Goal: Find specific page/section: Find specific page/section

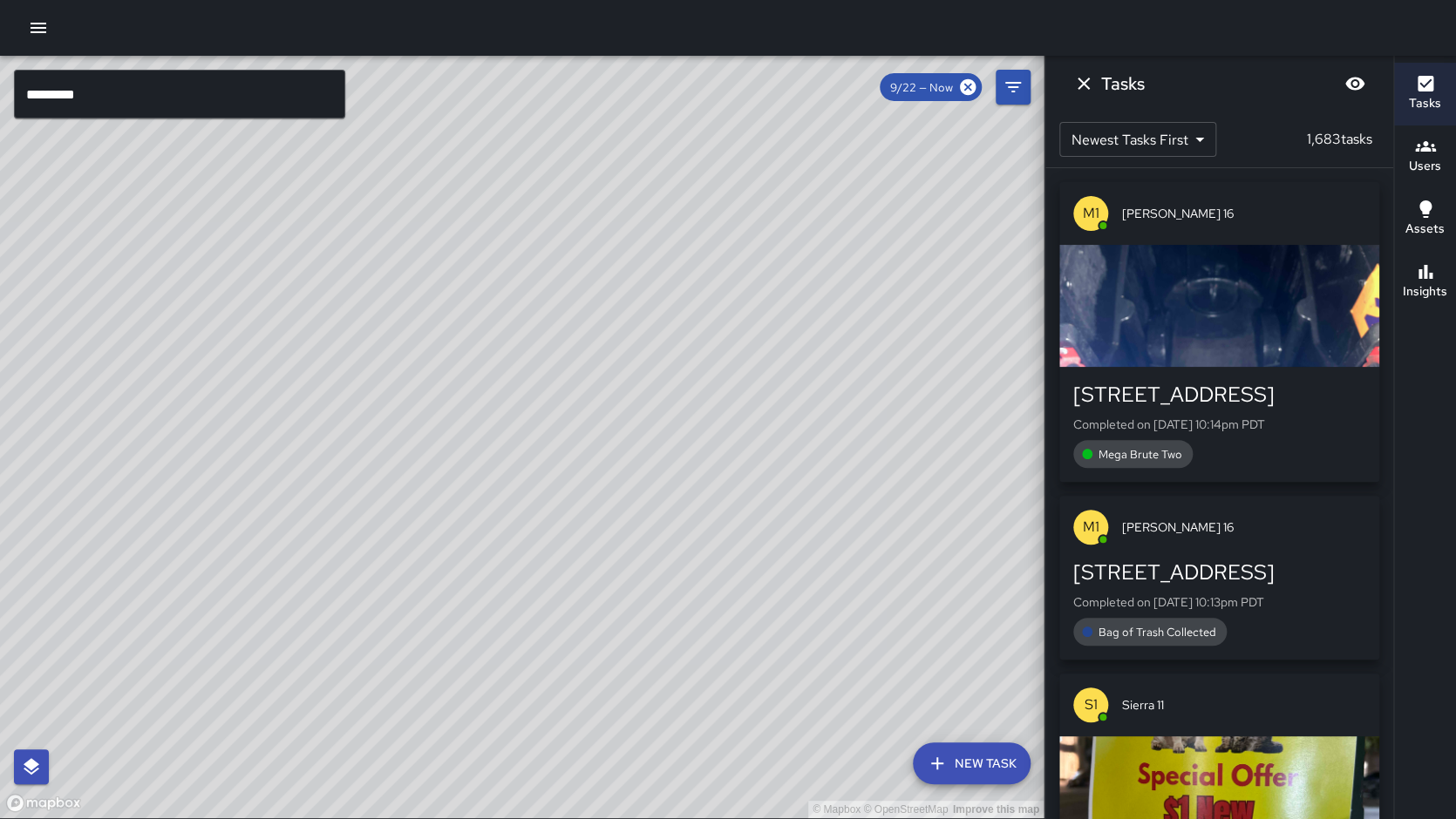
scroll to position [144, 0]
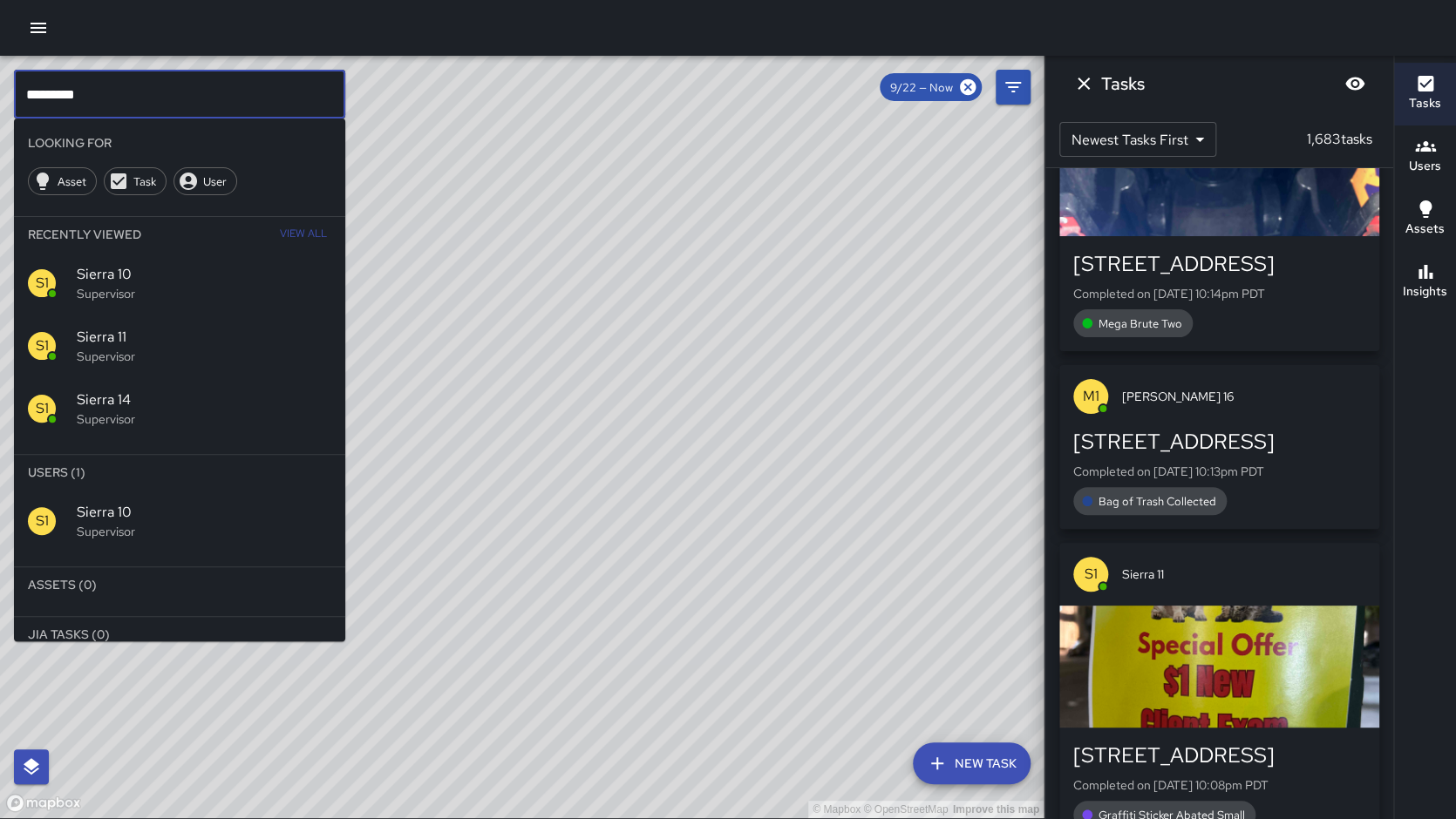
click at [128, 105] on input "*********" at bounding box center [180, 93] width 332 height 49
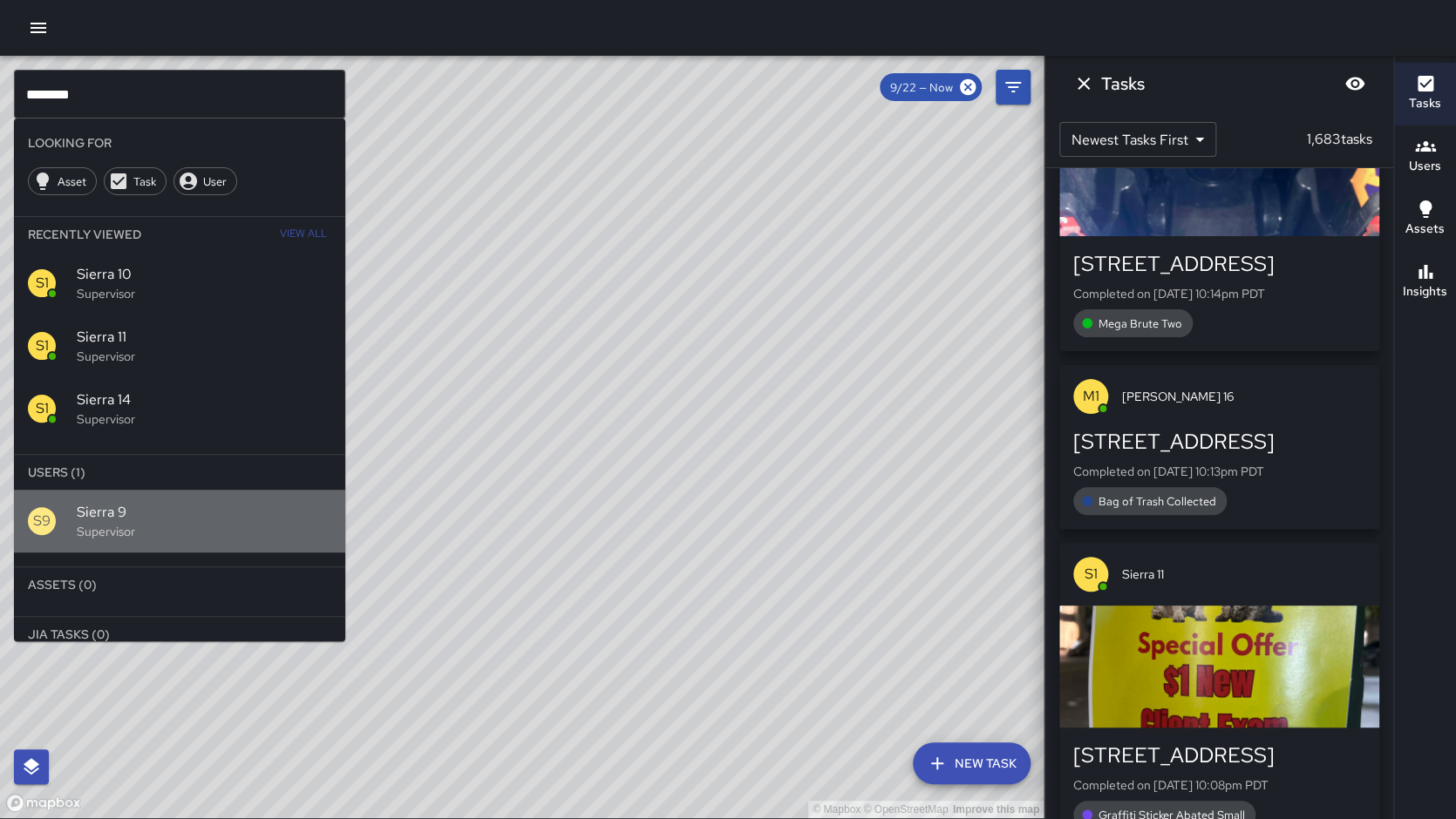
drag, startPoint x: 113, startPoint y: 506, endPoint x: 152, endPoint y: 514, distance: 39.8
click at [113, 506] on span "Sierra 9" at bounding box center [204, 512] width 254 height 21
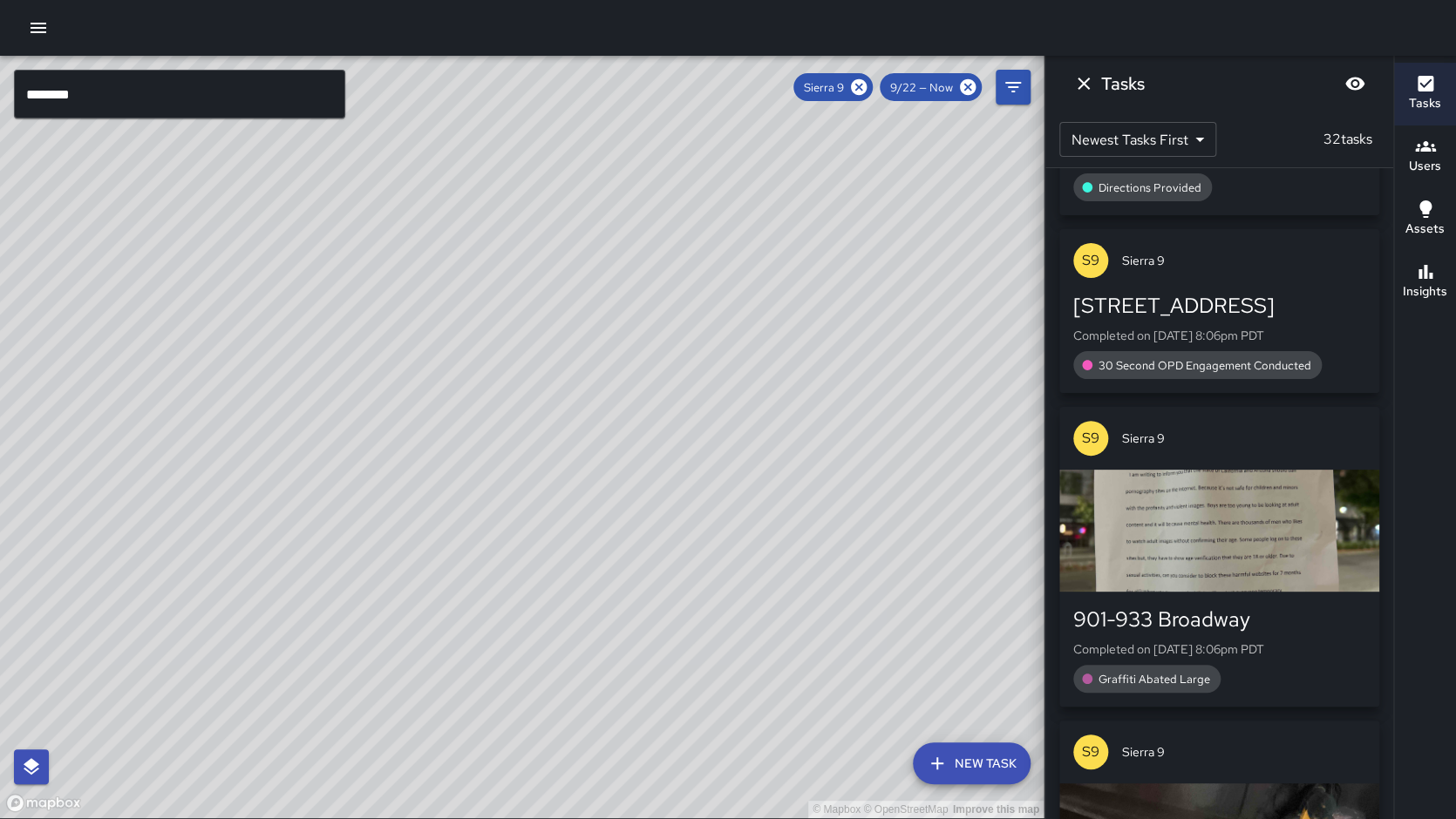
drag, startPoint x: 458, startPoint y: 497, endPoint x: 519, endPoint y: 332, distance: 175.9
click at [519, 332] on div "© Mapbox © OpenStreetMap Improve this map" at bounding box center [521, 437] width 1043 height 762
click at [862, 82] on icon at bounding box center [859, 87] width 15 height 15
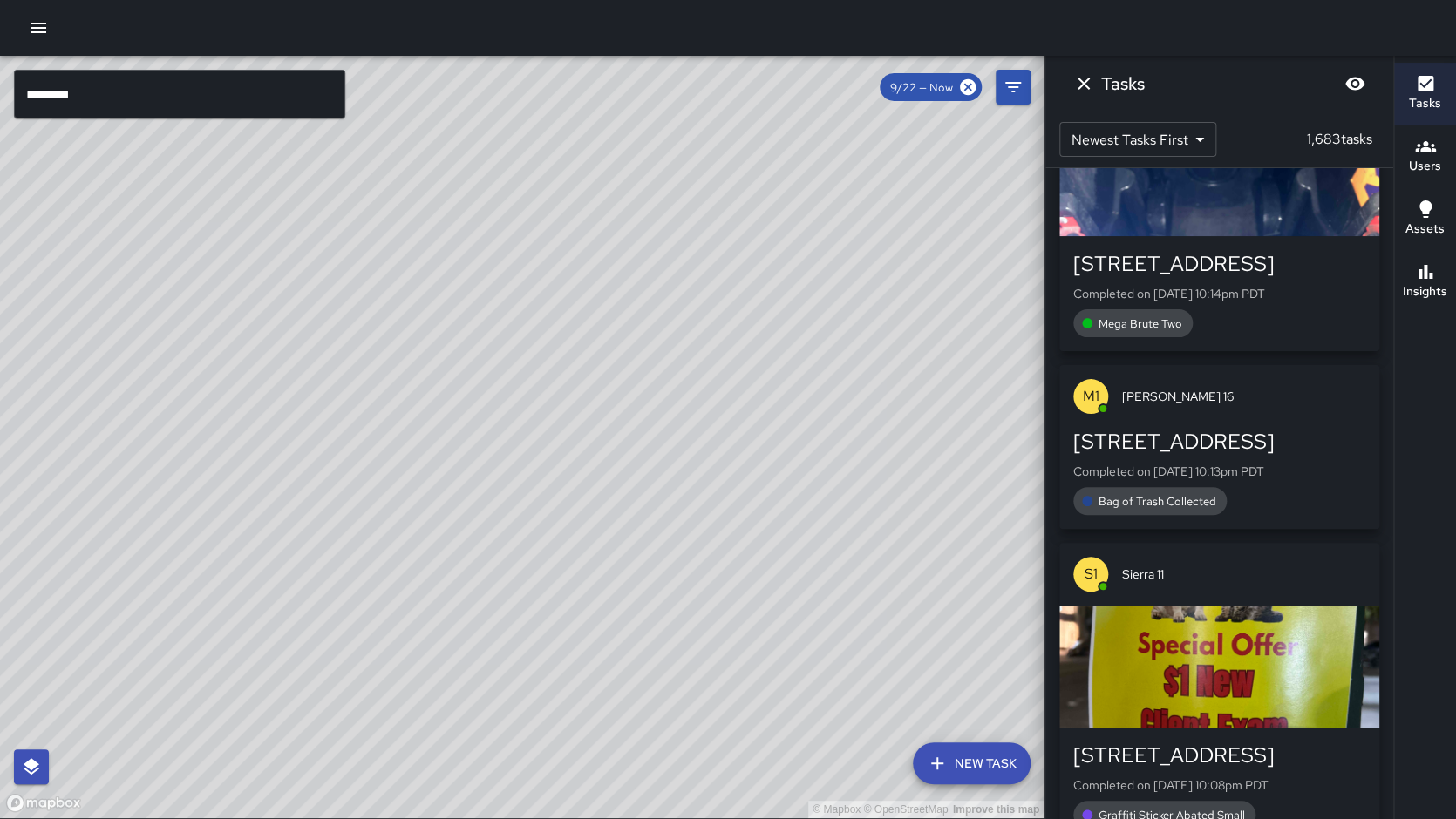
click at [127, 93] on input "********" at bounding box center [180, 93] width 332 height 49
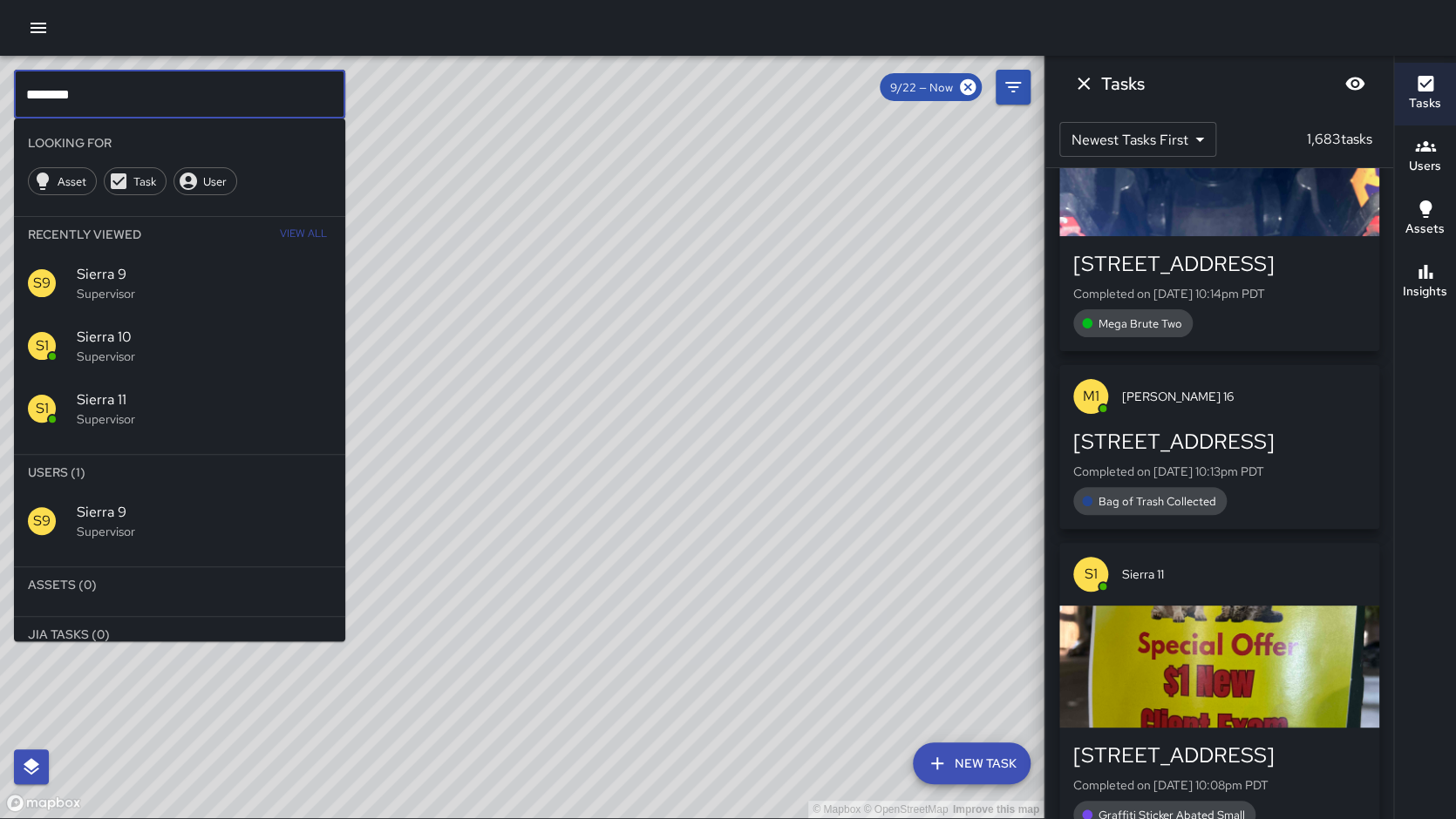
click at [127, 93] on input "********" at bounding box center [180, 93] width 332 height 49
click at [184, 629] on span "Sierra 8" at bounding box center [204, 638] width 254 height 21
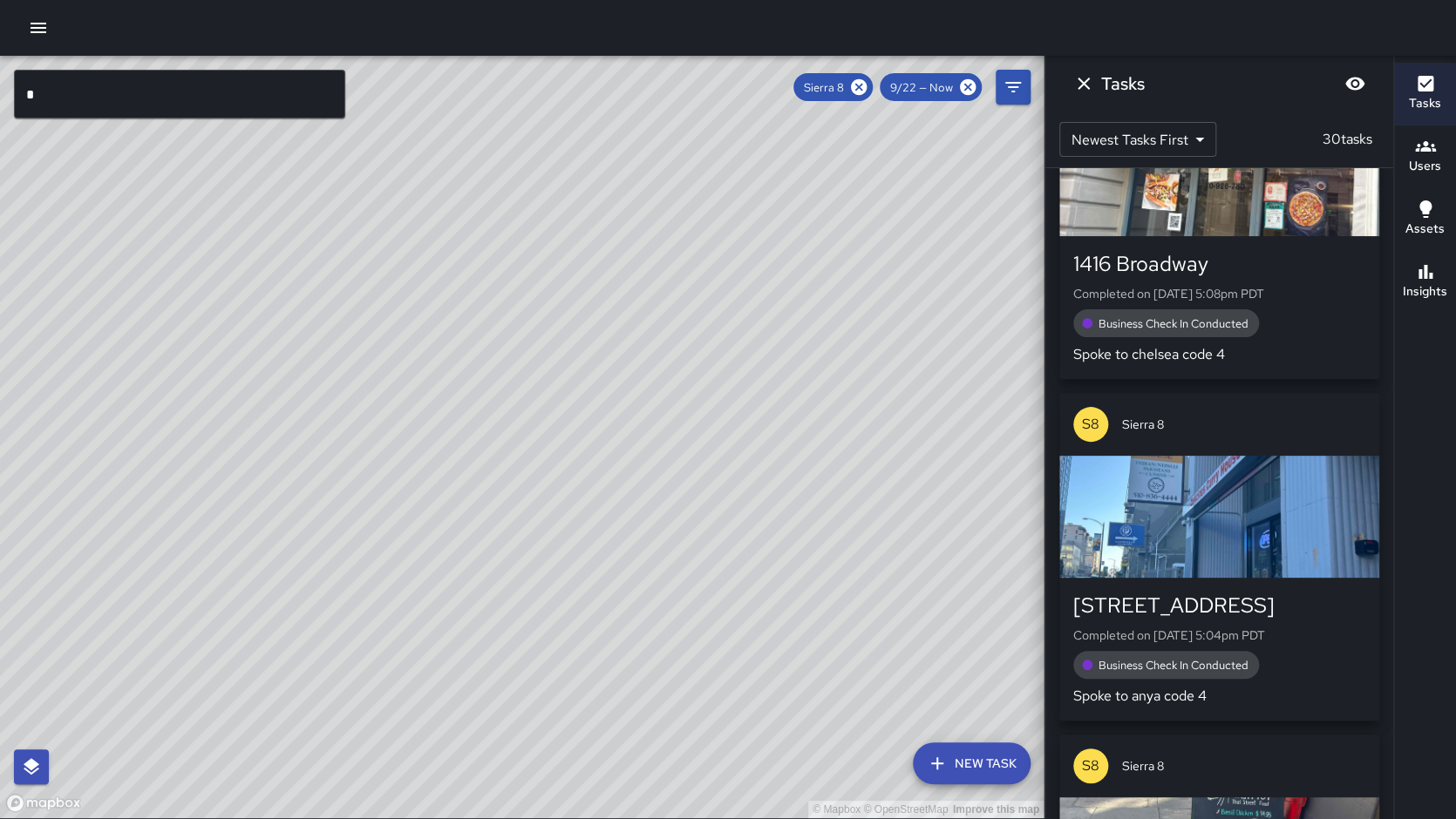
drag, startPoint x: 575, startPoint y: 454, endPoint x: 485, endPoint y: 441, distance: 90.9
click at [514, 606] on div "© Mapbox © OpenStreetMap Improve this map" at bounding box center [521, 437] width 1043 height 762
click at [1405, 289] on h6 "Insights" at bounding box center [1425, 291] width 45 height 19
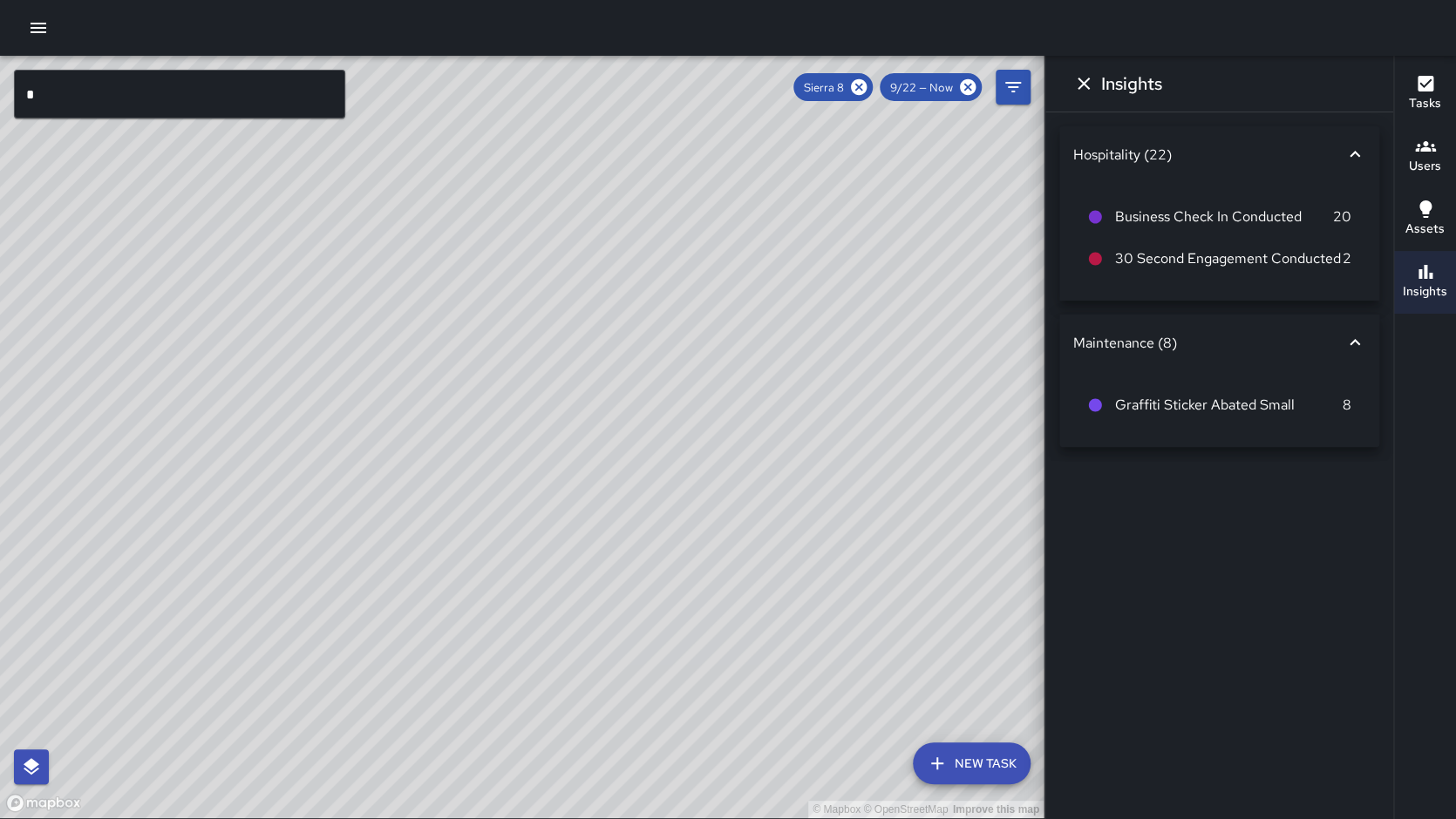
click at [1446, 109] on button "Tasks" at bounding box center [1425, 94] width 62 height 63
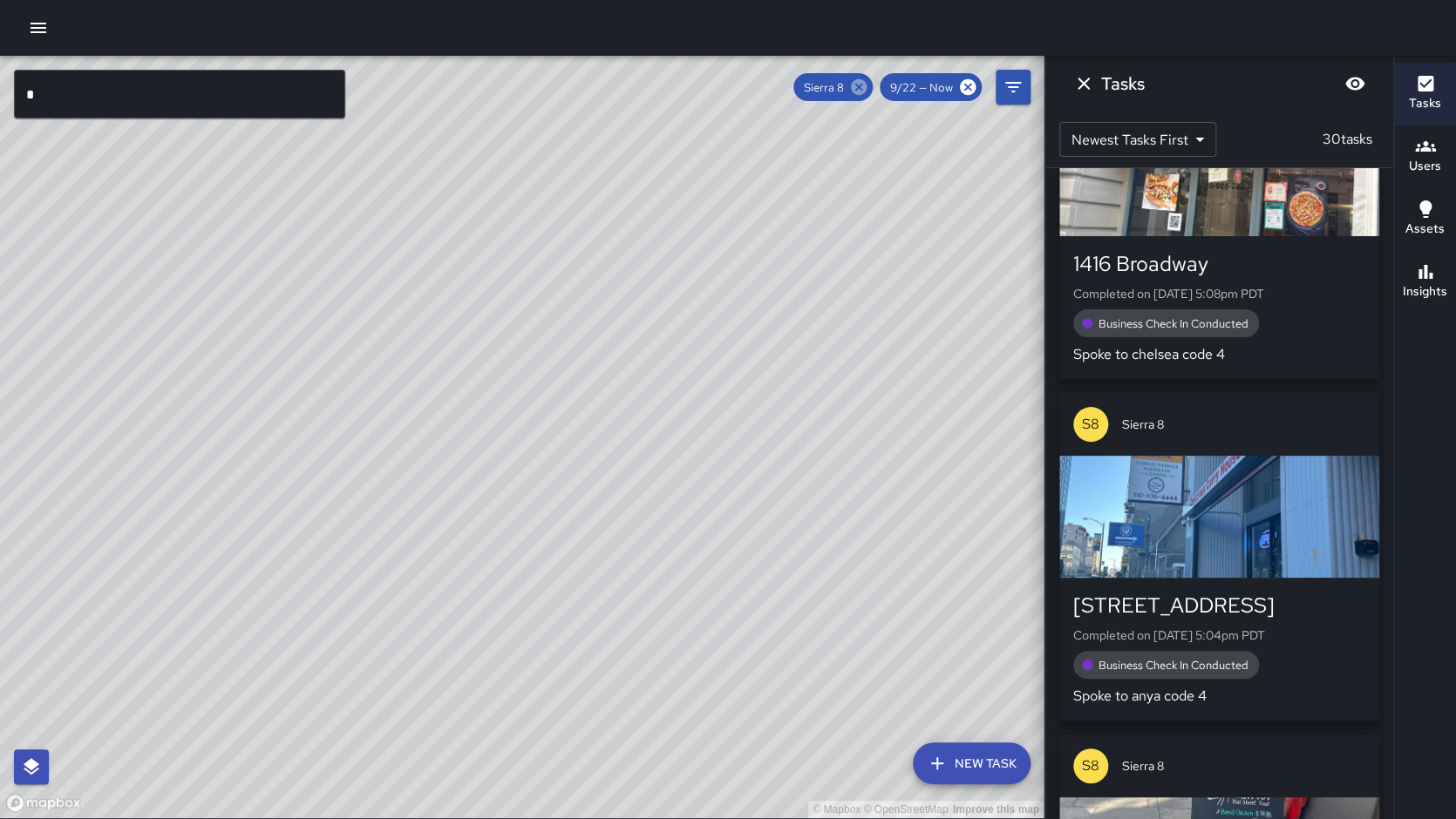
click at [859, 86] on icon at bounding box center [859, 87] width 15 height 15
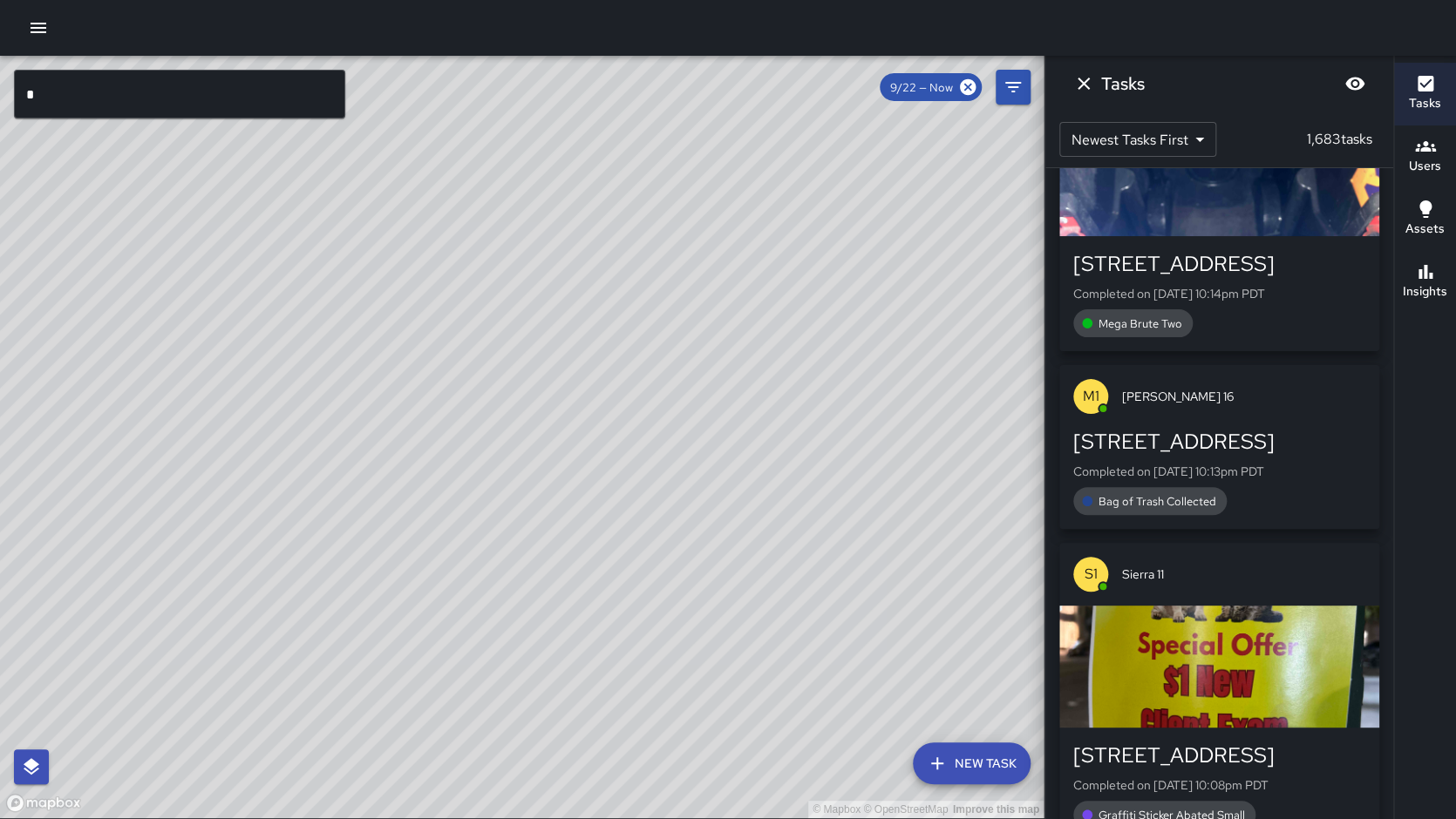
click at [271, 79] on input "*" at bounding box center [180, 93] width 332 height 49
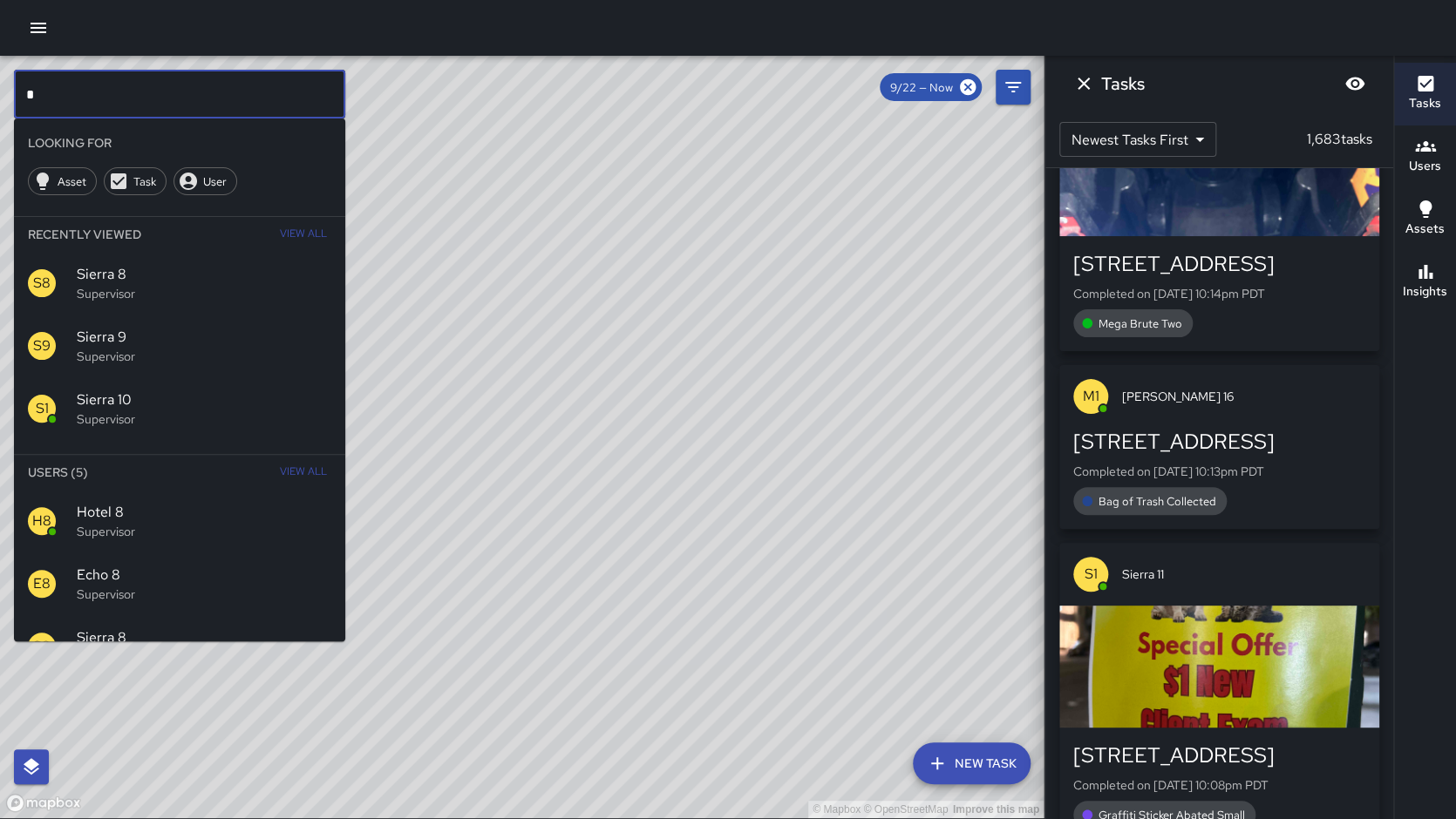
click at [271, 79] on input "*" at bounding box center [180, 93] width 332 height 49
click at [221, 333] on span "Sierra 9" at bounding box center [204, 337] width 254 height 21
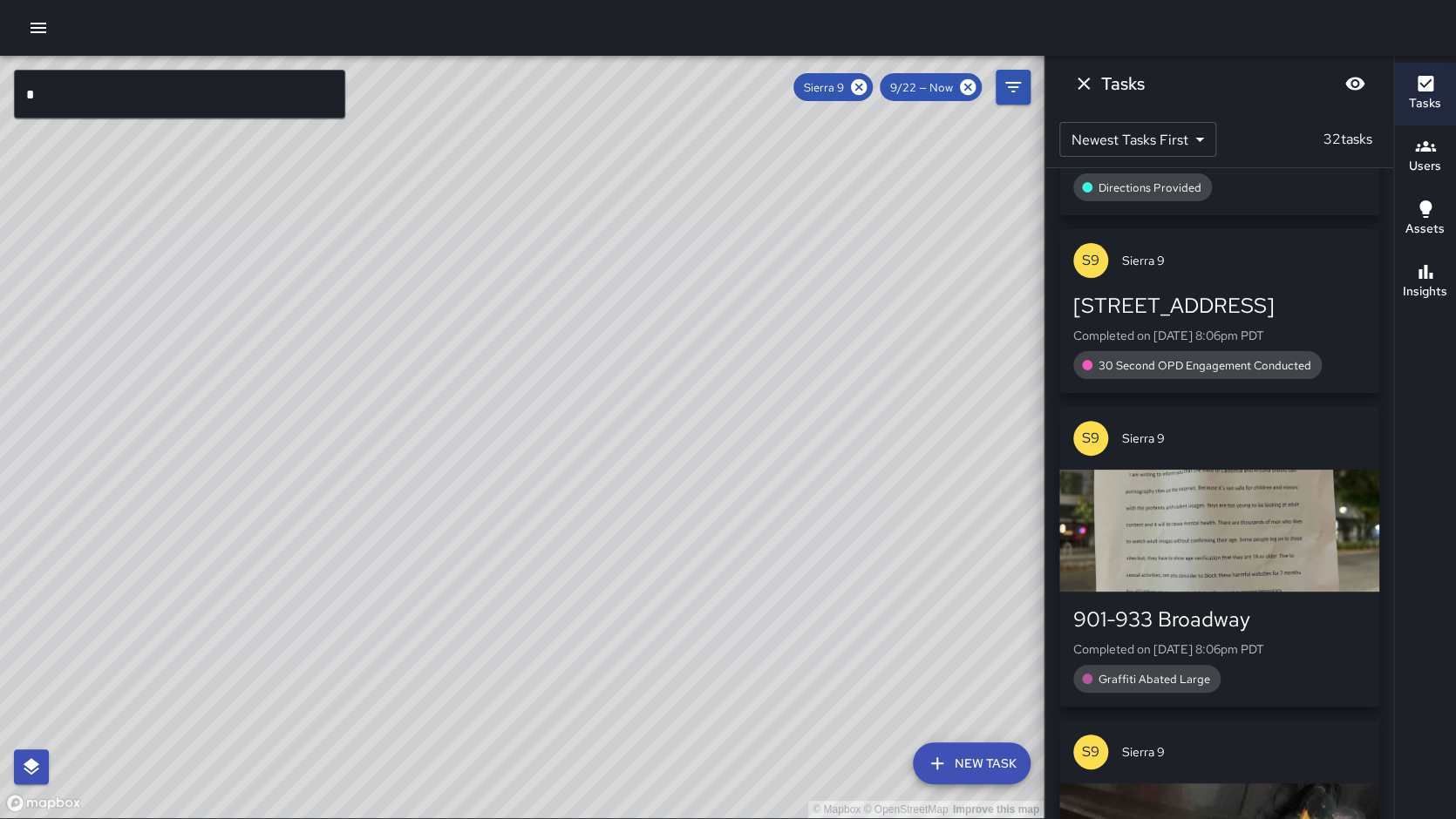
drag, startPoint x: 655, startPoint y: 363, endPoint x: 695, endPoint y: 262, distance: 108.6
click at [763, 193] on div "© Mapbox © OpenStreetMap Improve this map" at bounding box center [521, 437] width 1043 height 762
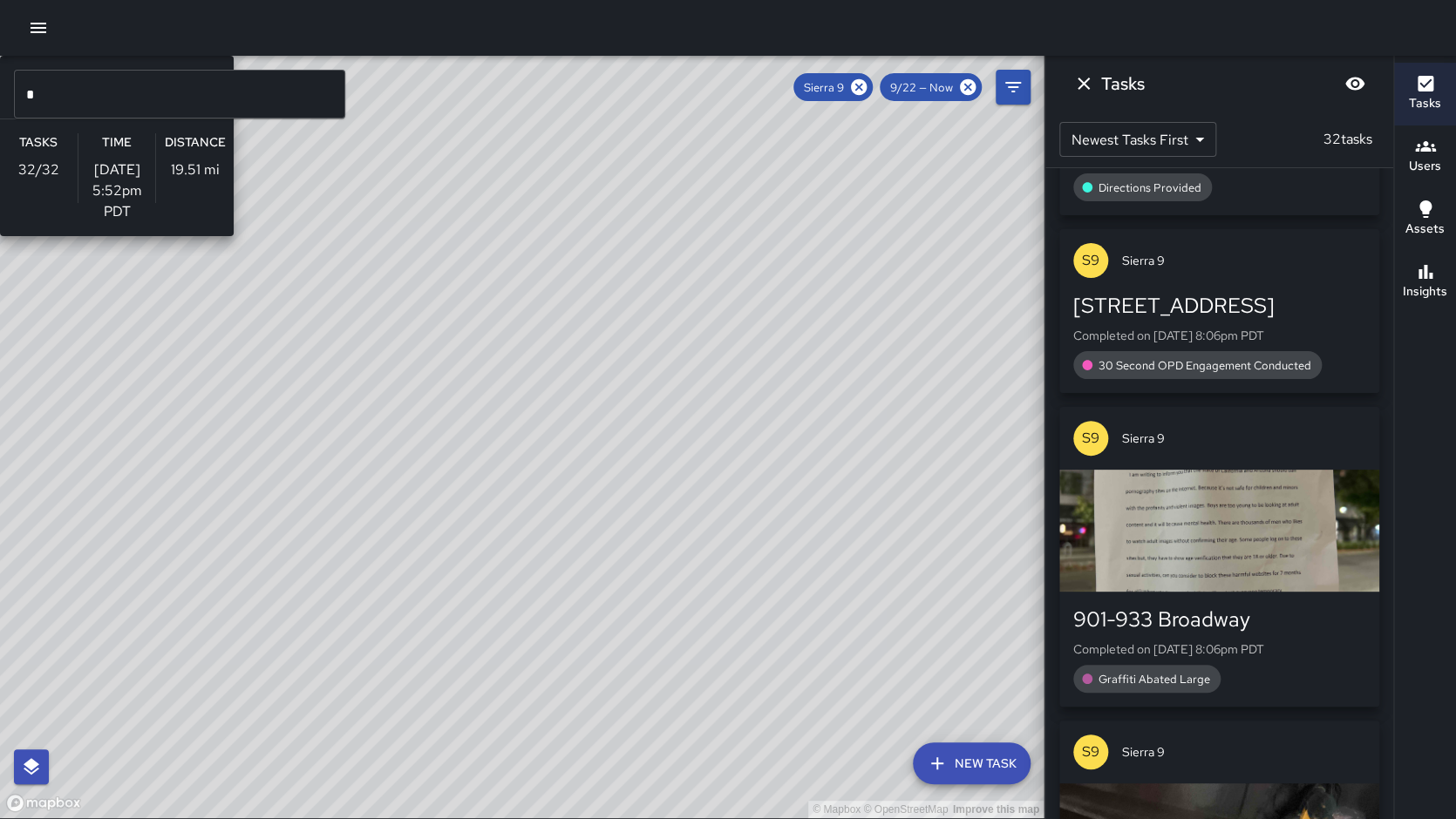
click at [424, 354] on div "© Mapbox © OpenStreetMap Improve this map S9 Sierra 9 Supervisor Tasks 32 / 32 …" at bounding box center [521, 437] width 1043 height 762
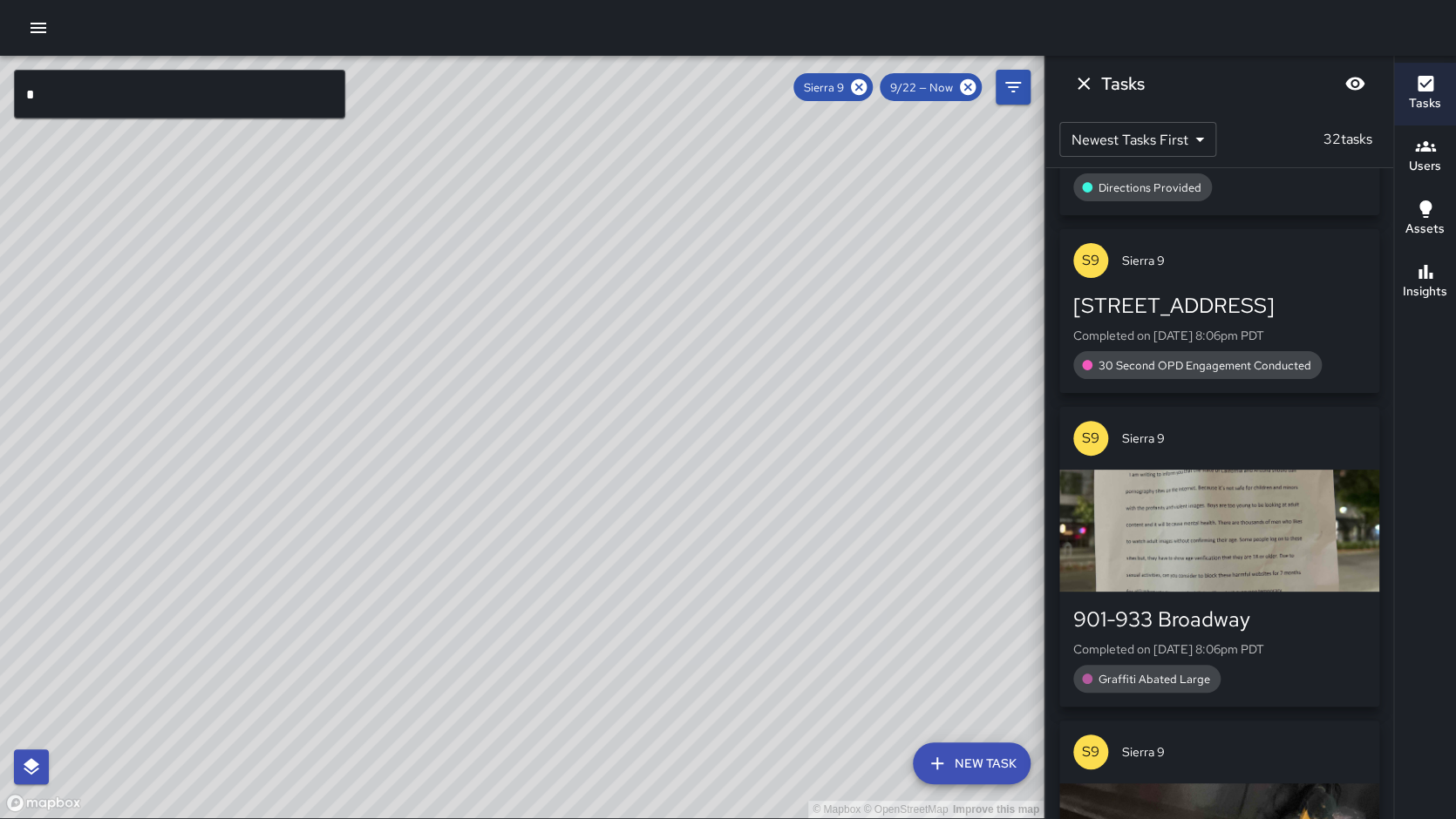
click at [1435, 283] on h6 "Insights" at bounding box center [1425, 291] width 45 height 19
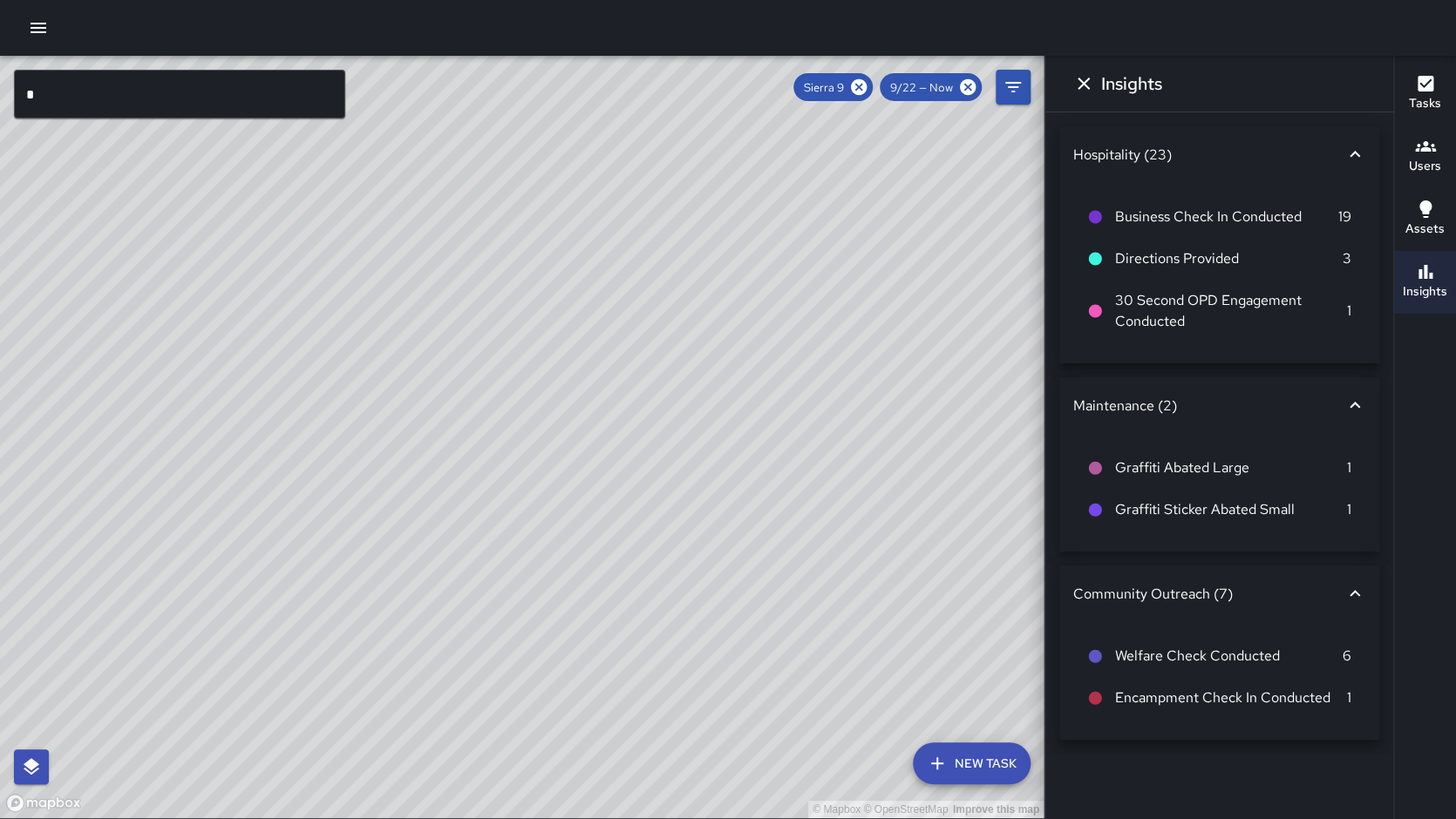
click at [1444, 116] on button "Tasks" at bounding box center [1425, 94] width 62 height 63
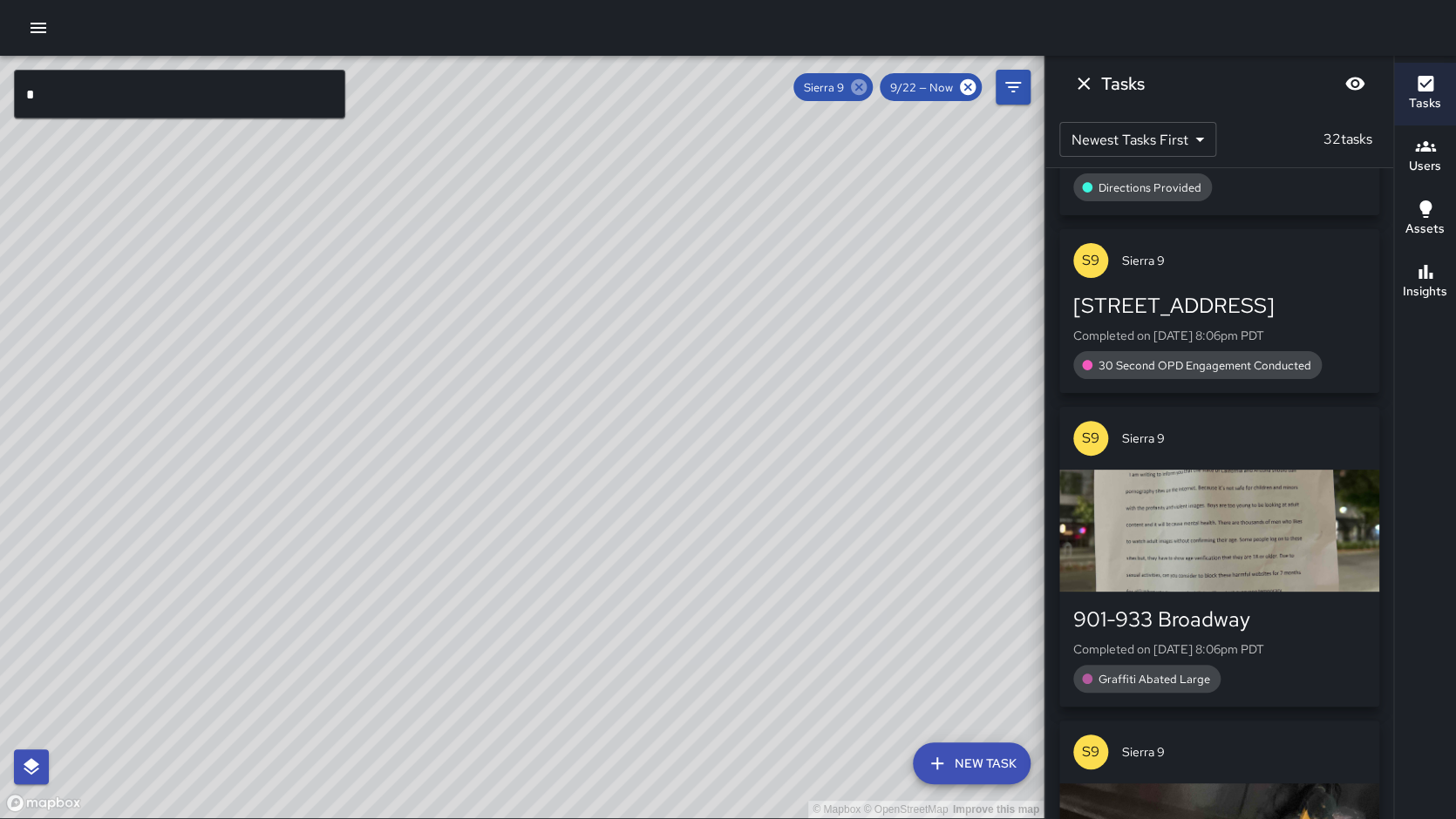
click at [859, 86] on icon at bounding box center [859, 87] width 15 height 15
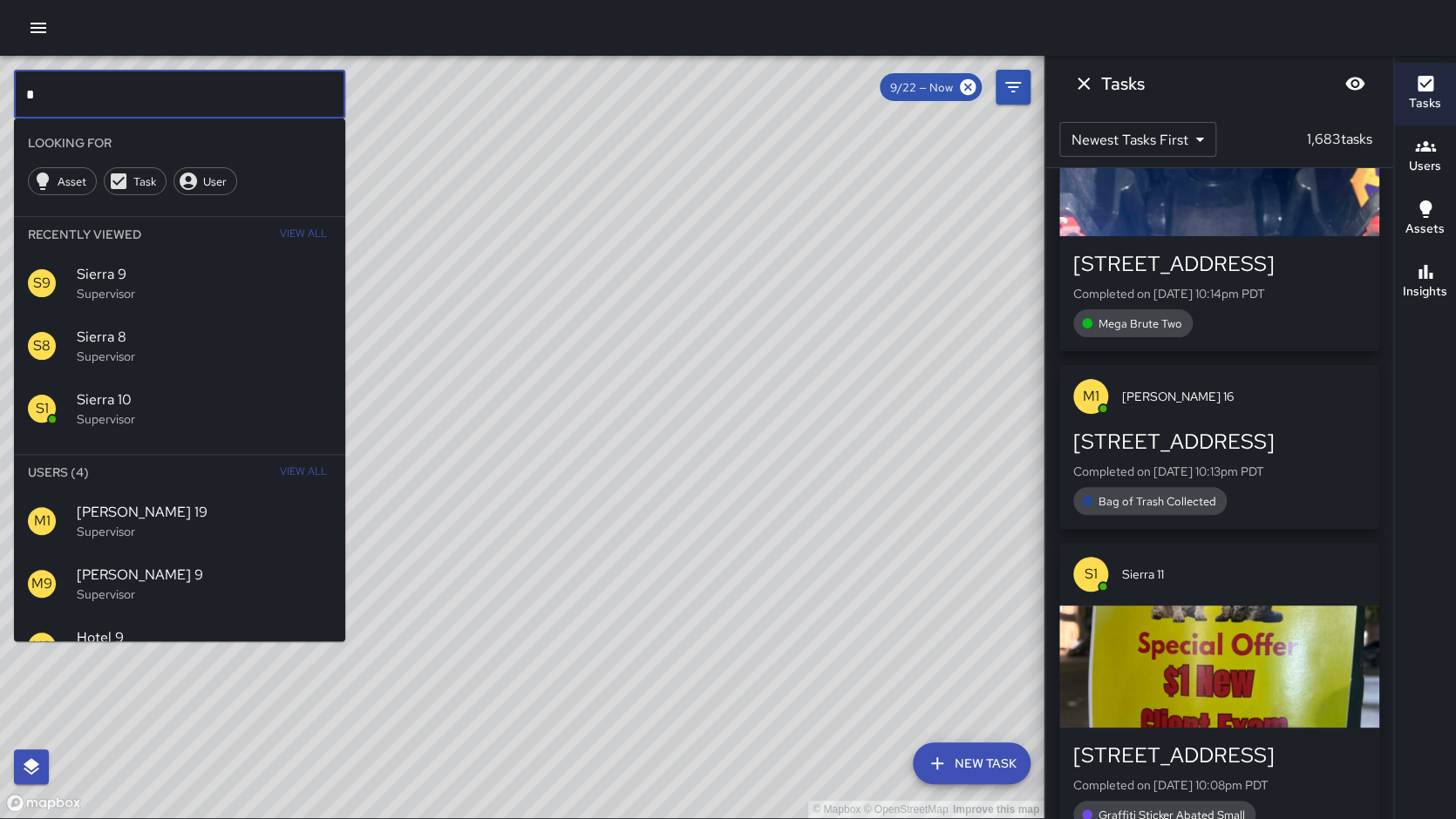
click at [143, 94] on input "*" at bounding box center [180, 93] width 332 height 49
click at [142, 94] on input "*" at bounding box center [180, 93] width 332 height 49
click at [134, 418] on p "Supervisor" at bounding box center [204, 419] width 254 height 17
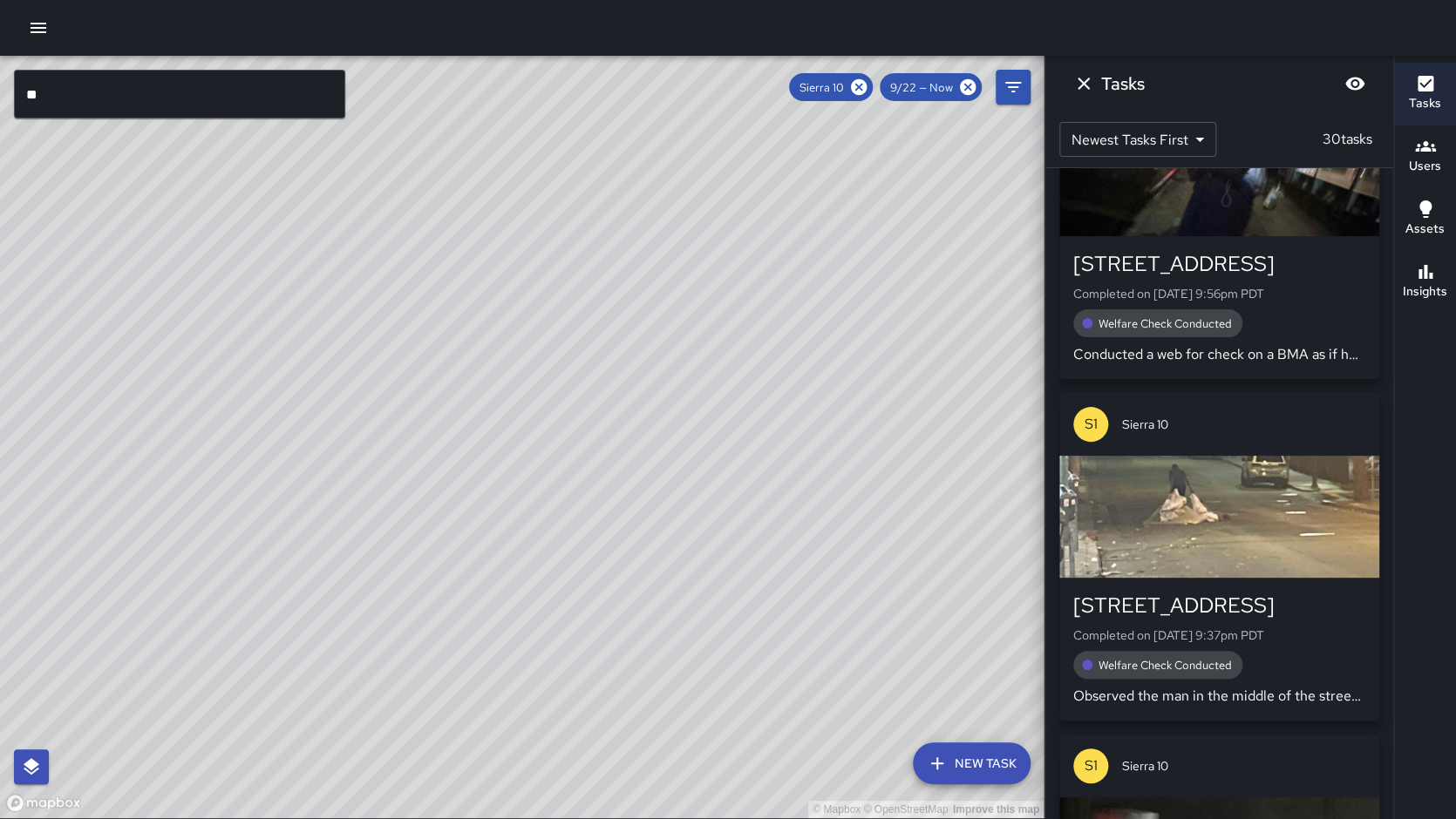
drag, startPoint x: 536, startPoint y: 469, endPoint x: 476, endPoint y: 676, distance: 215.5
click at [463, 733] on div "© Mapbox © OpenStreetMap Improve this map" at bounding box center [521, 437] width 1043 height 762
drag, startPoint x: 584, startPoint y: 414, endPoint x: 499, endPoint y: 616, distance: 219.2
click at [509, 629] on div "© Mapbox © OpenStreetMap Improve this map" at bounding box center [521, 437] width 1043 height 762
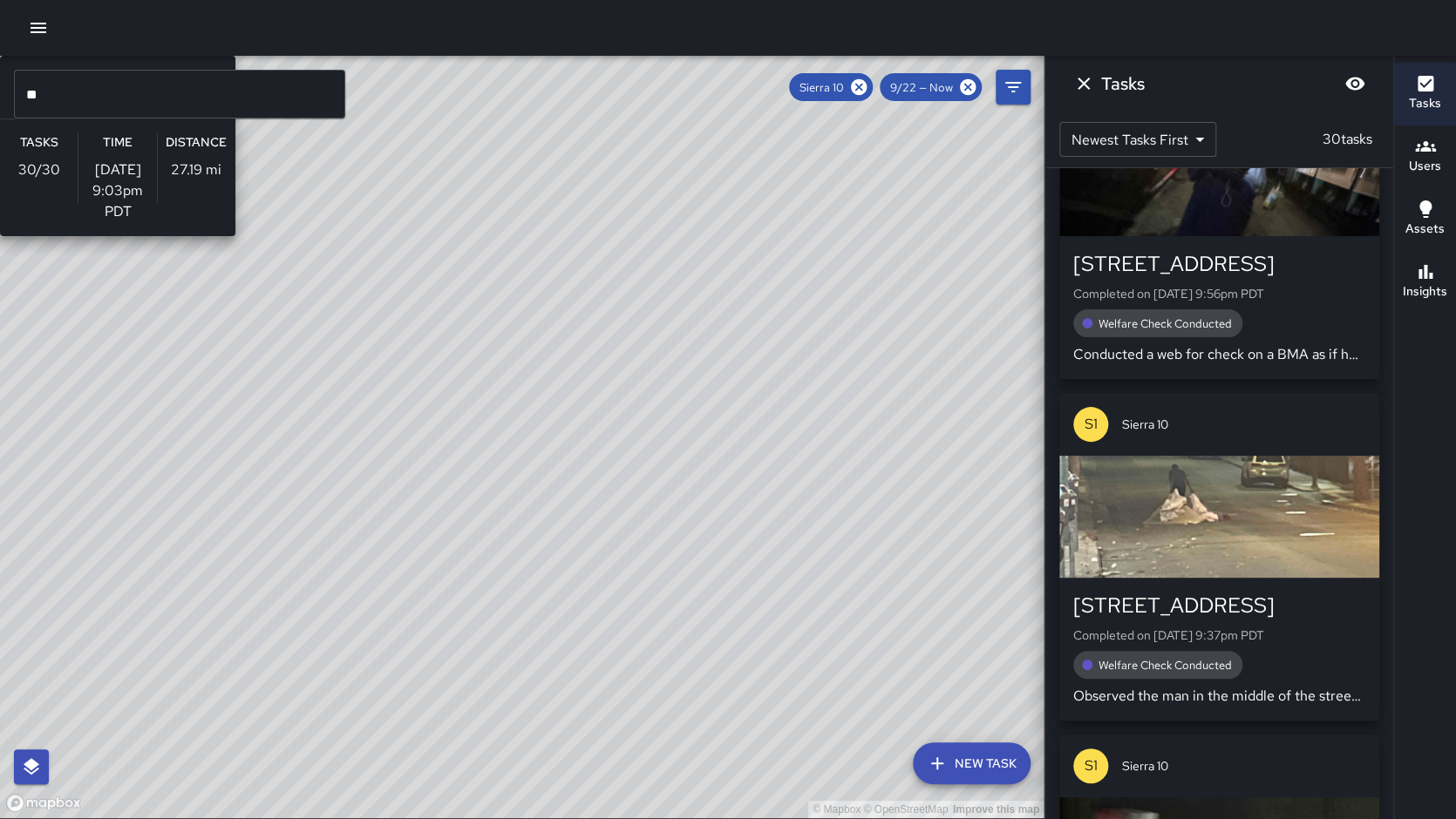
click at [475, 603] on div "© Mapbox © OpenStreetMap Improve this map S1 Sierra 10 Supervisor Tasks 30 / 30…" at bounding box center [521, 437] width 1043 height 762
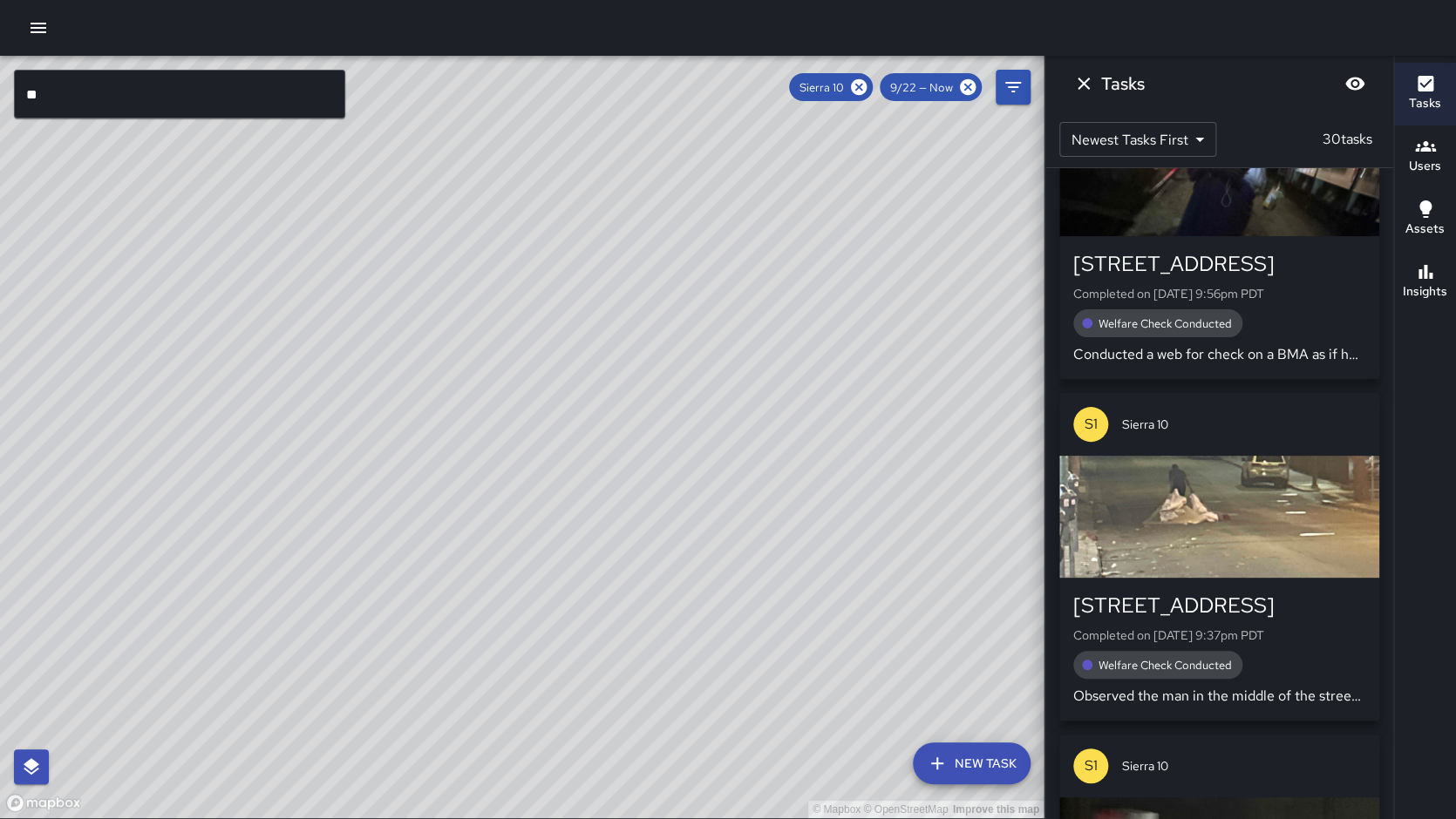
click at [1425, 266] on icon "button" at bounding box center [1425, 271] width 14 height 14
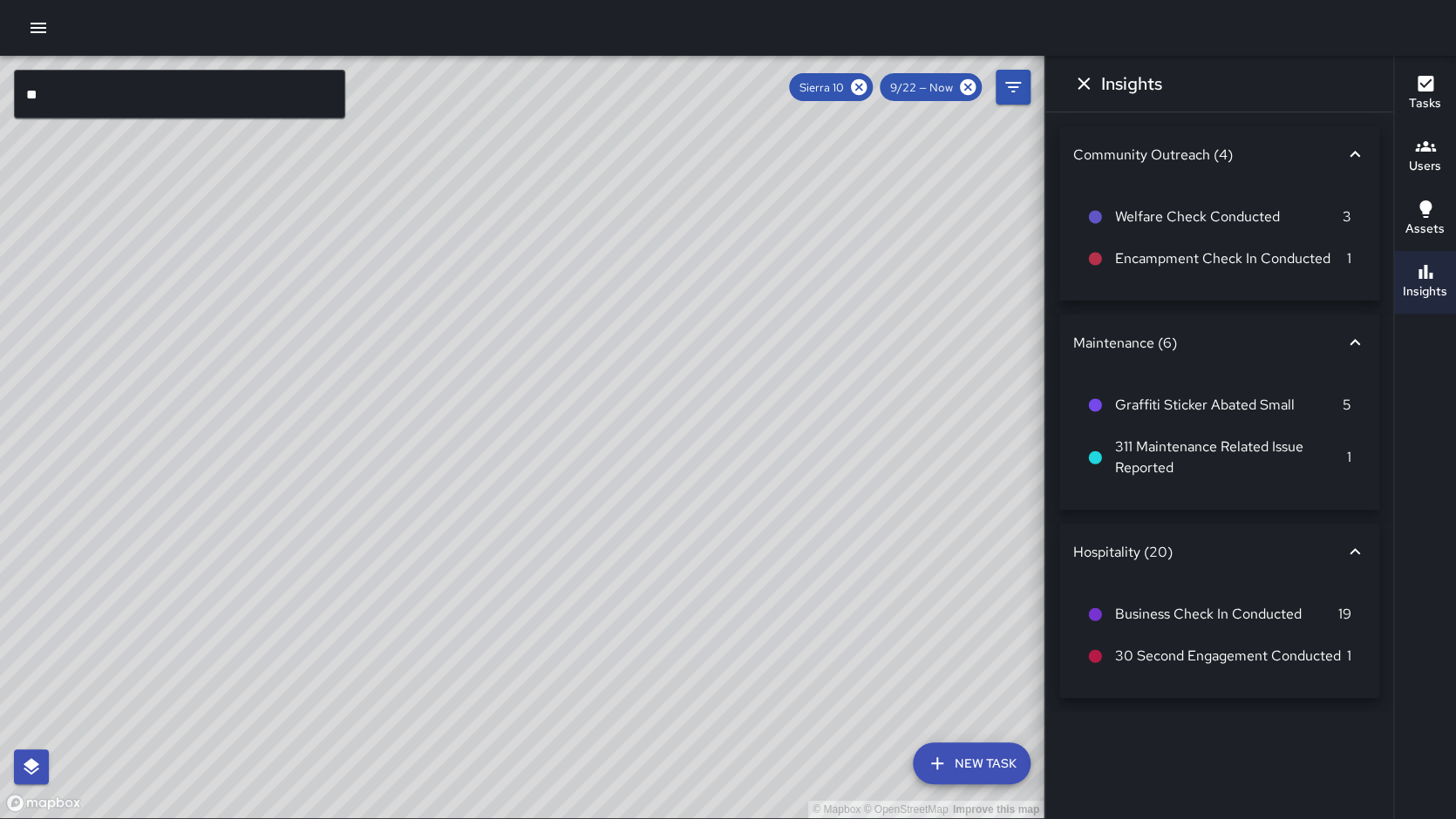
click at [1417, 105] on h6 "Tasks" at bounding box center [1425, 104] width 32 height 19
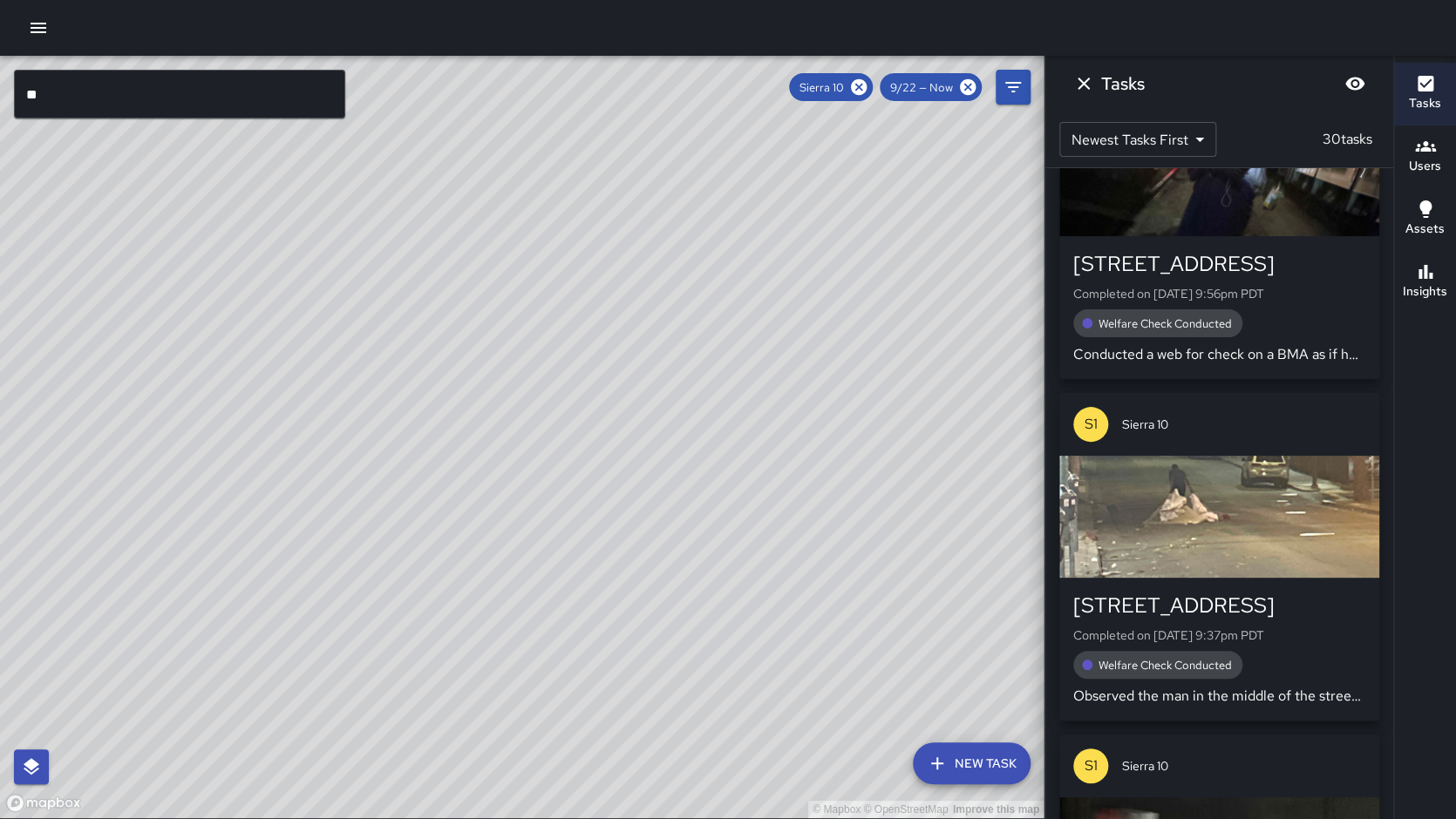
click at [1388, 285] on div "S1 Sierra [GEOGRAPHIC_DATA][STREET_ADDRESS] Completed on [DATE] 9:56pm PDT Welf…" at bounding box center [1219, 493] width 348 height 650
click at [1393, 284] on div "Tasks Users Assets Insights" at bounding box center [1425, 437] width 63 height 763
click at [1405, 282] on h6 "Insights" at bounding box center [1425, 291] width 45 height 19
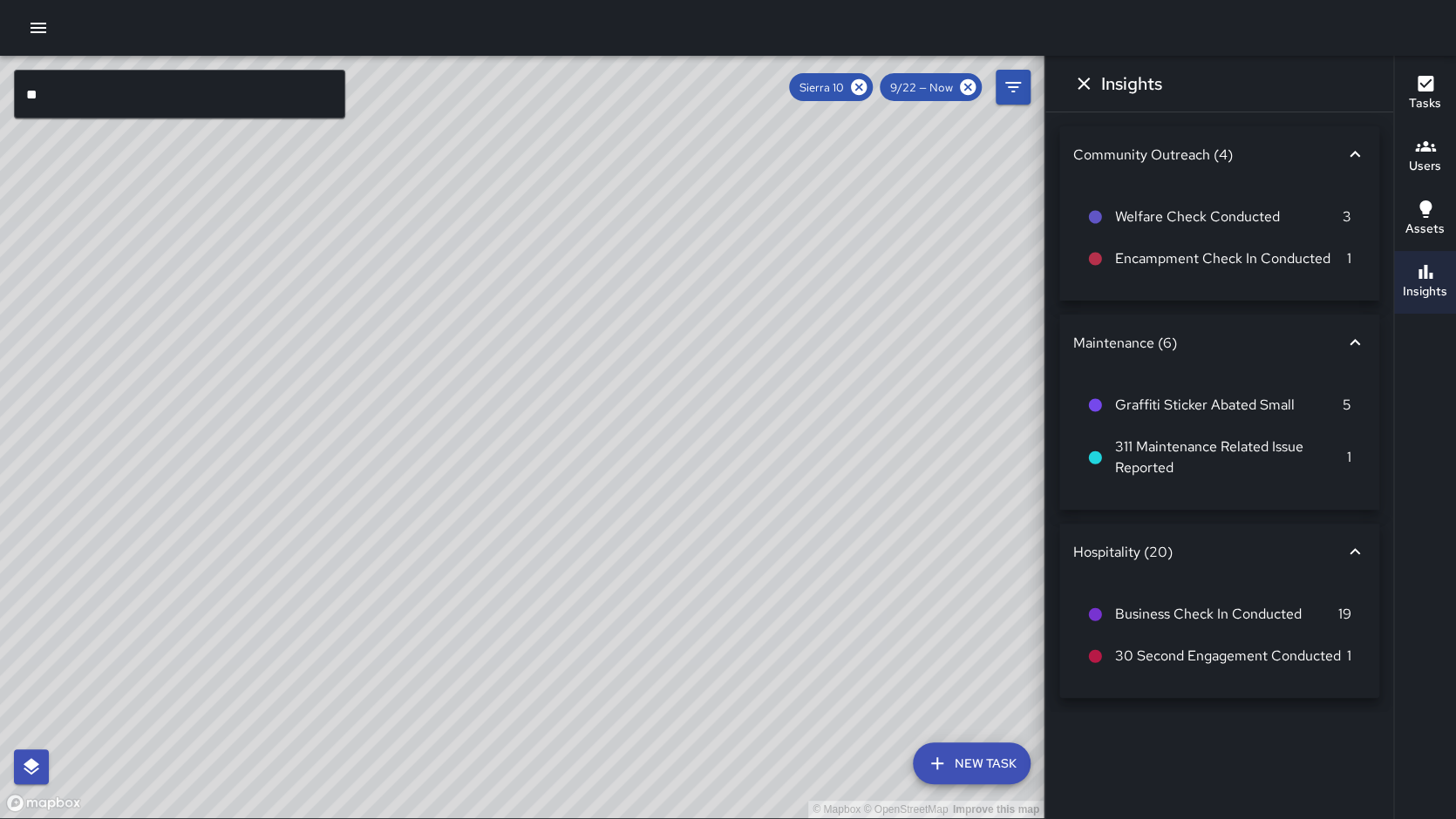
drag, startPoint x: 1439, startPoint y: 81, endPoint x: 1401, endPoint y: 84, distance: 38.1
click at [1440, 81] on button "Tasks" at bounding box center [1425, 94] width 62 height 63
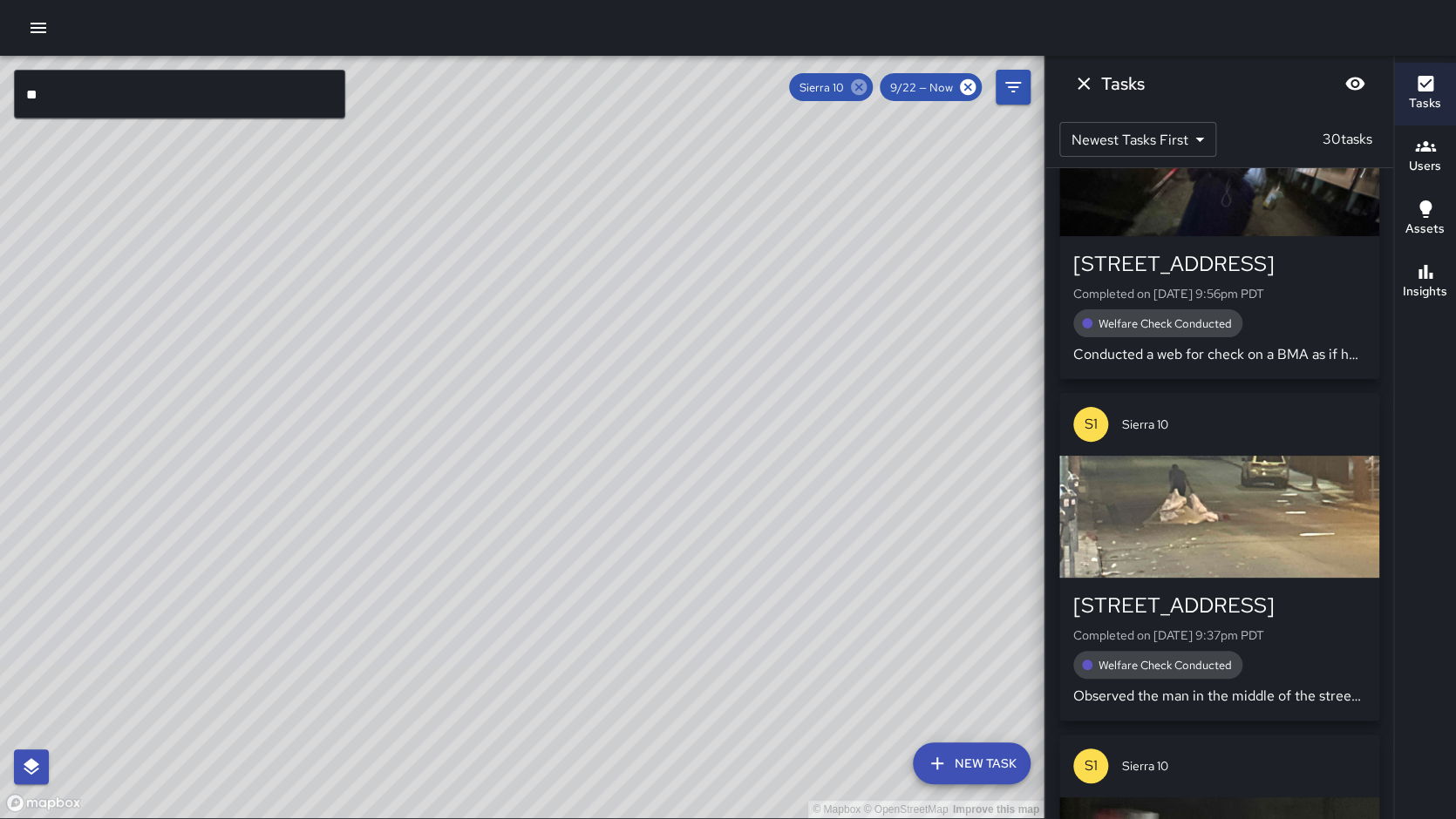
click at [860, 89] on icon at bounding box center [859, 87] width 19 height 19
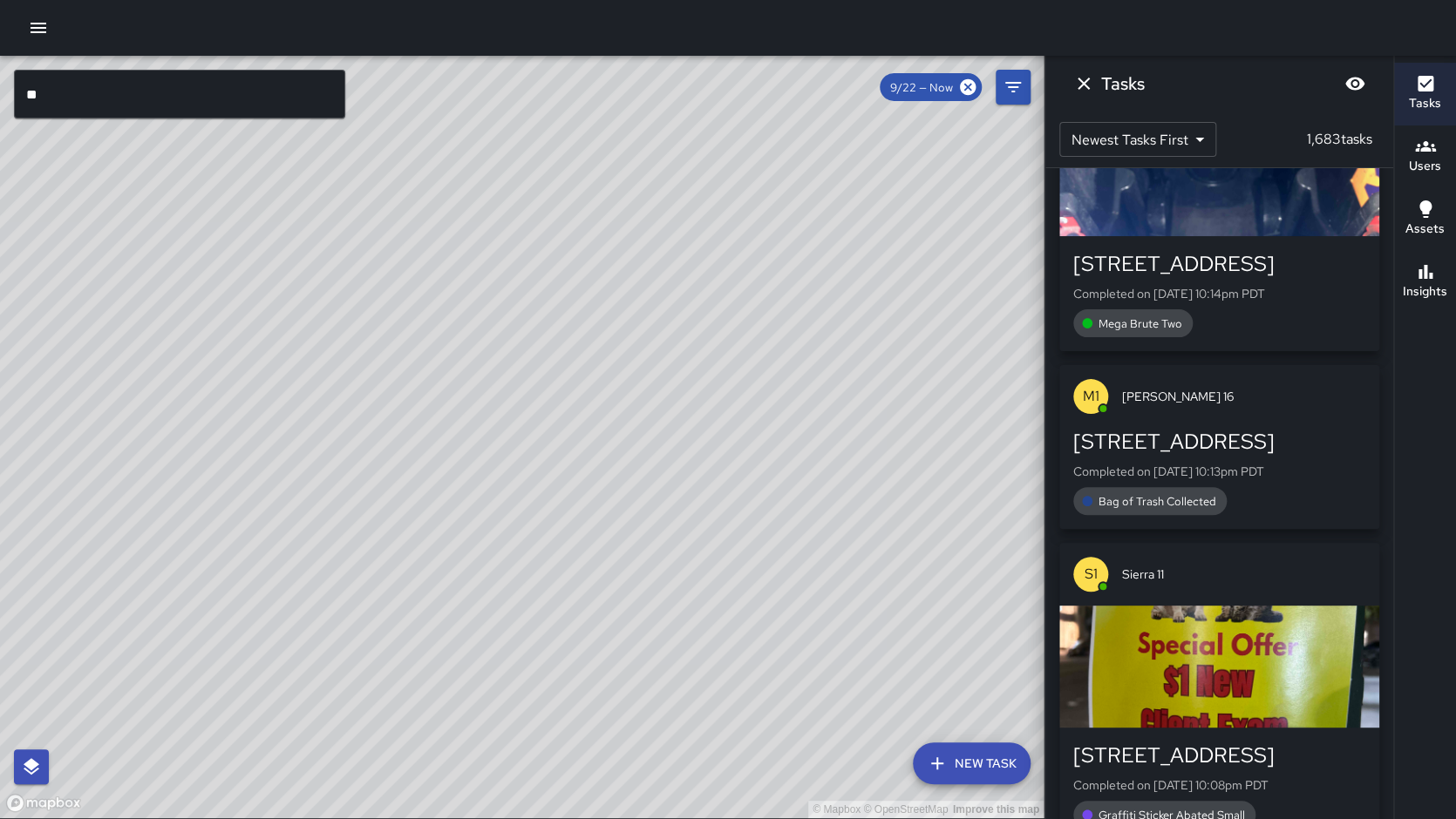
click at [97, 90] on input "**" at bounding box center [180, 93] width 332 height 49
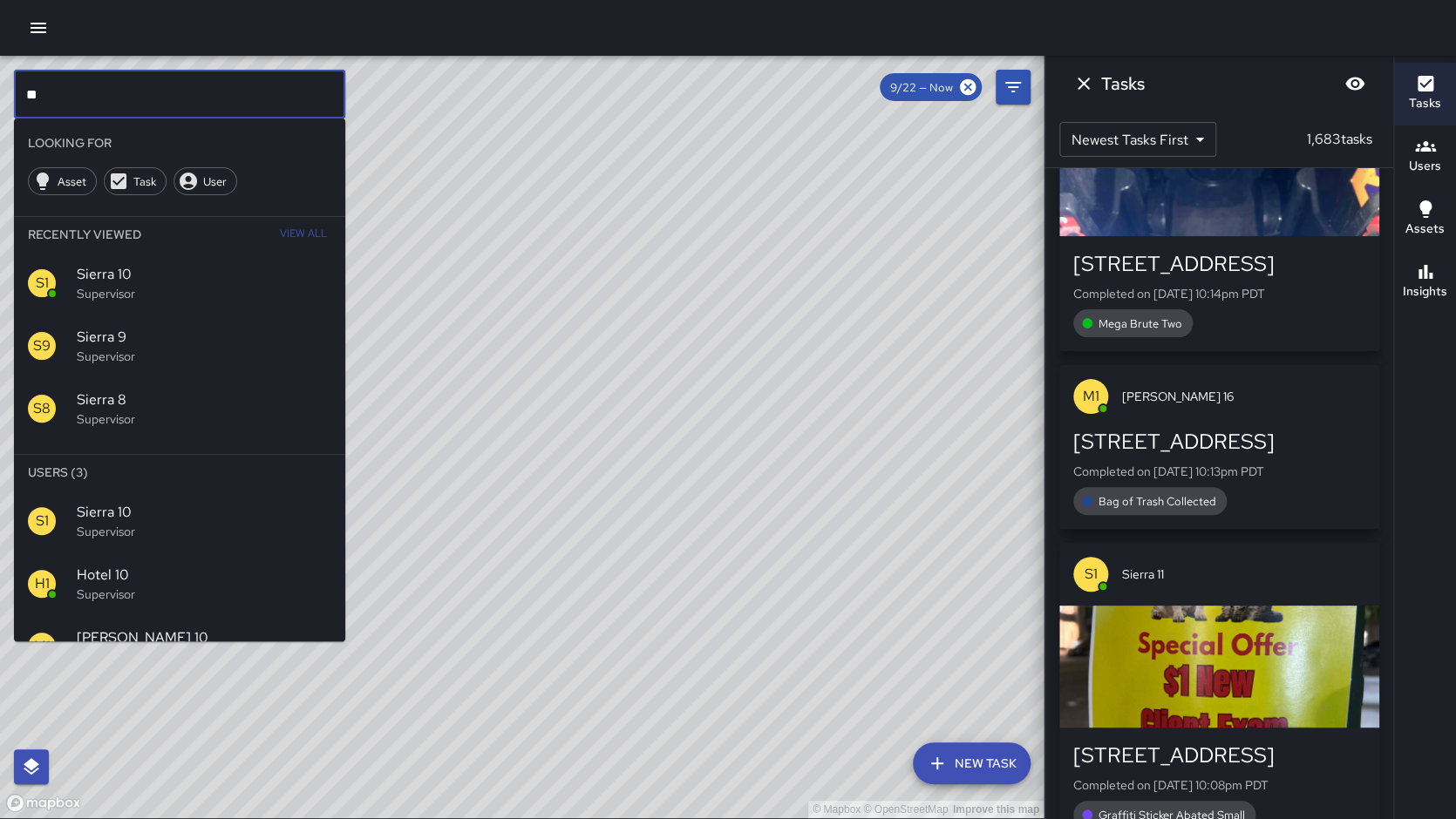
click at [97, 90] on input "**" at bounding box center [180, 93] width 332 height 49
click at [181, 630] on span "Sierra 11" at bounding box center [204, 638] width 254 height 21
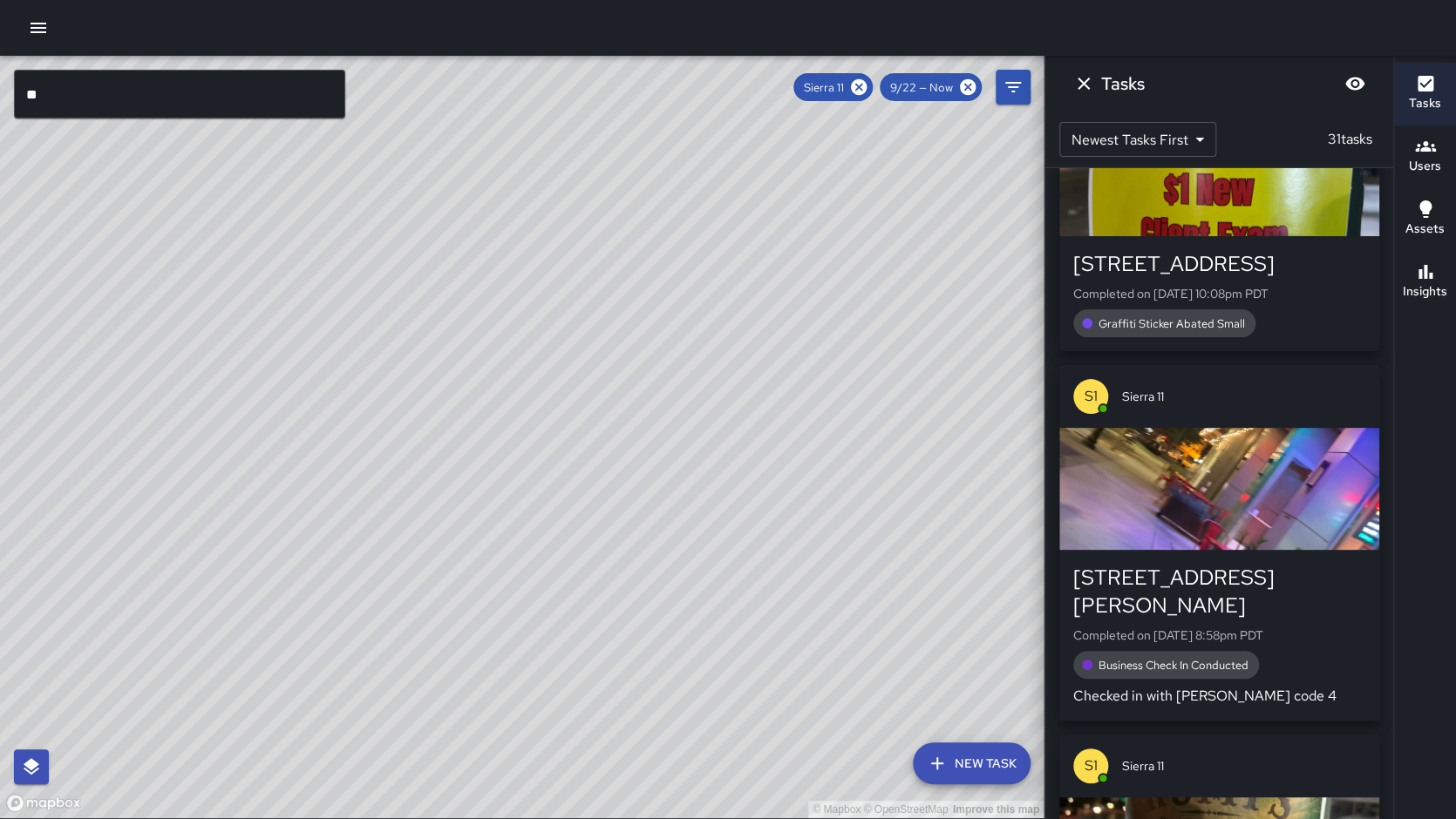
drag, startPoint x: 571, startPoint y: 562, endPoint x: 602, endPoint y: 474, distance: 93.3
click at [604, 483] on div "© Mapbox © OpenStreetMap Improve this map" at bounding box center [521, 437] width 1043 height 762
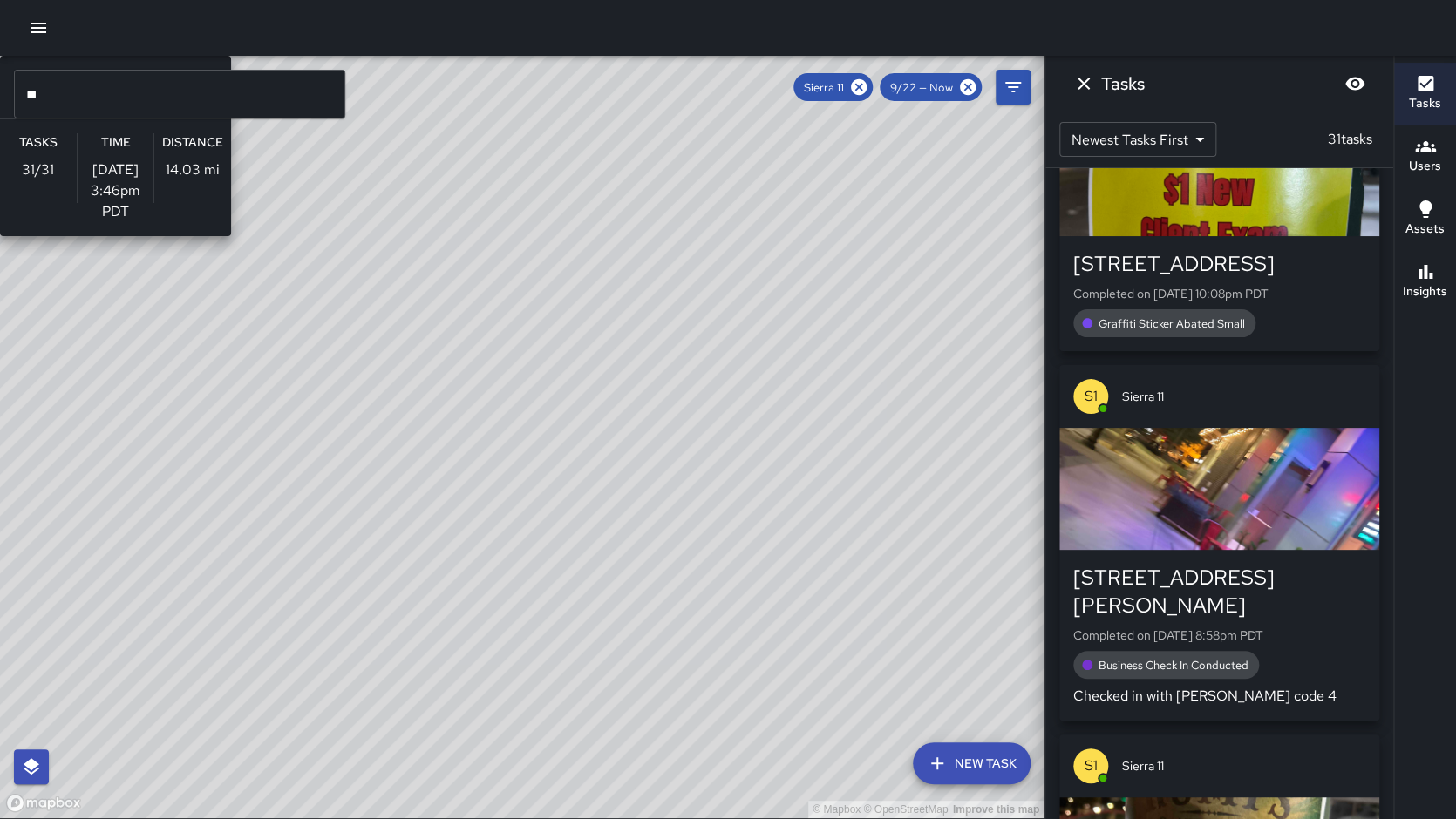
click at [607, 449] on div "© Mapbox © OpenStreetMap Improve this map S1 Sierra 11 Supervisor Tasks 31 / 31…" at bounding box center [521, 437] width 1043 height 762
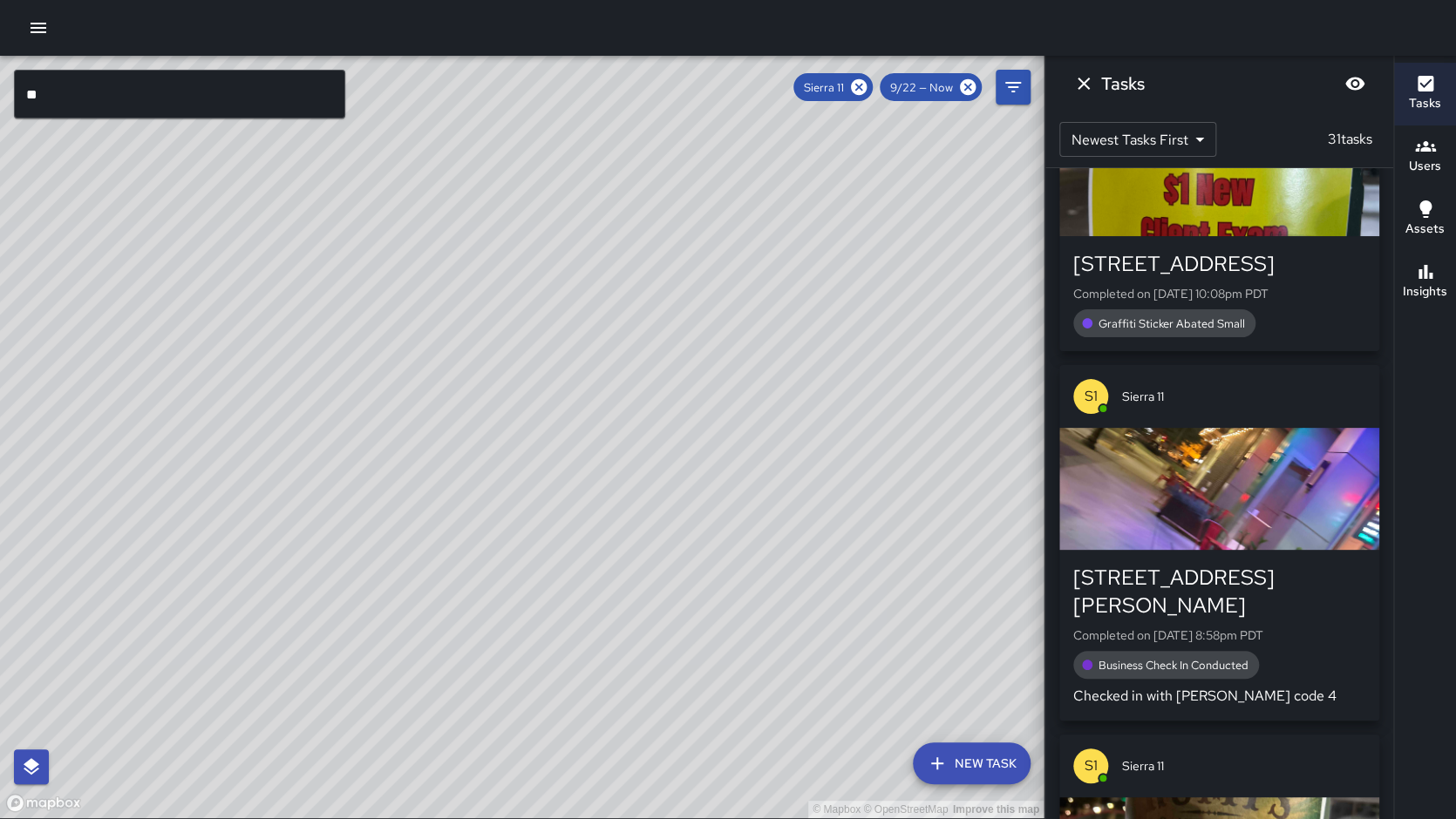
click at [1407, 282] on h6 "Insights" at bounding box center [1425, 291] width 45 height 19
drag, startPoint x: 1381, startPoint y: 274, endPoint x: 1452, endPoint y: 271, distance: 71.1
click at [1382, 274] on div "© Mapbox © OpenStreetMap Improve this map ** ​ New Task Sierra 11 9/22 — Now Ma…" at bounding box center [728, 437] width 1456 height 763
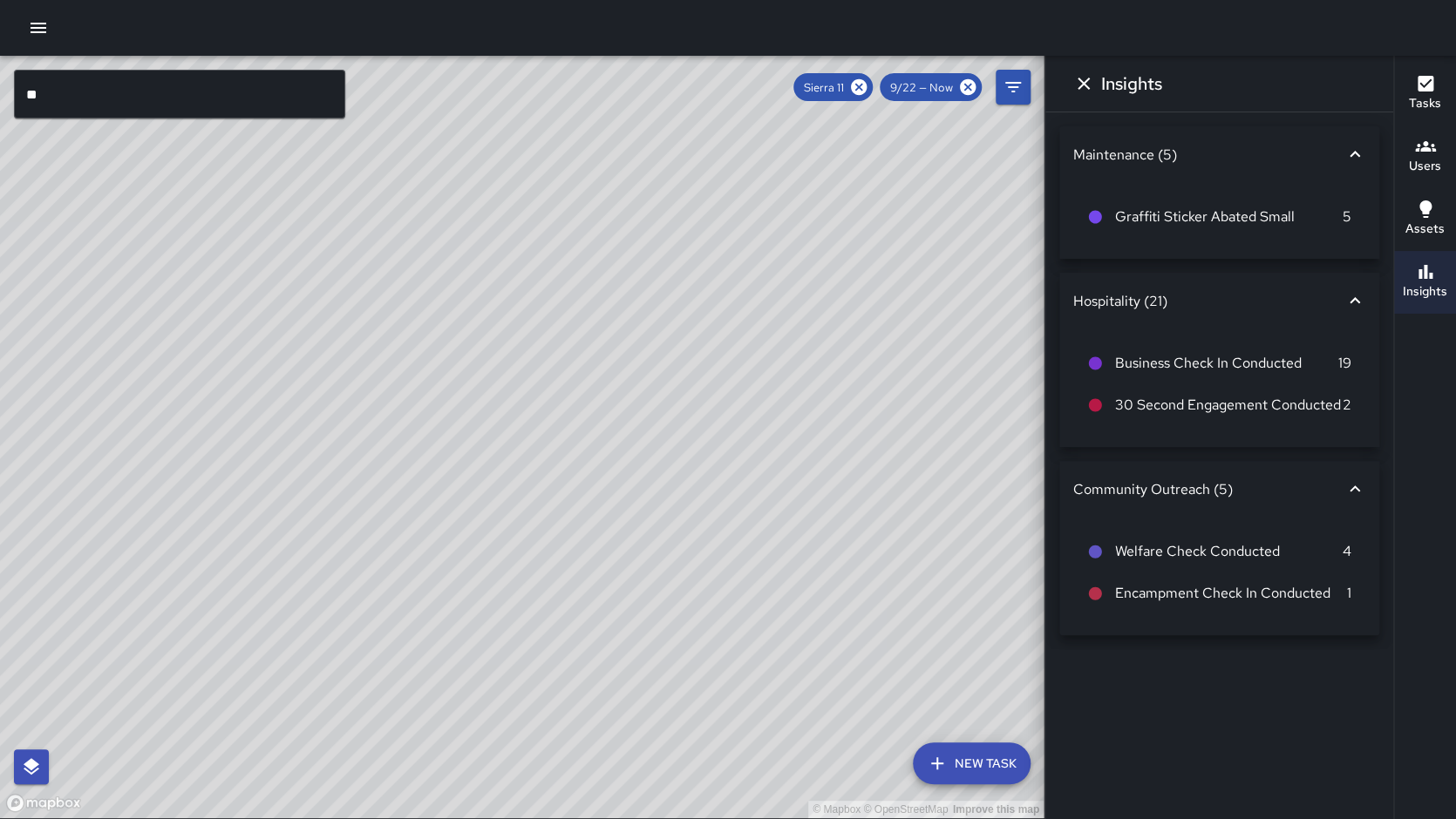
click at [1452, 271] on button "Insights" at bounding box center [1425, 282] width 62 height 63
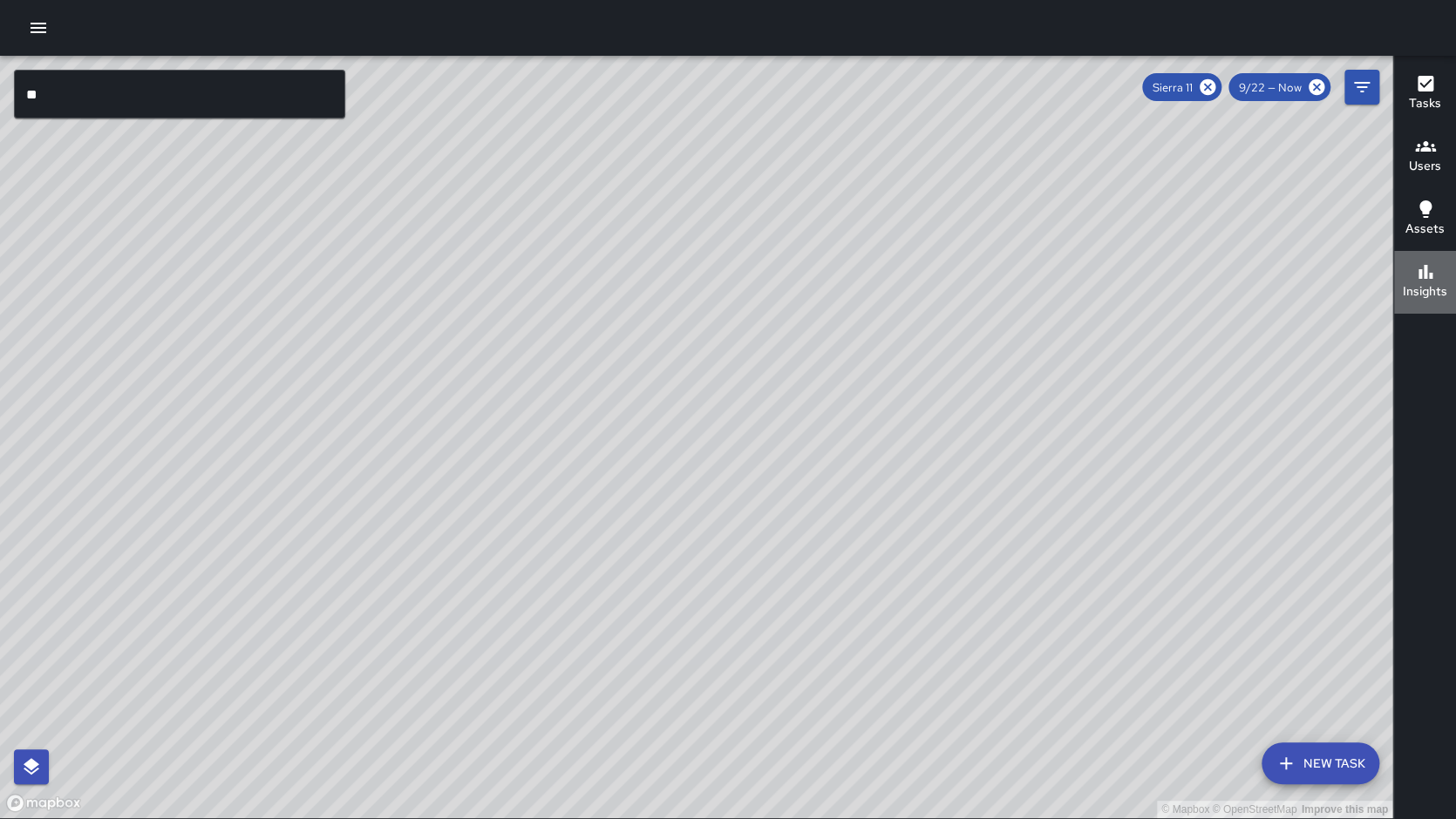
click at [1413, 282] on h6 "Insights" at bounding box center [1425, 291] width 45 height 19
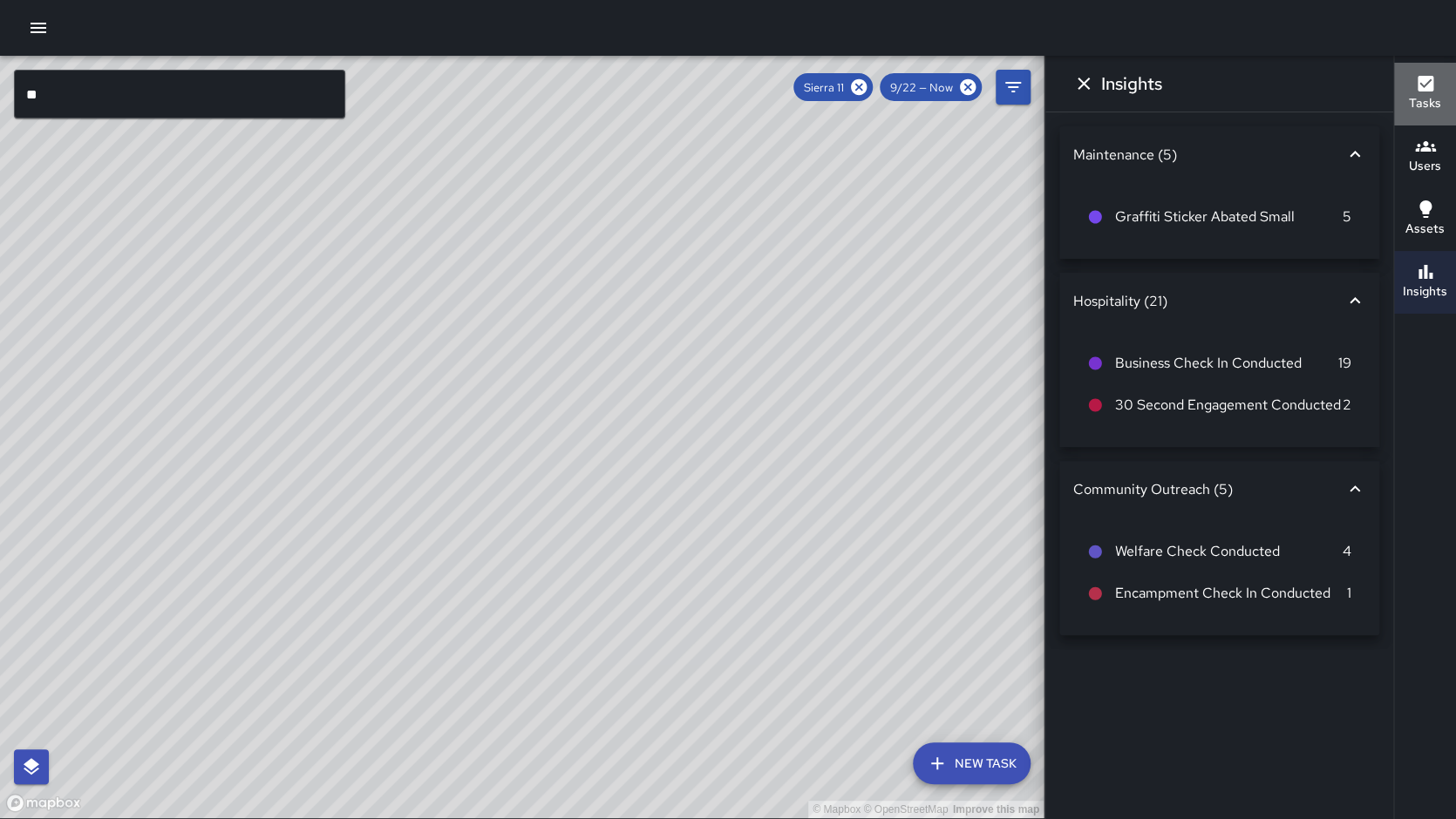
click at [1431, 110] on h6 "Tasks" at bounding box center [1425, 104] width 32 height 19
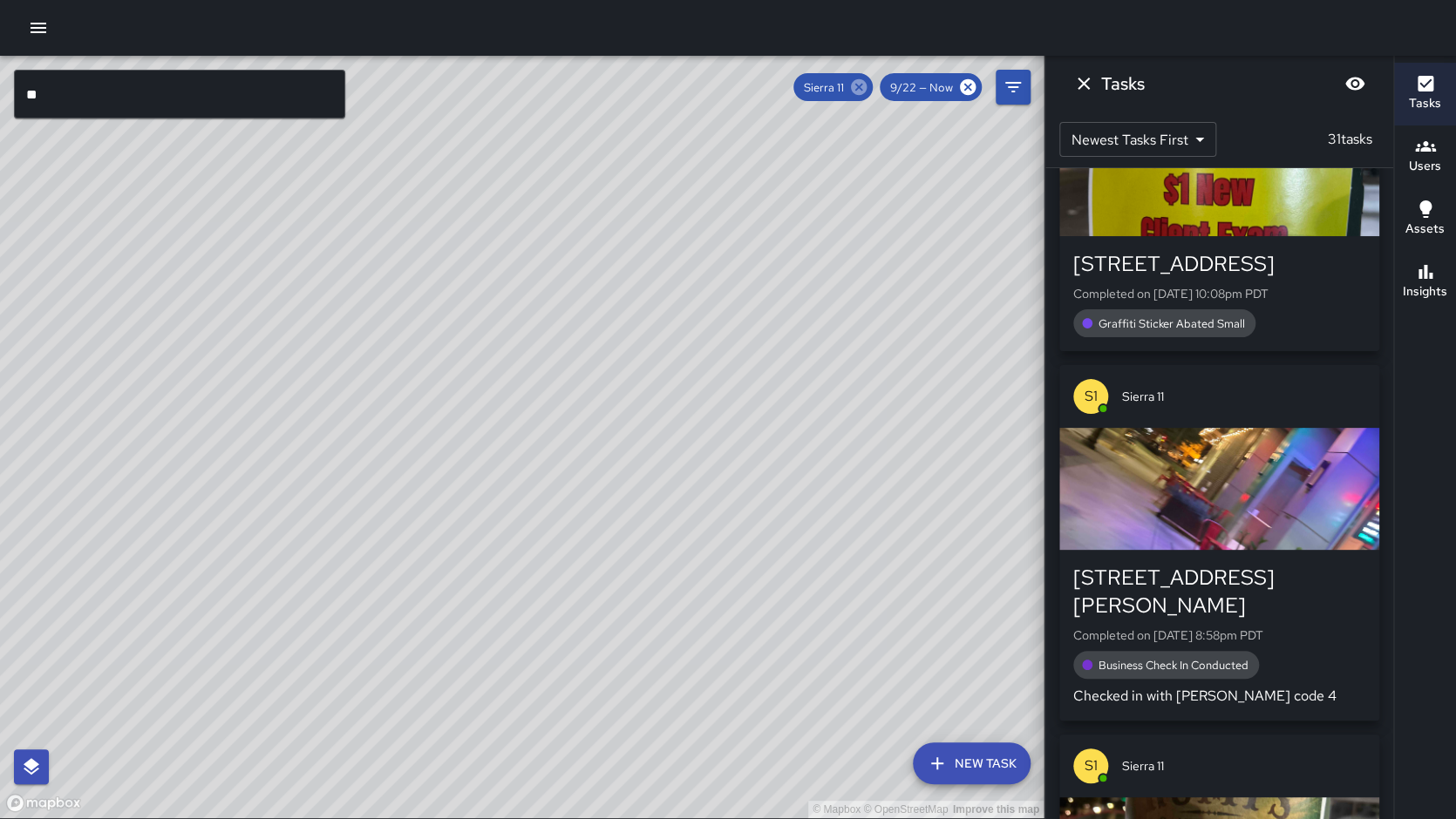
click at [859, 89] on icon at bounding box center [859, 87] width 15 height 15
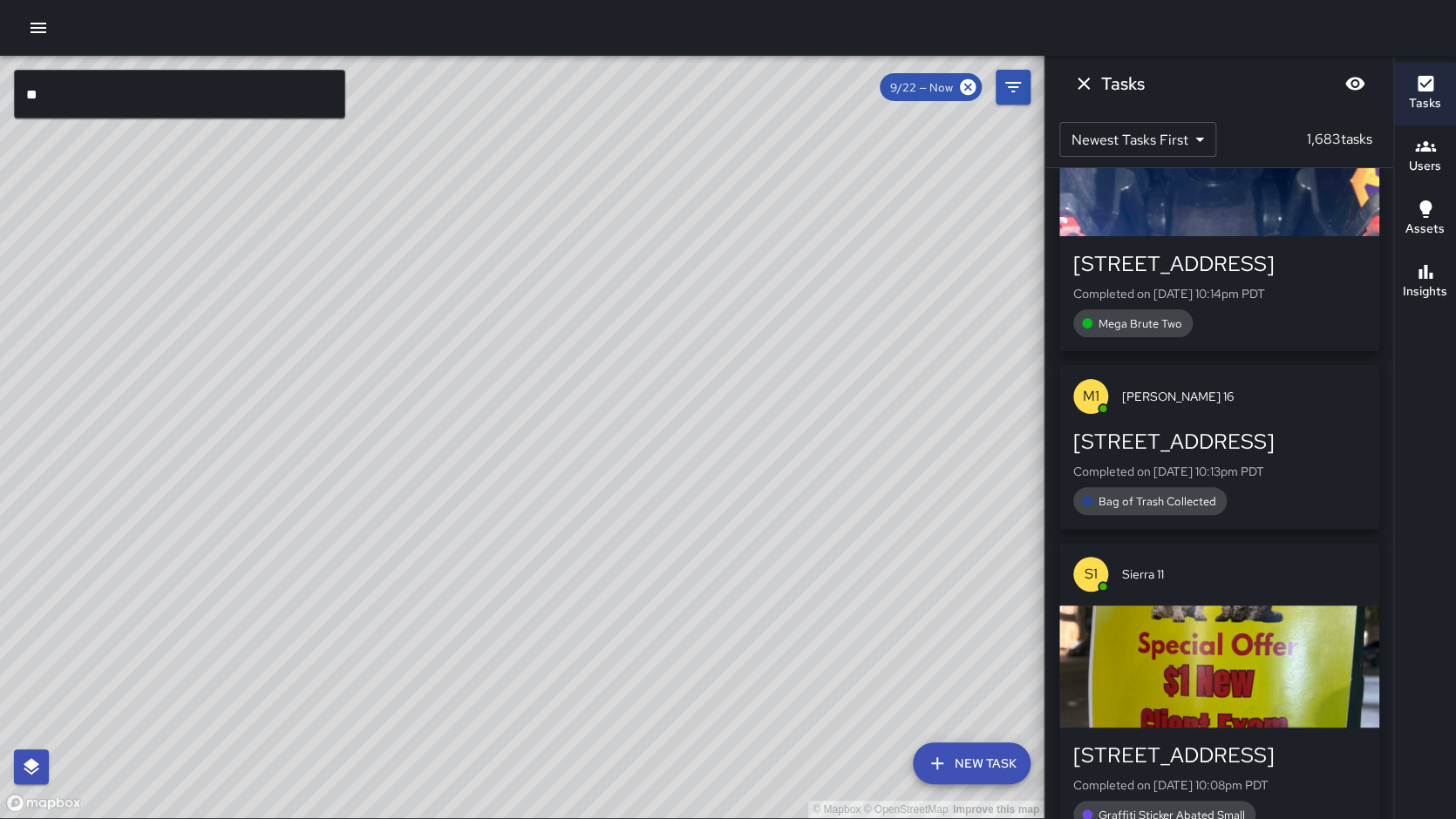
click at [103, 111] on input "**" at bounding box center [180, 93] width 332 height 49
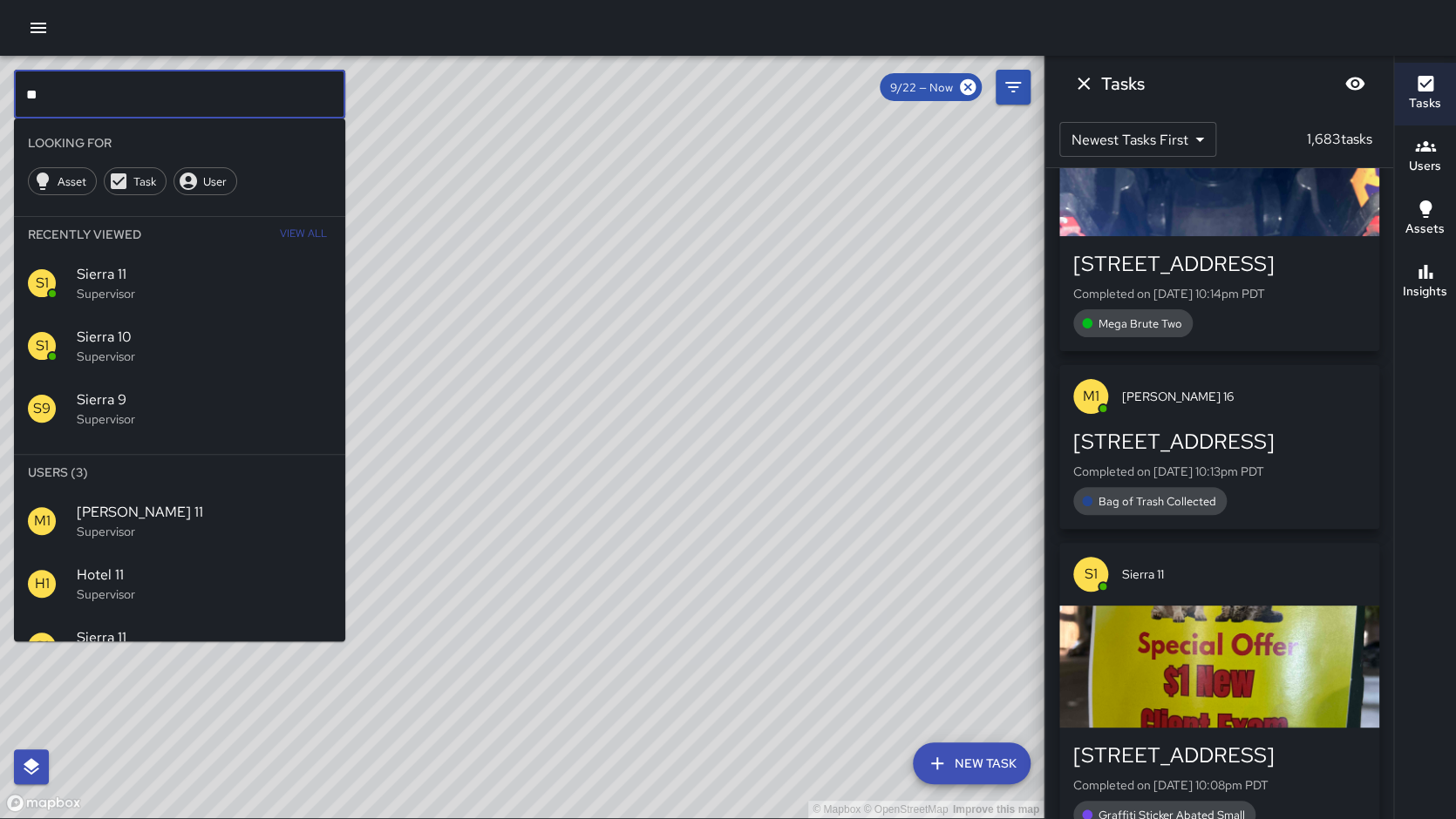
click at [103, 111] on input "**" at bounding box center [180, 93] width 332 height 49
click at [128, 565] on span "Sierra 12" at bounding box center [204, 575] width 254 height 21
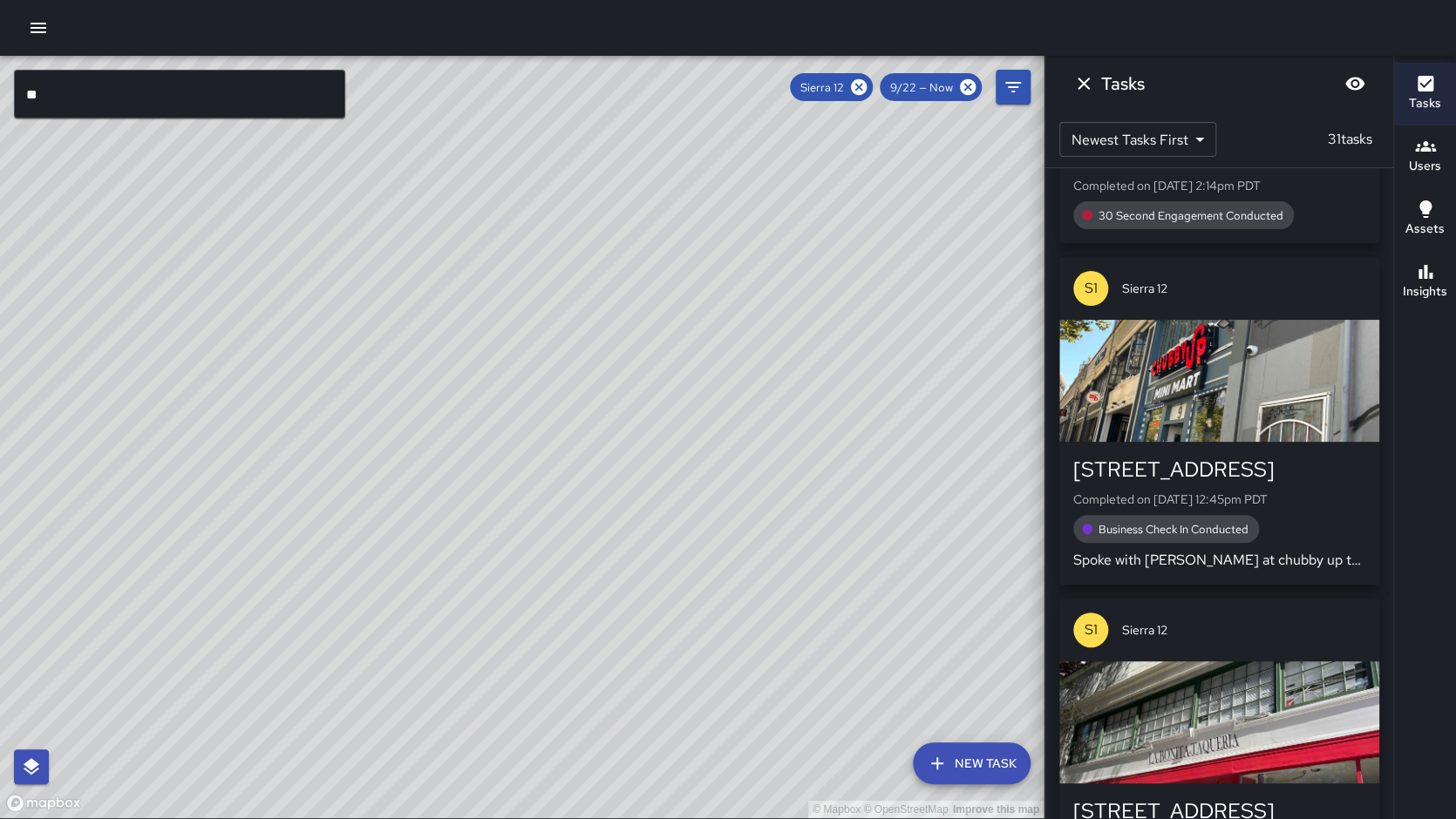
drag, startPoint x: 801, startPoint y: 437, endPoint x: 834, endPoint y: 373, distance: 72.0
click at [834, 373] on div "© Mapbox © OpenStreetMap Improve this map" at bounding box center [521, 437] width 1043 height 762
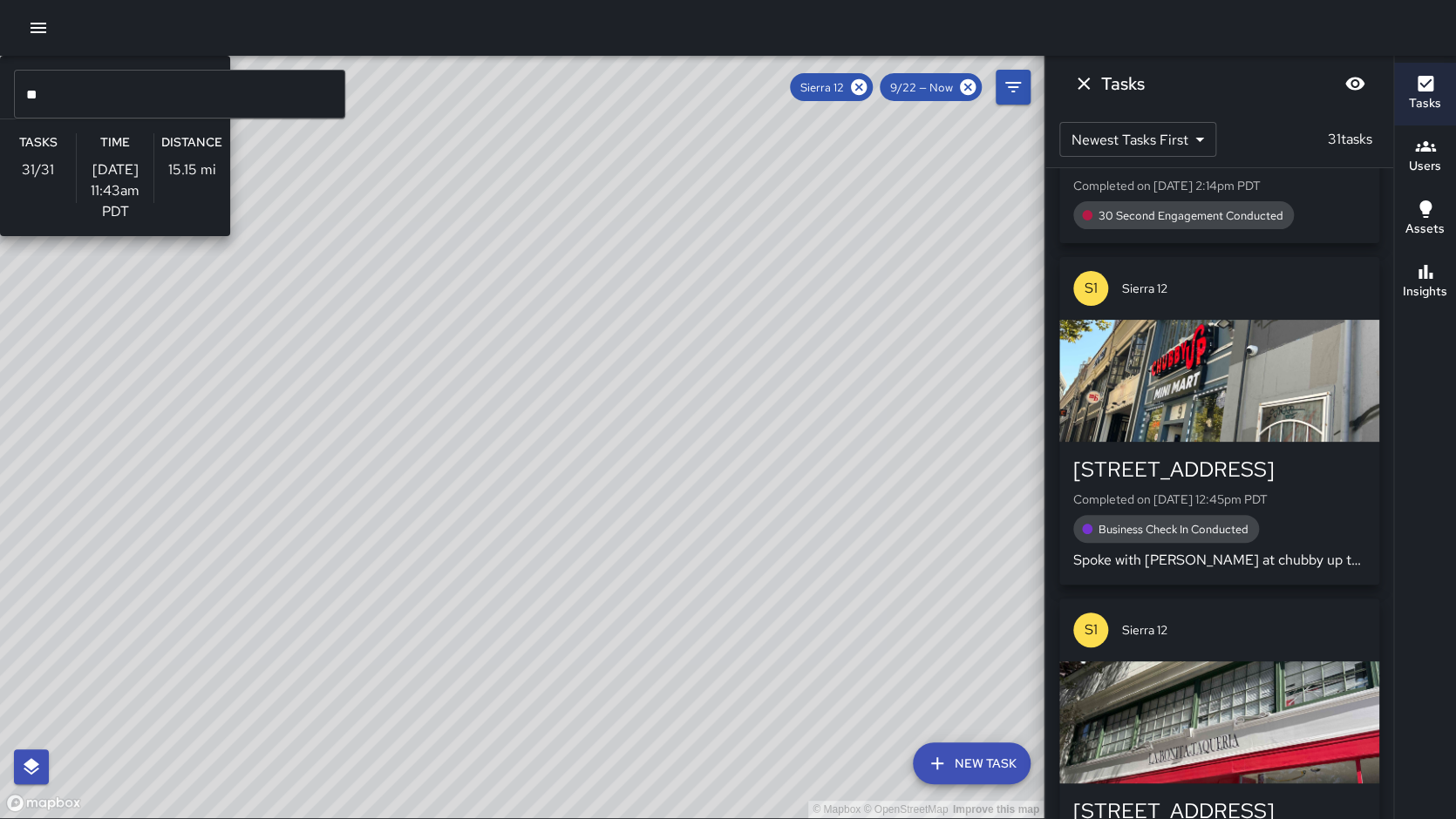
click at [695, 403] on div "© Mapbox © OpenStreetMap Improve this map S1 Sierra 12 Supervisor Tasks 31 / 31…" at bounding box center [521, 437] width 1043 height 762
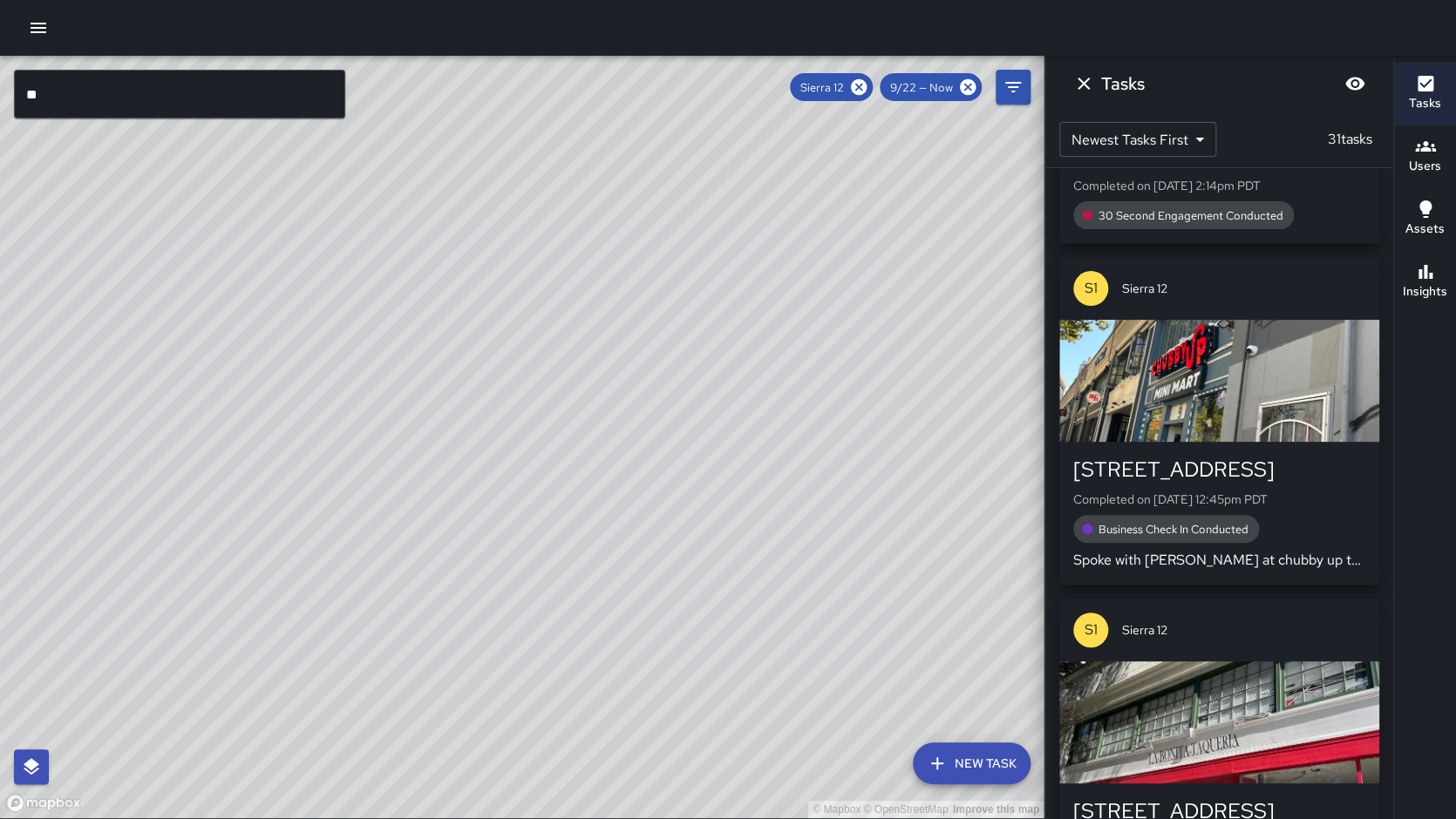
drag, startPoint x: 542, startPoint y: 186, endPoint x: 468, endPoint y: 257, distance: 102.6
click at [468, 257] on div "© Mapbox © OpenStreetMap Improve this map" at bounding box center [521, 437] width 1043 height 762
click at [1427, 282] on h6 "Insights" at bounding box center [1425, 291] width 45 height 19
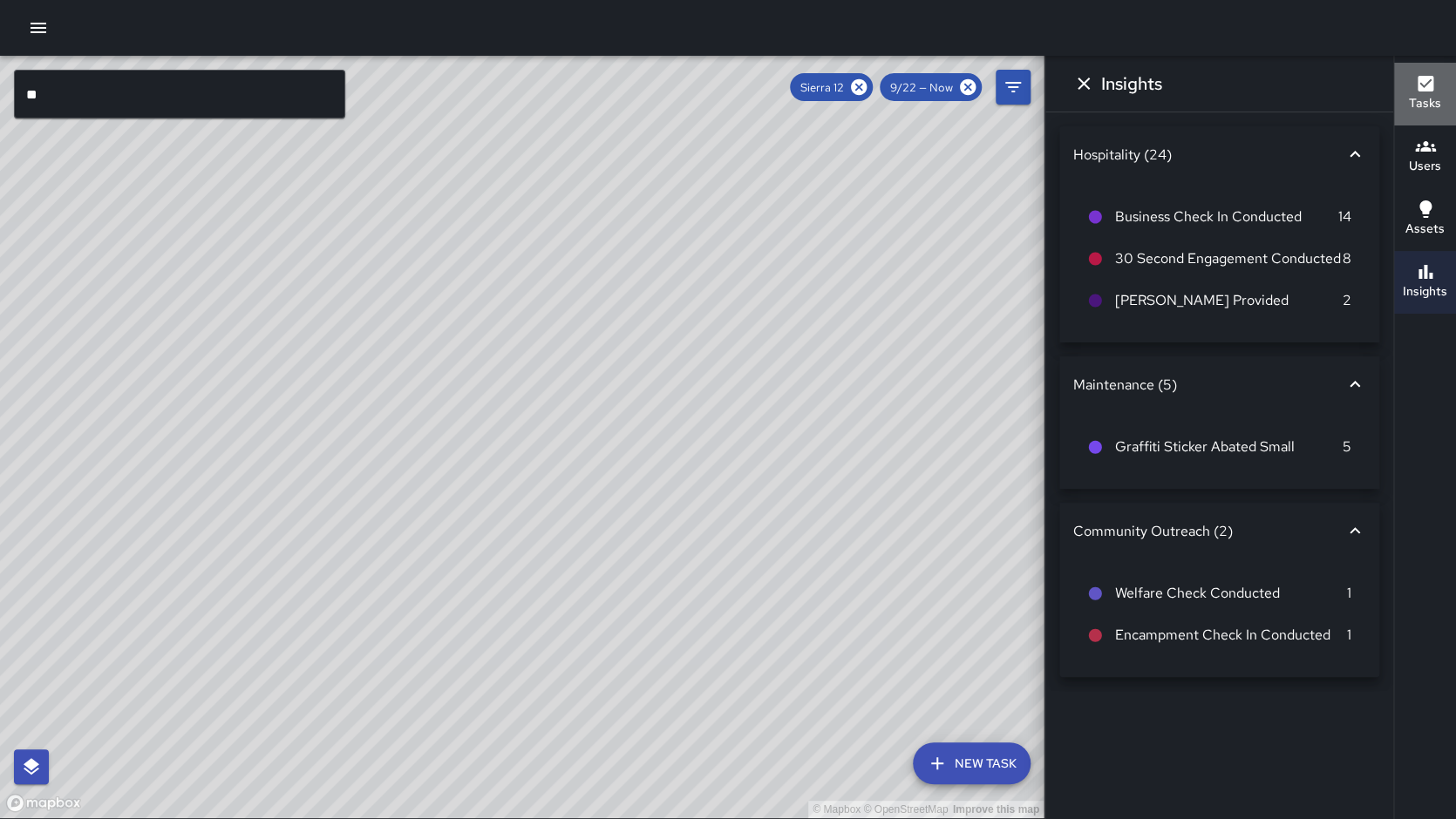
click at [1432, 99] on h6 "Tasks" at bounding box center [1425, 104] width 32 height 19
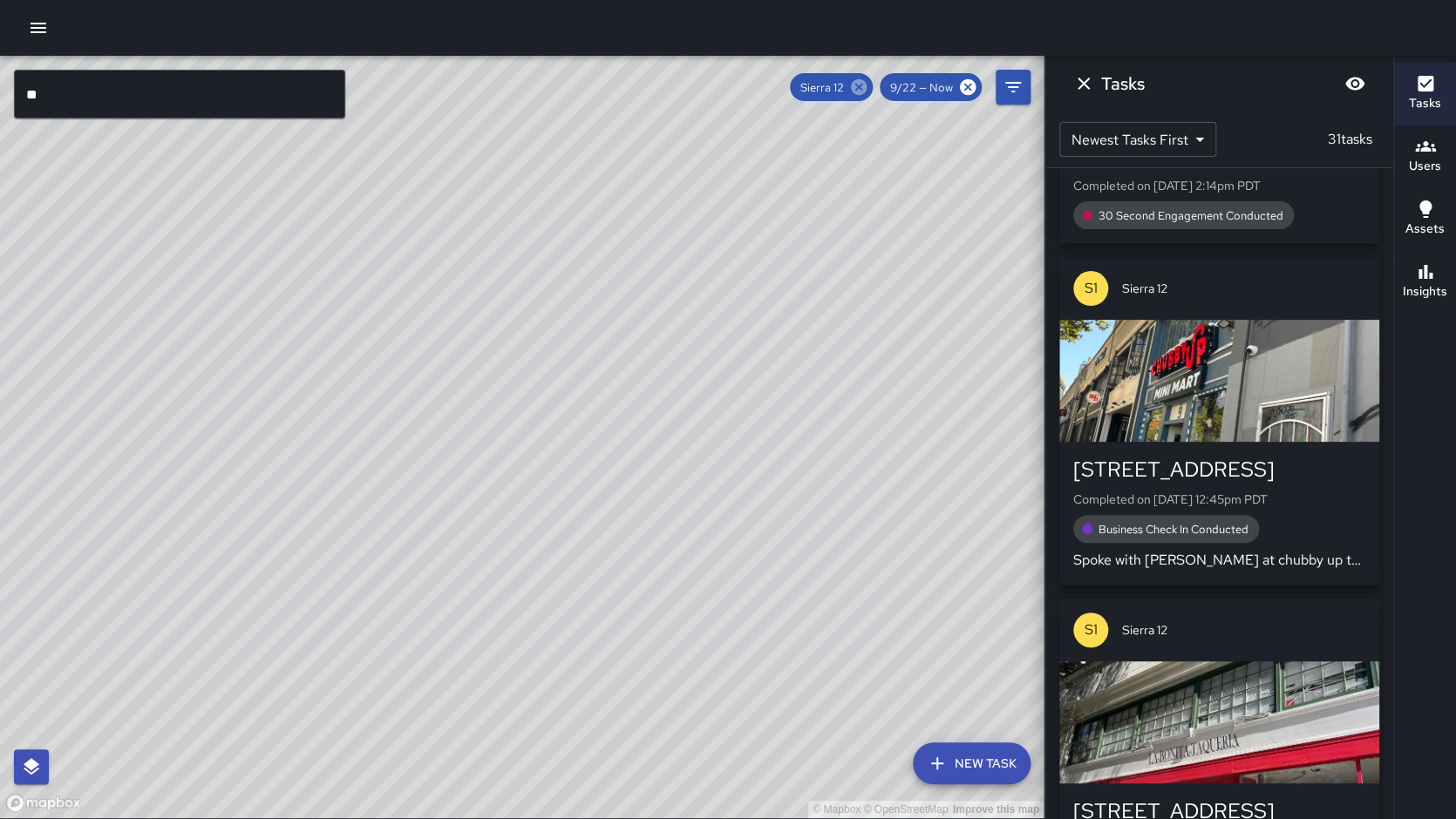
click at [868, 91] on icon at bounding box center [859, 87] width 19 height 19
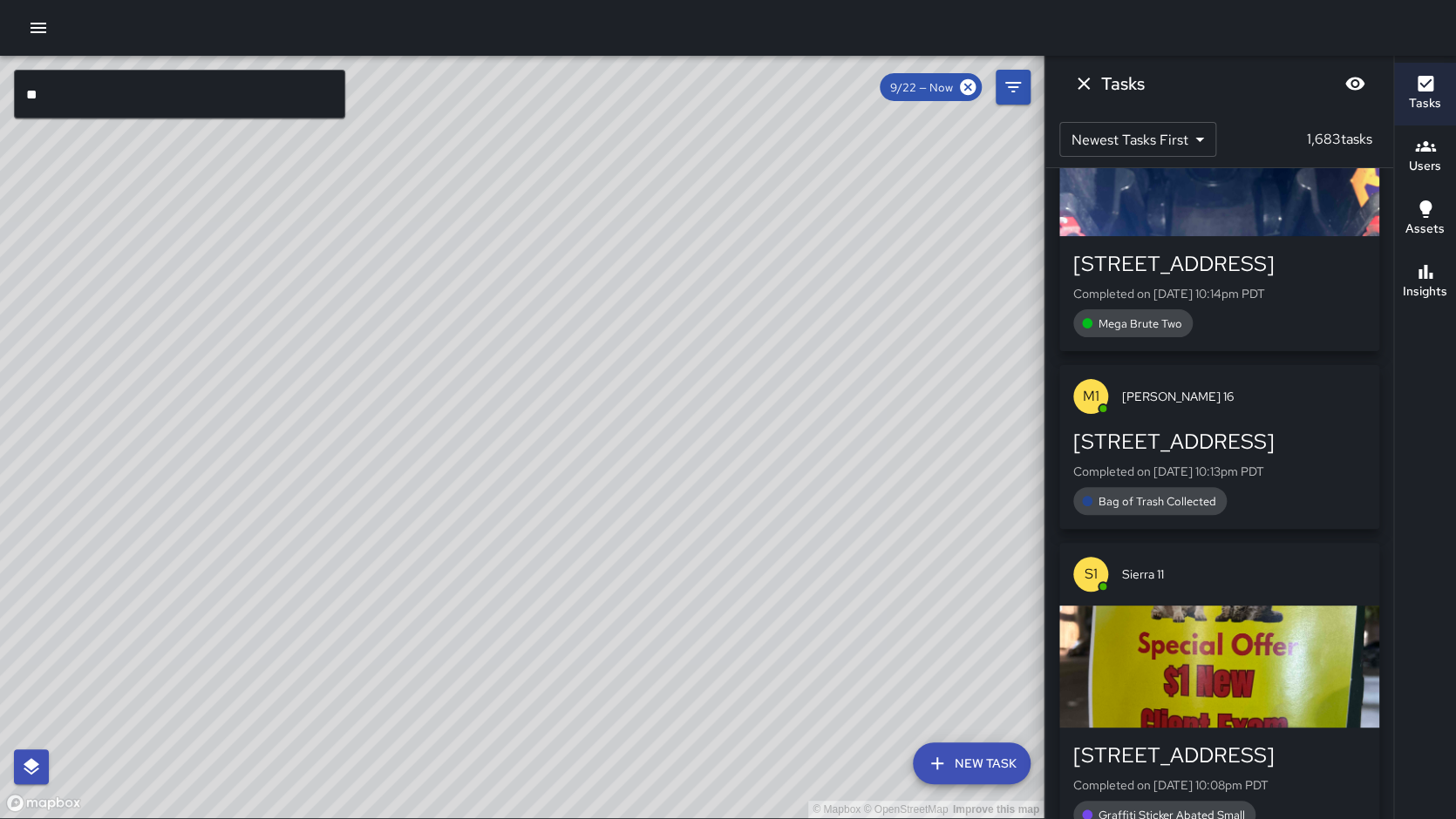
click at [184, 101] on input "**" at bounding box center [180, 93] width 332 height 49
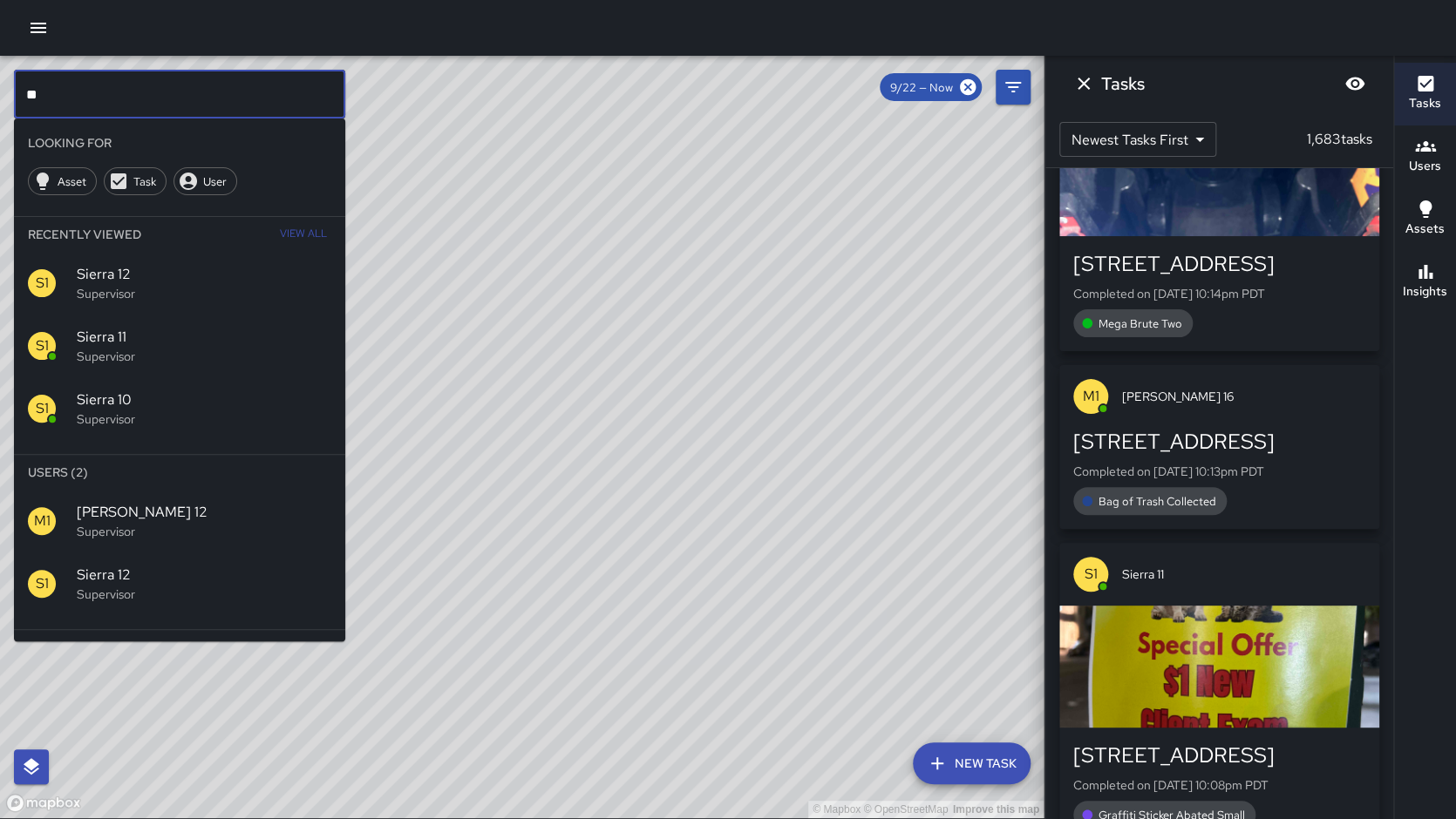
click at [184, 101] on input "**" at bounding box center [180, 93] width 332 height 49
click at [172, 597] on p "Supervisor" at bounding box center [204, 594] width 254 height 17
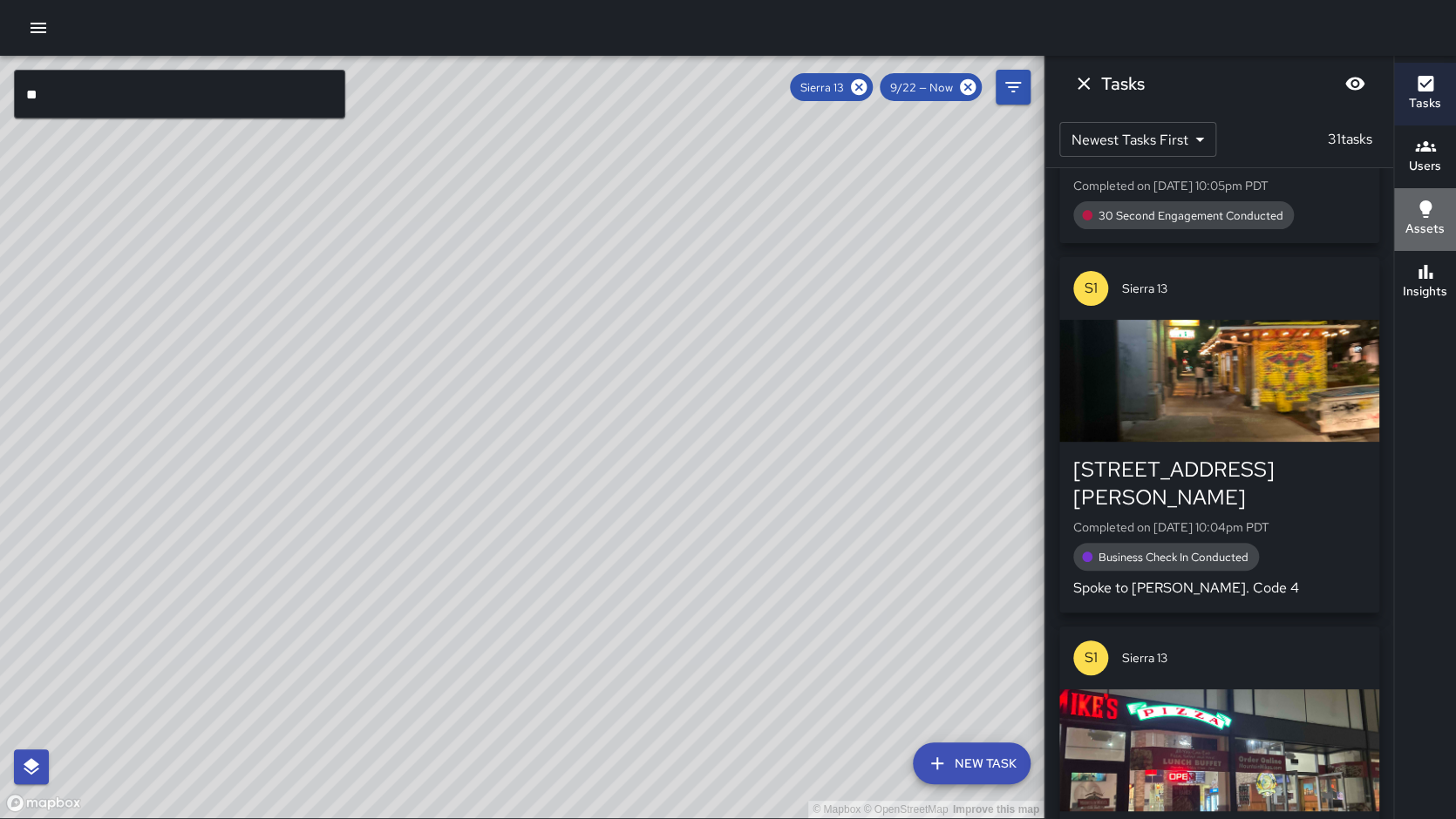
click at [1436, 242] on button "Assets" at bounding box center [1425, 220] width 62 height 63
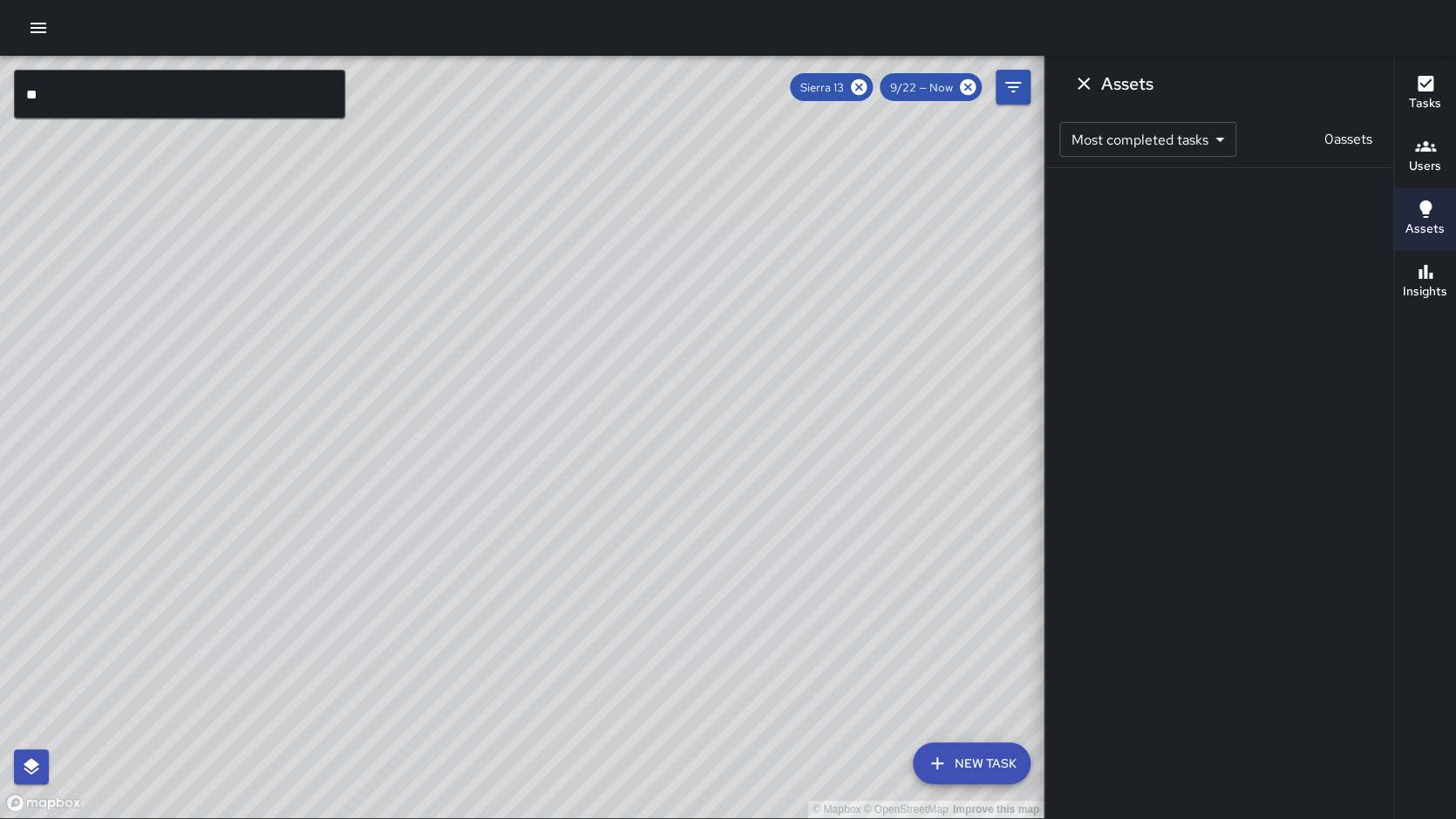
click at [1447, 270] on button "Insights" at bounding box center [1425, 282] width 62 height 63
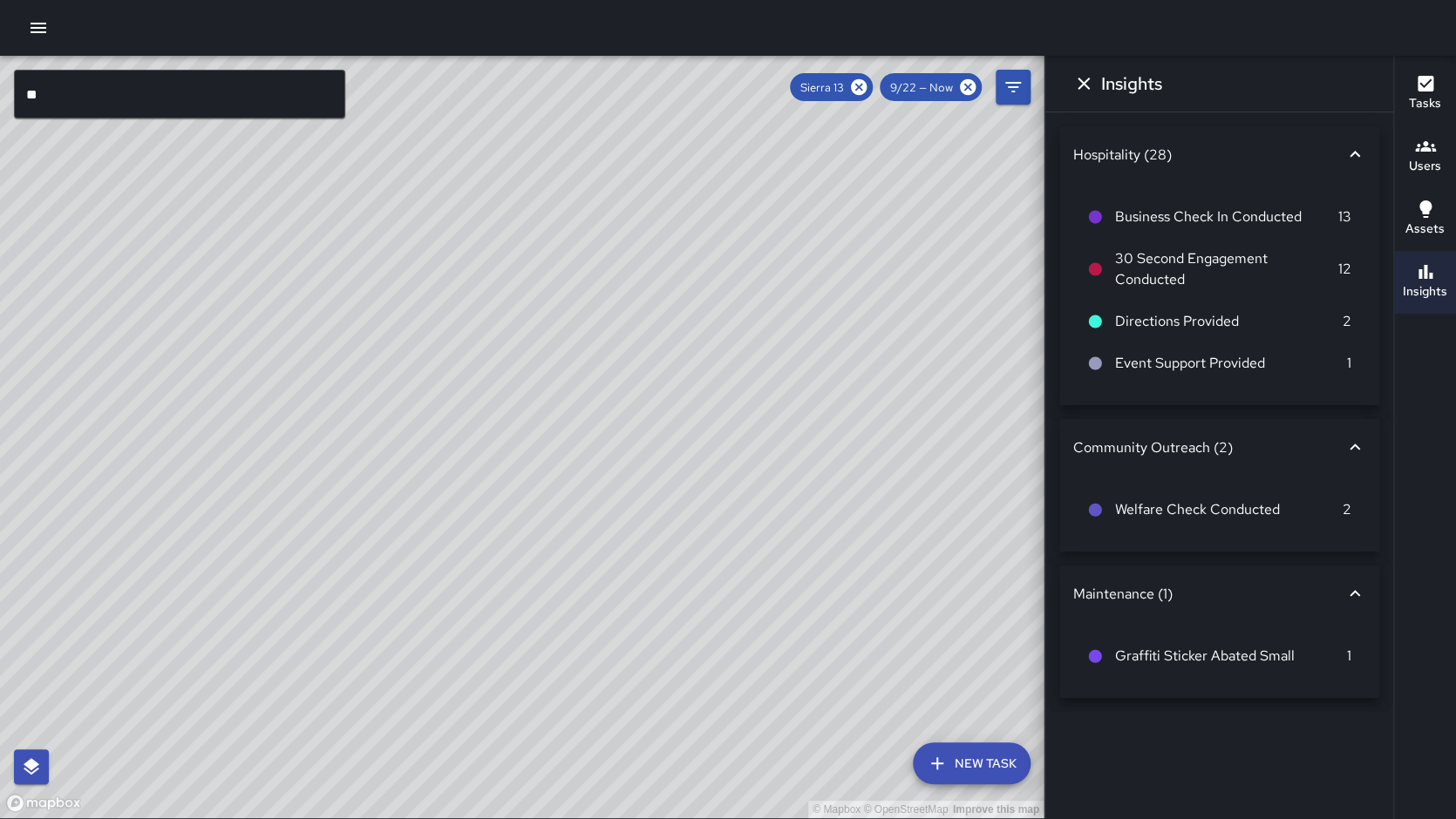
scroll to position [0, 0]
click at [1439, 108] on button "Tasks" at bounding box center [1425, 94] width 62 height 63
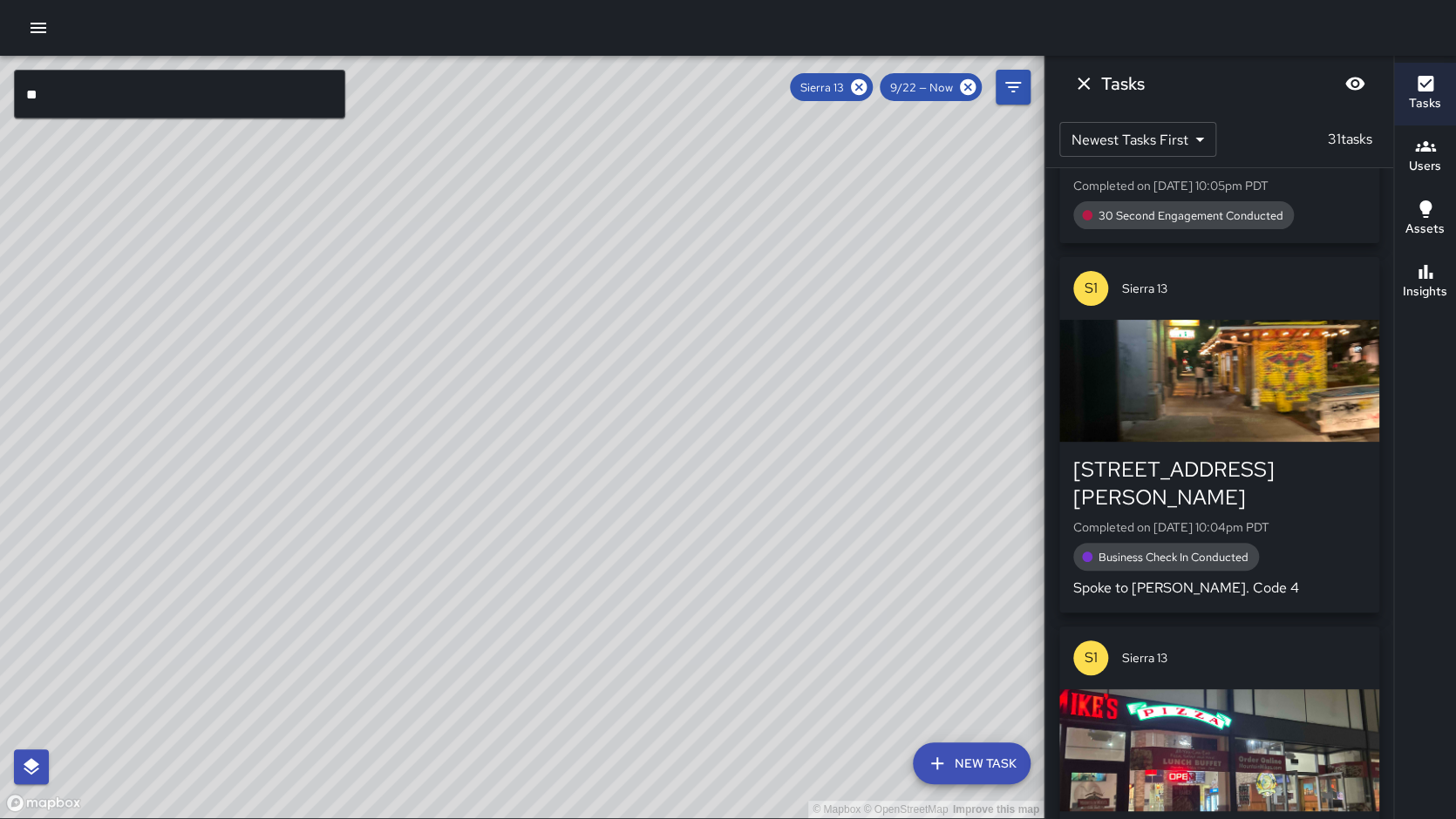
scroll to position [0, 1]
drag, startPoint x: 883, startPoint y: 466, endPoint x: 900, endPoint y: 374, distance: 93.6
click at [912, 371] on div "© Mapbox © OpenStreetMap Improve this map" at bounding box center [521, 437] width 1043 height 762
click at [856, 91] on icon at bounding box center [859, 87] width 19 height 19
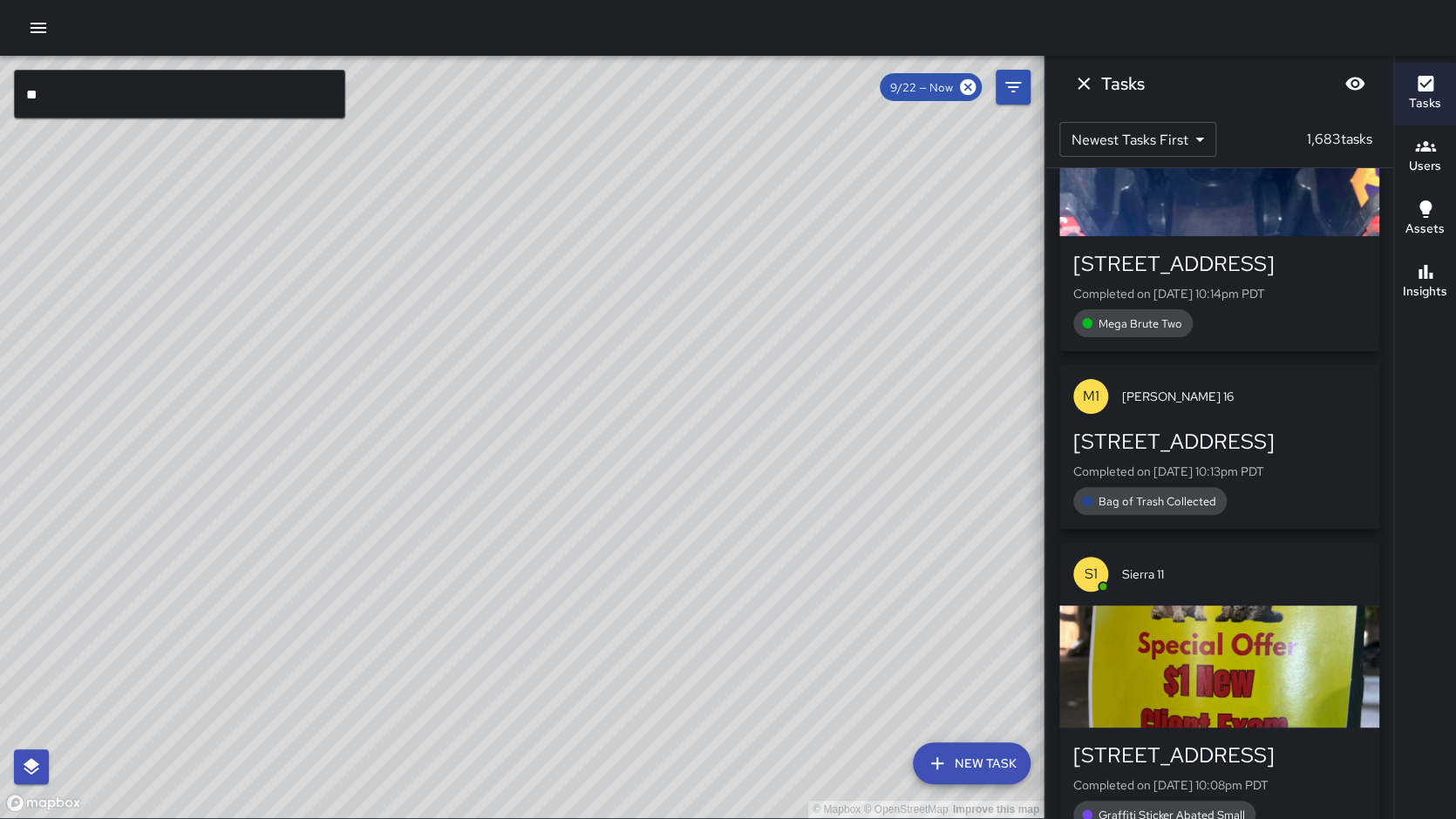
click at [170, 101] on input "**" at bounding box center [180, 93] width 332 height 49
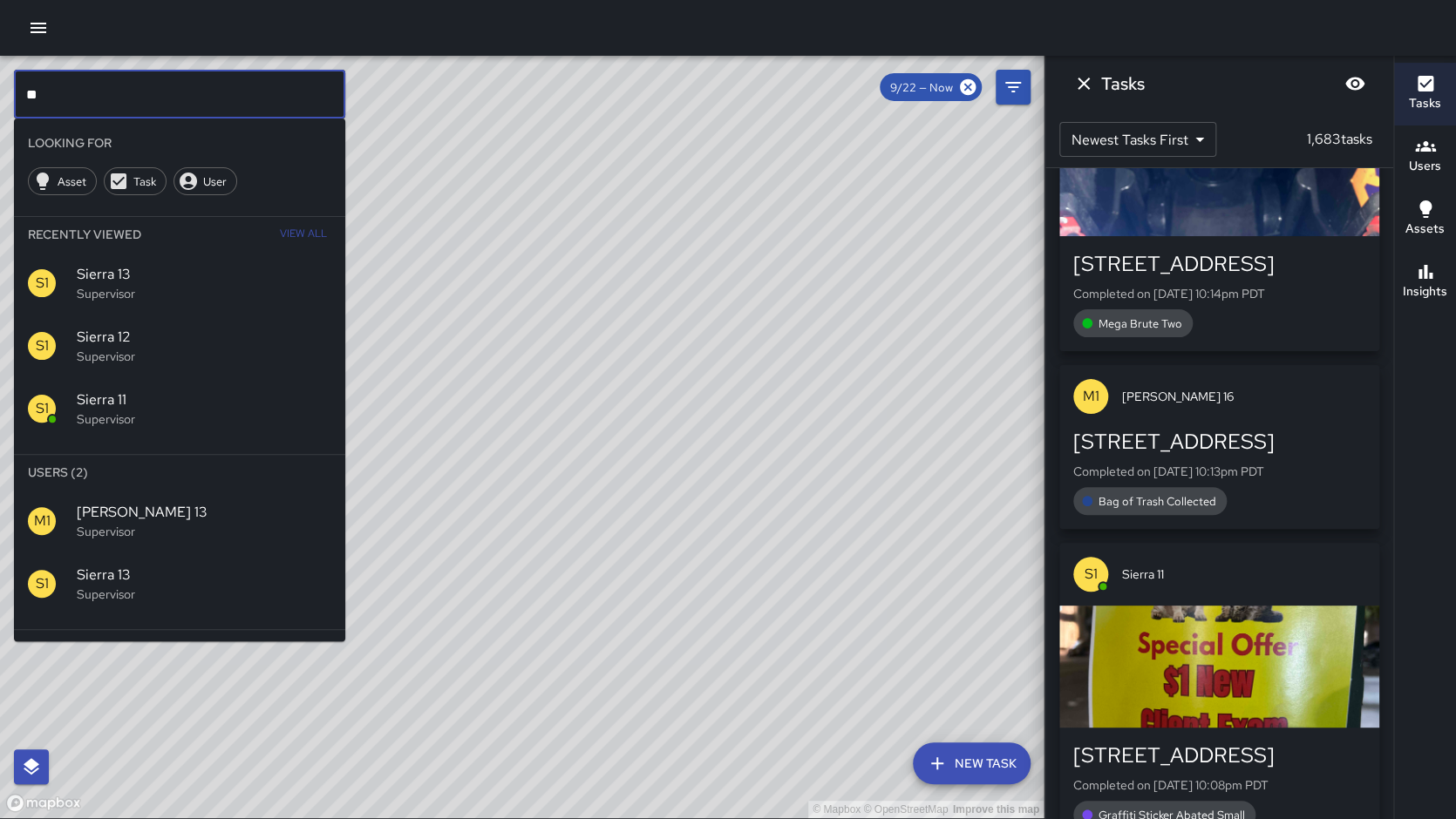
click at [170, 101] on input "**" at bounding box center [180, 93] width 332 height 49
drag, startPoint x: 163, startPoint y: 598, endPoint x: 300, endPoint y: 563, distance: 141.4
click at [163, 598] on p "Supervisor" at bounding box center [204, 594] width 254 height 17
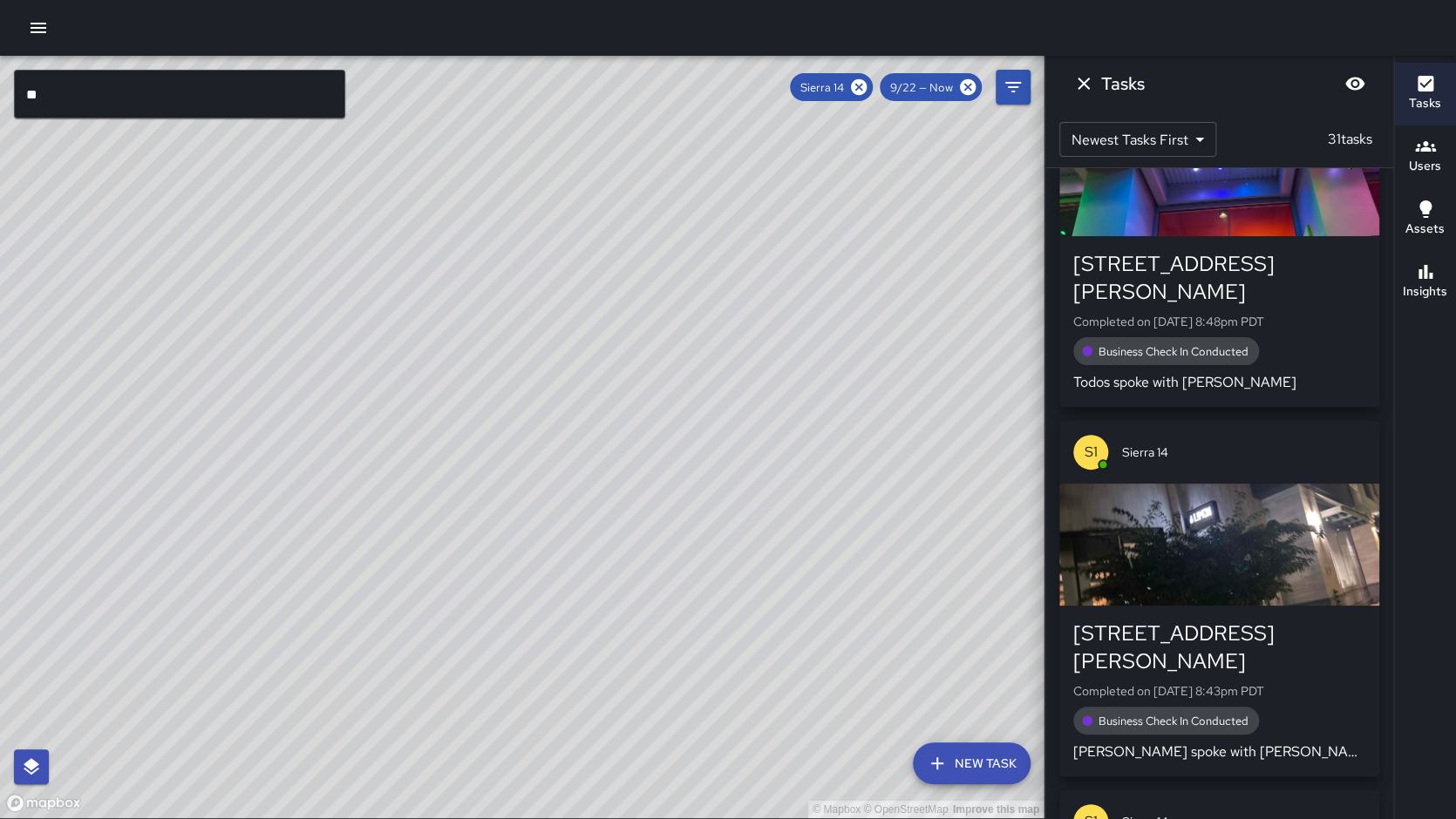
drag, startPoint x: 642, startPoint y: 333, endPoint x: 569, endPoint y: 459, distance: 145.6
click at [569, 459] on div "© Mapbox © OpenStreetMap Improve this map" at bounding box center [521, 437] width 1043 height 762
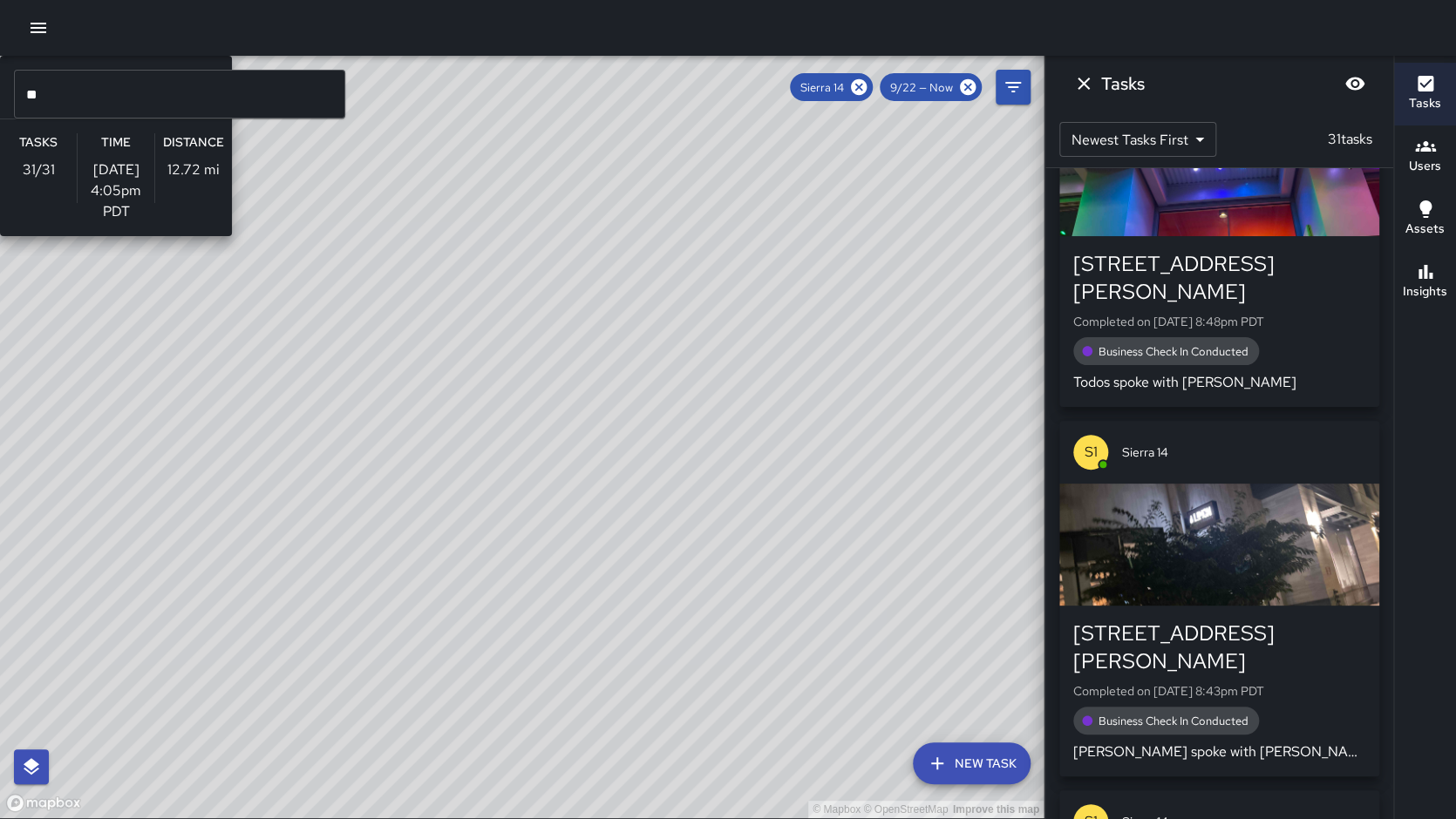
click at [481, 449] on div "© Mapbox © OpenStreetMap Improve this map S1 Sierra 14 Supervisor Tasks 31 / 31…" at bounding box center [521, 437] width 1043 height 762
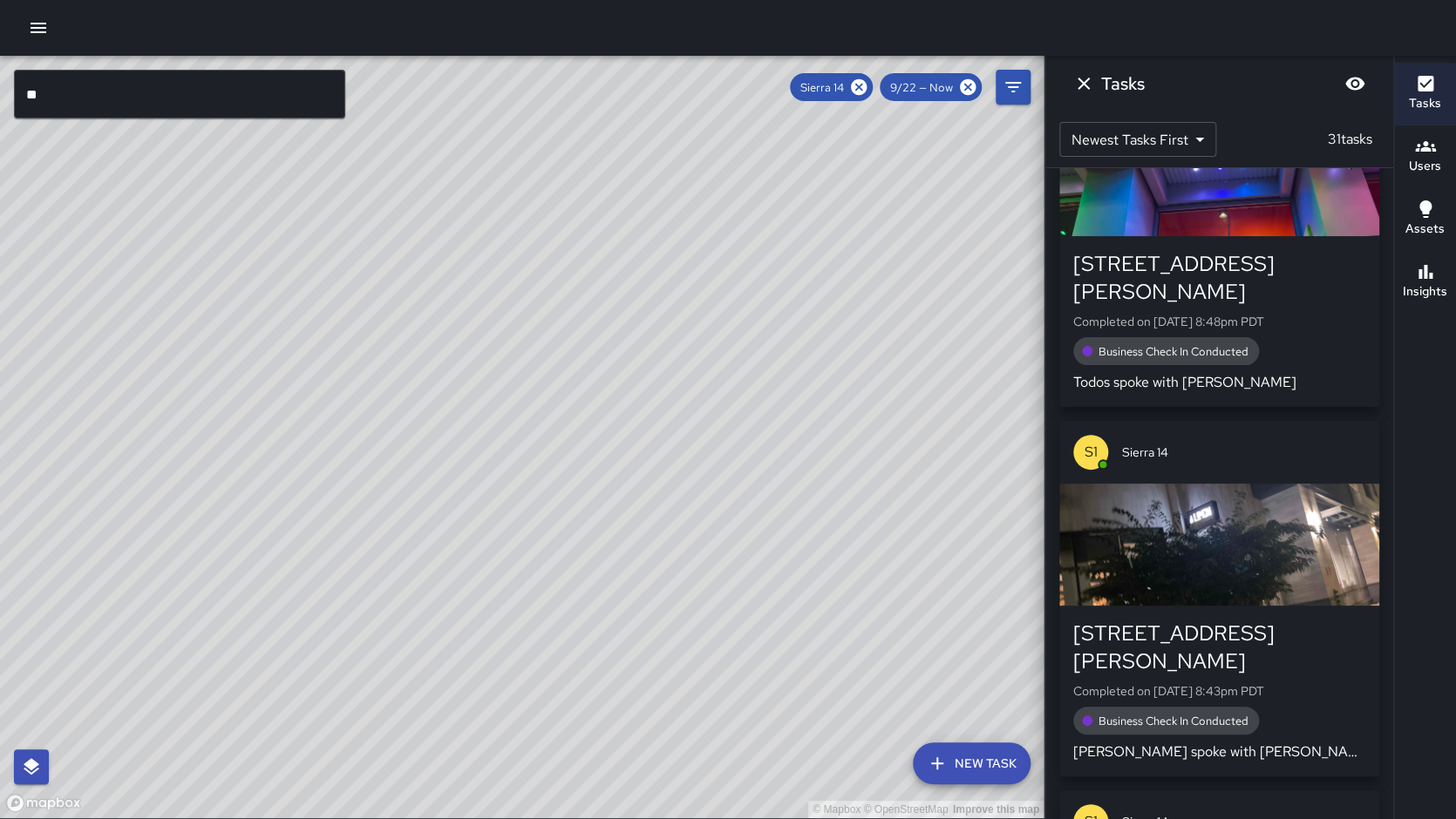
click at [1454, 269] on button "Insights" at bounding box center [1425, 282] width 62 height 63
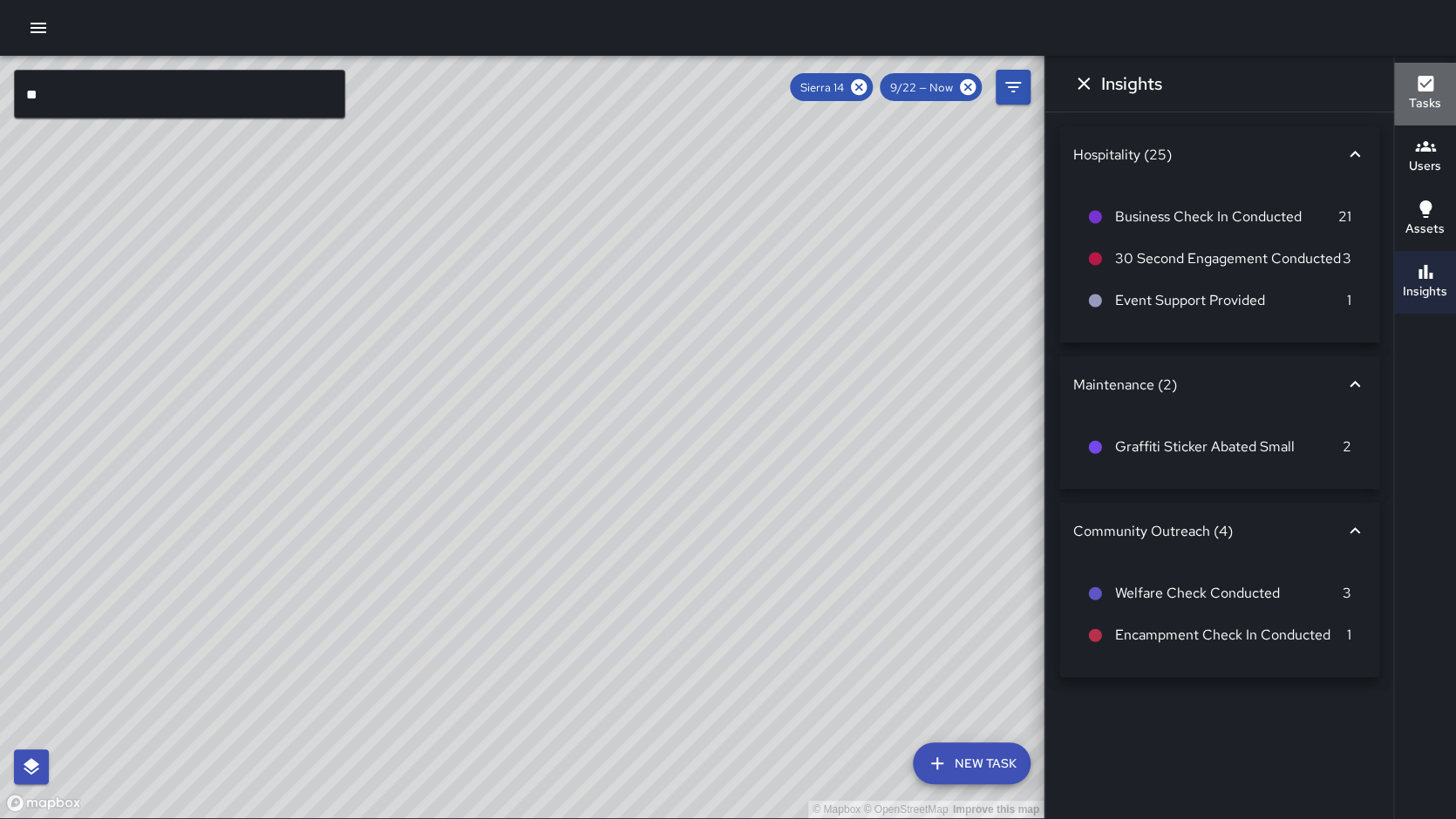
click at [1404, 97] on button "Tasks" at bounding box center [1425, 94] width 62 height 63
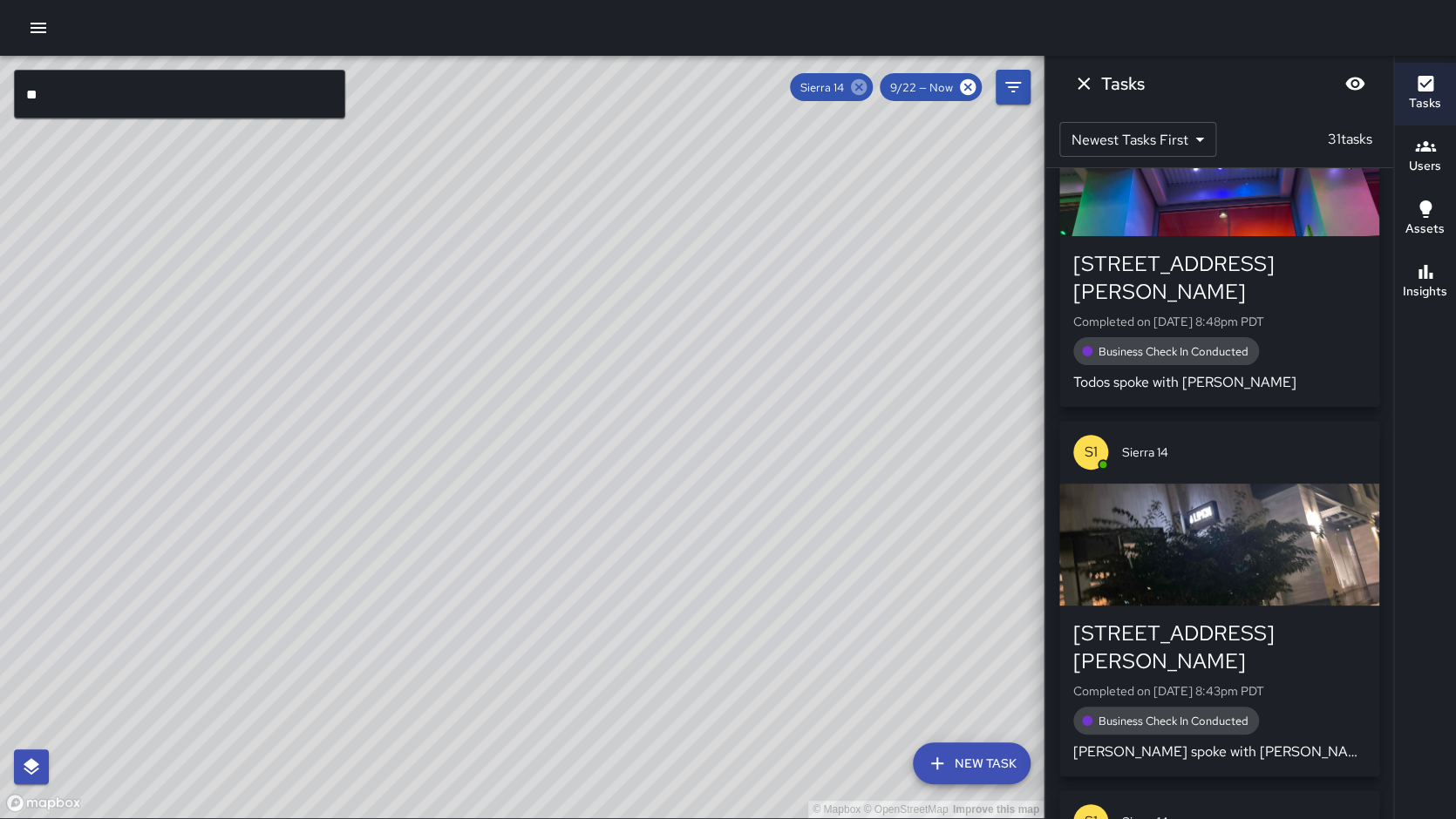
click at [865, 81] on icon at bounding box center [859, 87] width 15 height 15
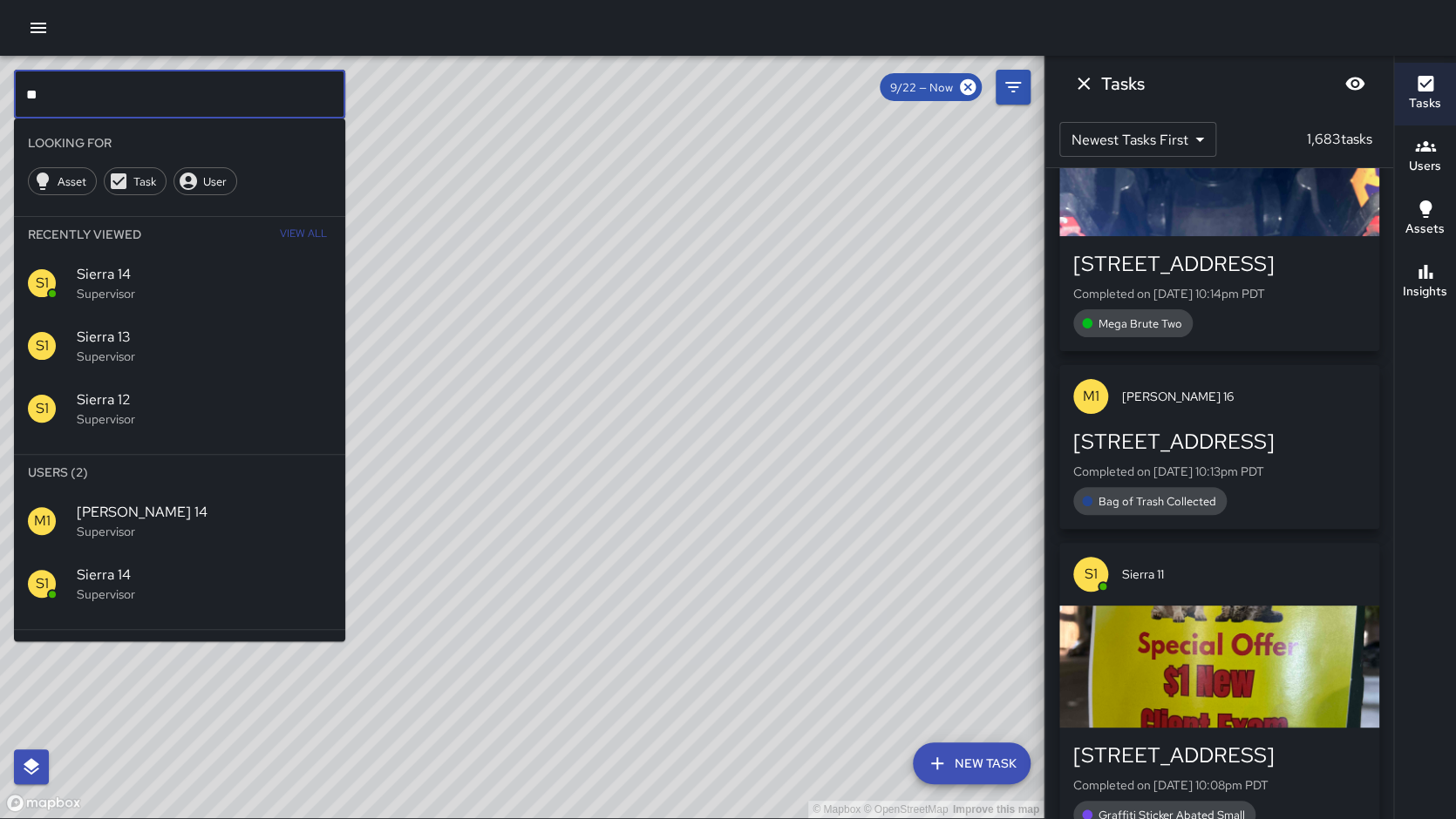
click at [98, 106] on input "**" at bounding box center [180, 93] width 332 height 49
type input "*"
type input "********"
click at [203, 523] on p "Supervisor" at bounding box center [204, 531] width 254 height 17
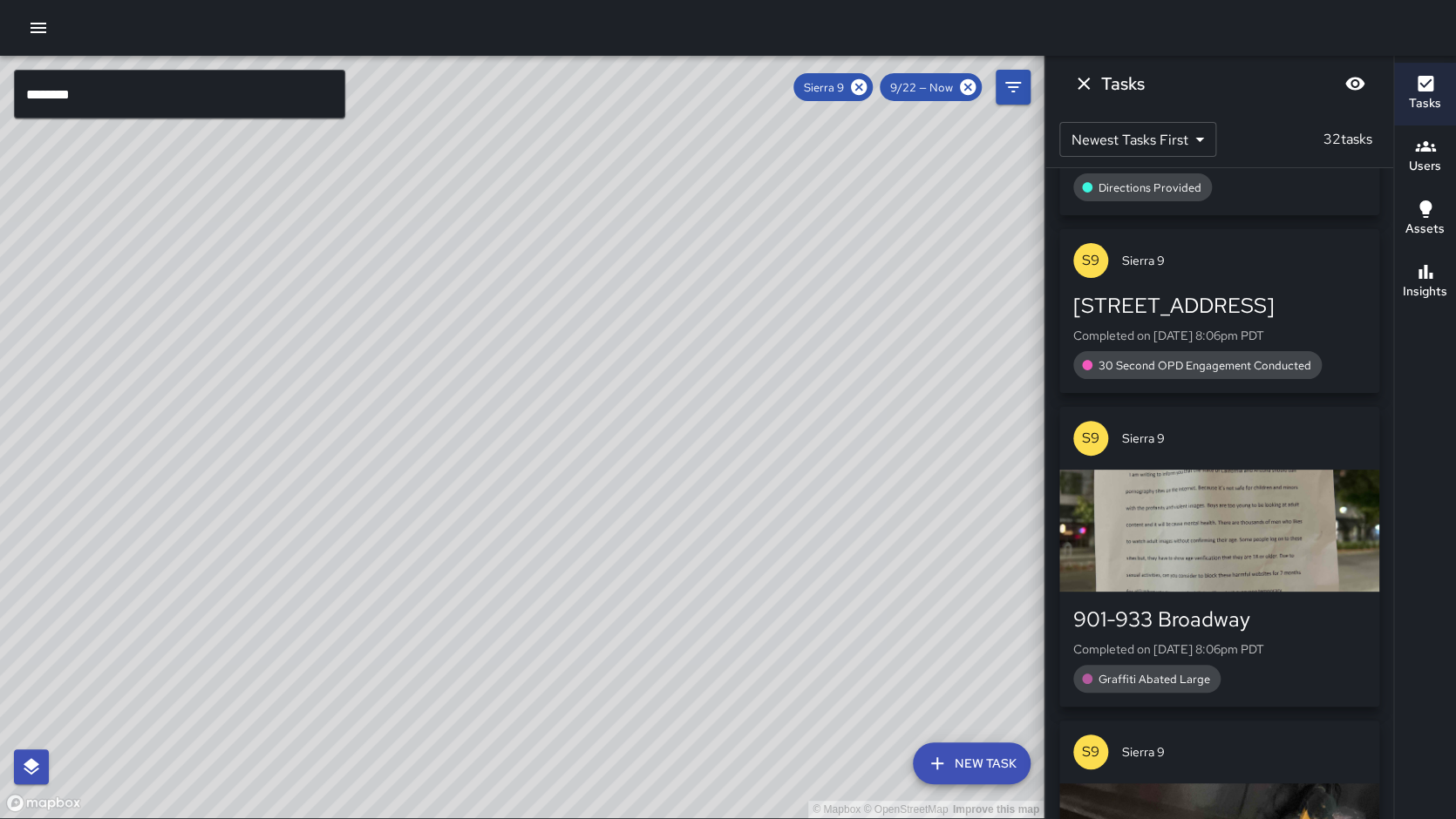
drag, startPoint x: 552, startPoint y: 609, endPoint x: 640, endPoint y: 476, distance: 159.5
click at [642, 469] on div "© Mapbox © OpenStreetMap Improve this map" at bounding box center [521, 437] width 1043 height 762
click at [1141, 612] on div "901-933 Broadway" at bounding box center [1219, 619] width 292 height 28
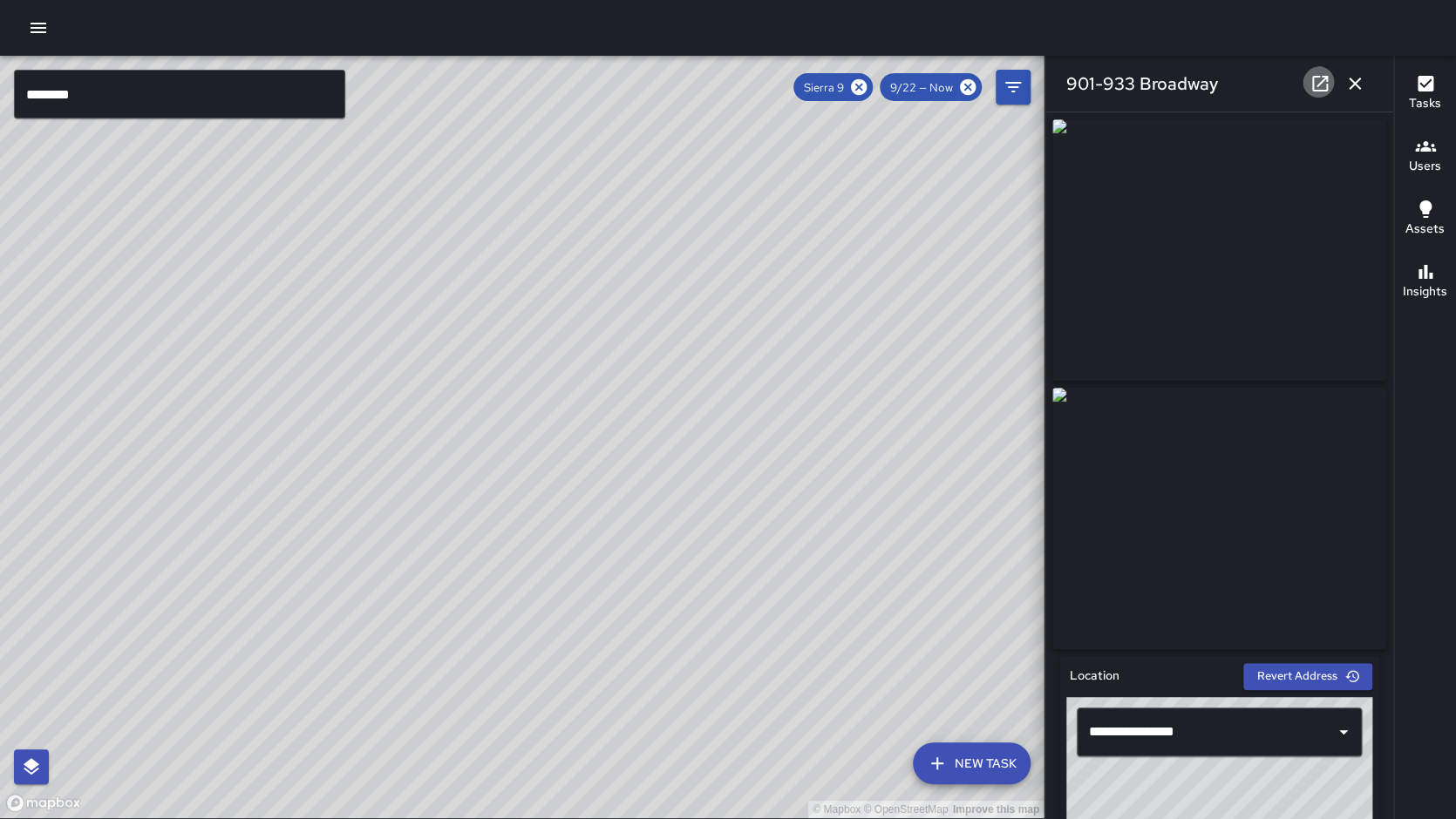
click at [1325, 91] on icon at bounding box center [1320, 84] width 21 height 21
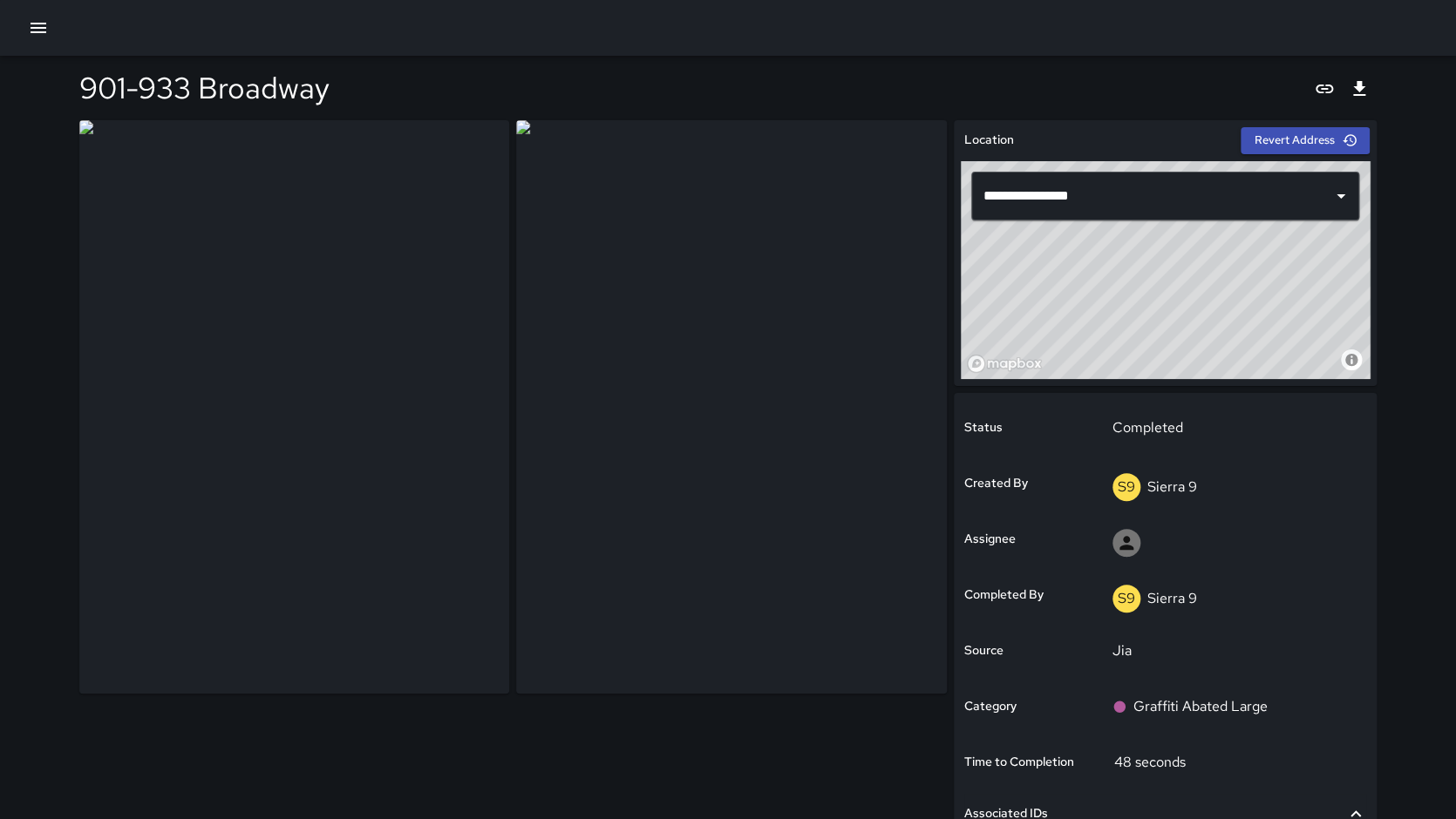
click at [17, 26] on div at bounding box center [728, 28] width 1456 height 56
click at [26, 29] on button "button" at bounding box center [38, 28] width 35 height 35
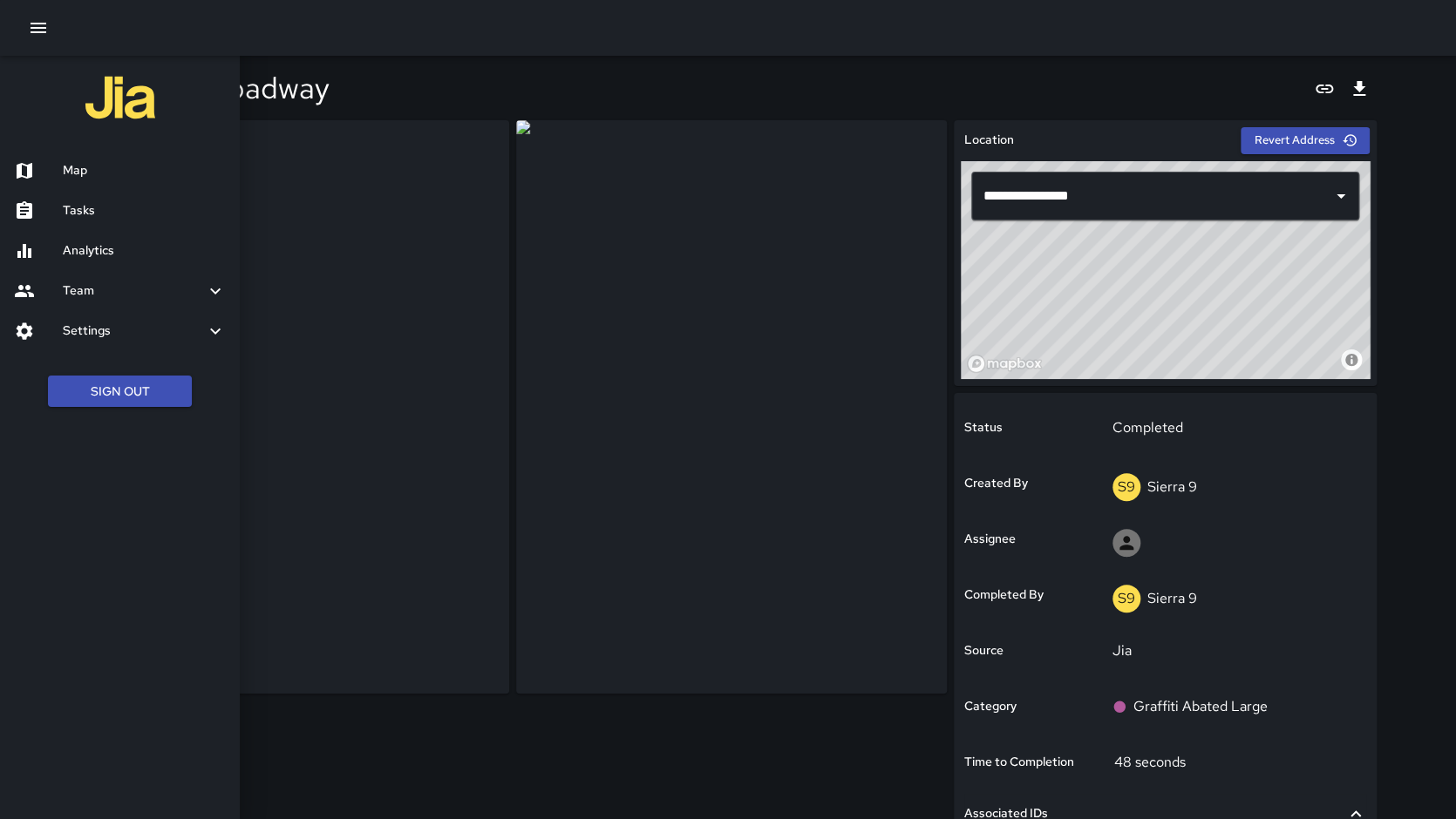
click at [74, 174] on h6 "Map" at bounding box center [144, 170] width 163 height 19
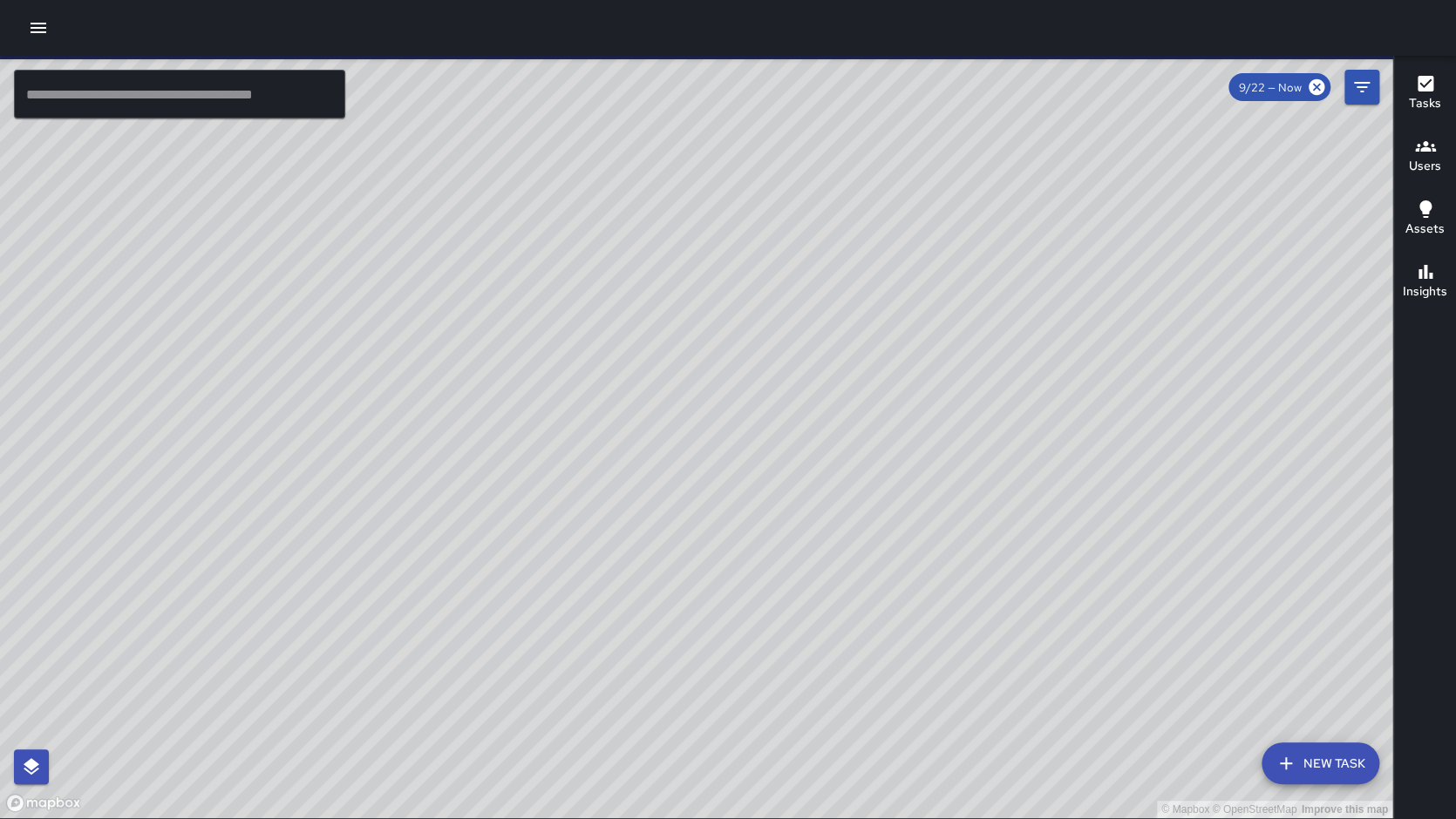
drag, startPoint x: 984, startPoint y: 411, endPoint x: 906, endPoint y: 392, distance: 80.3
click at [906, 392] on div "© Mapbox © OpenStreetMap Improve this map" at bounding box center [696, 437] width 1392 height 762
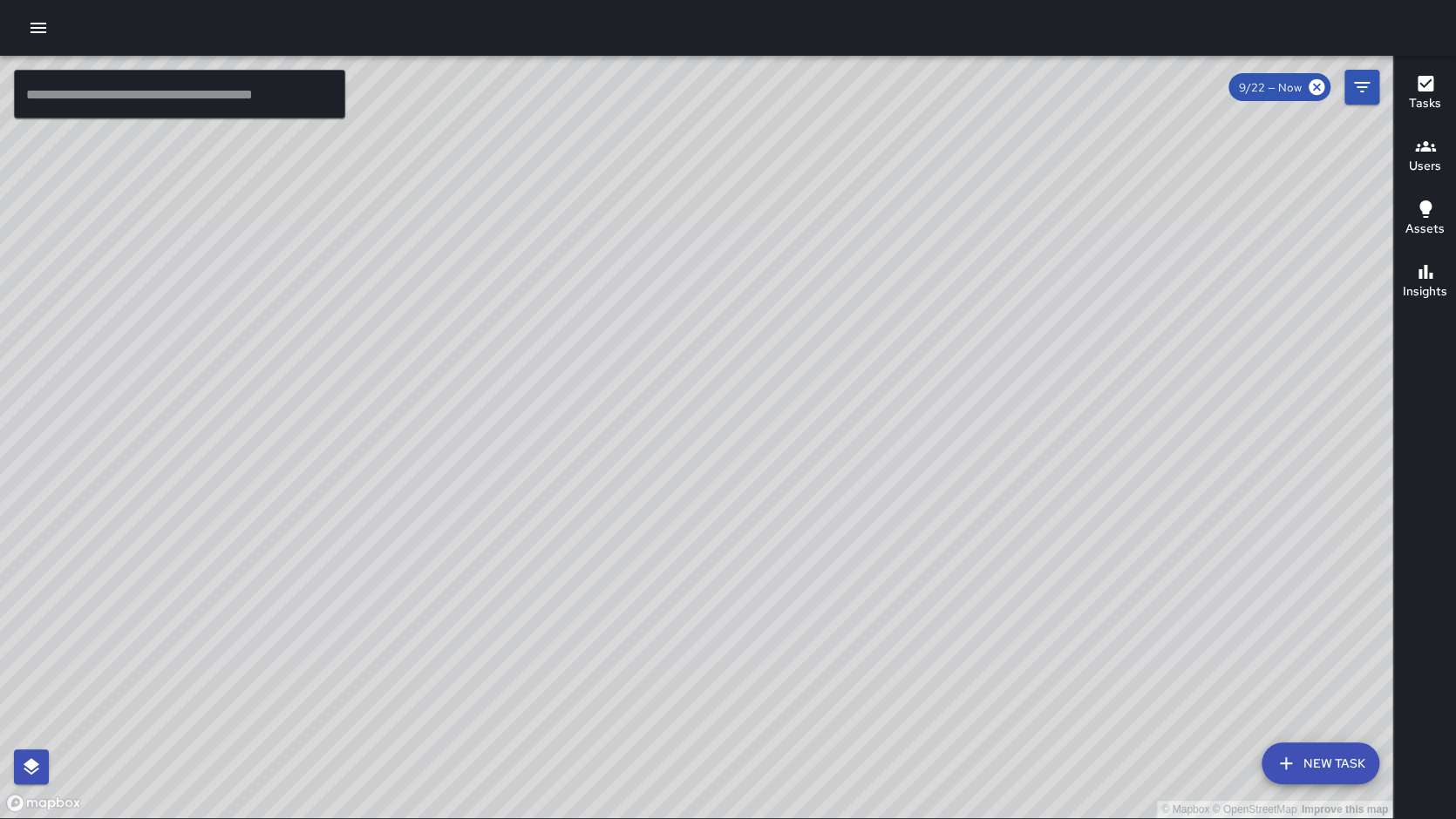
drag, startPoint x: 313, startPoint y: 469, endPoint x: 275, endPoint y: 469, distance: 38.0
click at [275, 469] on div "© Mapbox © OpenStreetMap Improve this map" at bounding box center [696, 437] width 1392 height 762
